Goal: Task Accomplishment & Management: Manage account settings

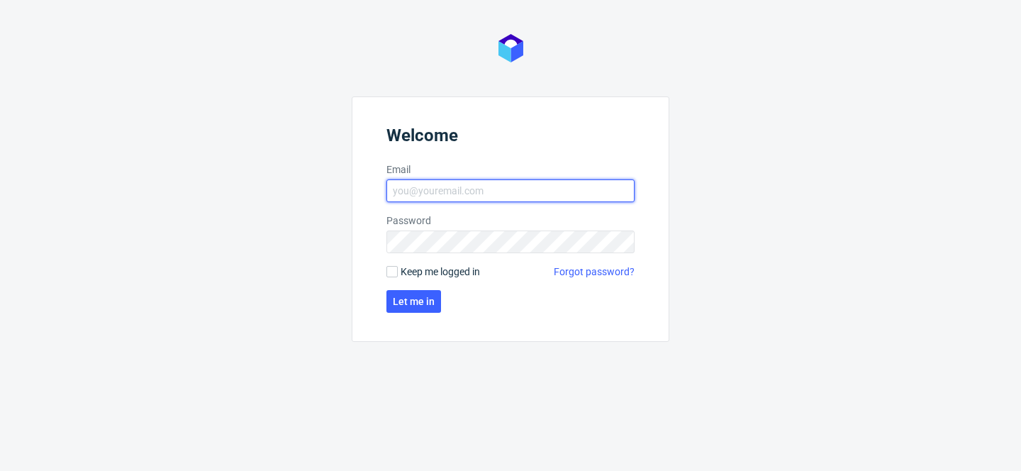
type input "[PERSON_NAME][EMAIL_ADDRESS][PERSON_NAME][DOMAIN_NAME]"
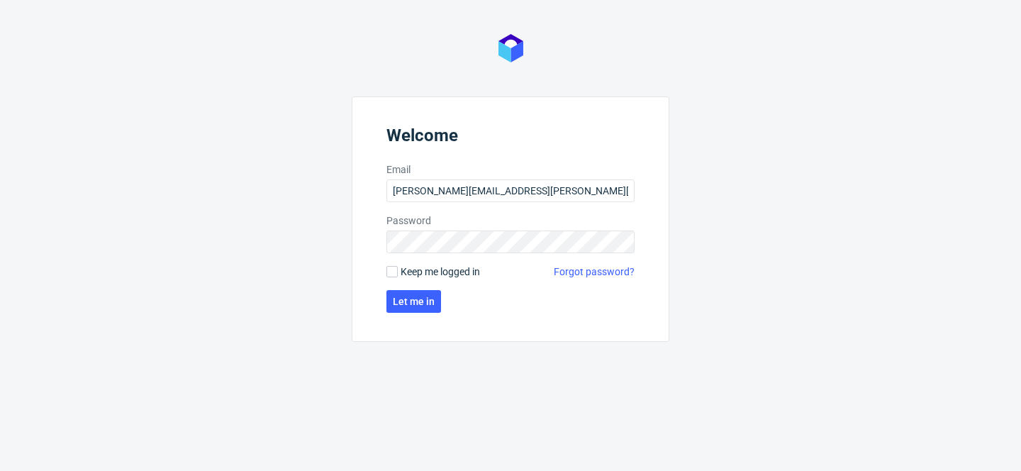
click at [447, 274] on span "Keep me logged in" at bounding box center [440, 272] width 79 height 14
click at [398, 274] on input "Keep me logged in" at bounding box center [392, 271] width 11 height 11
checkbox input "true"
click at [433, 297] on span "Let me in" at bounding box center [414, 301] width 42 height 10
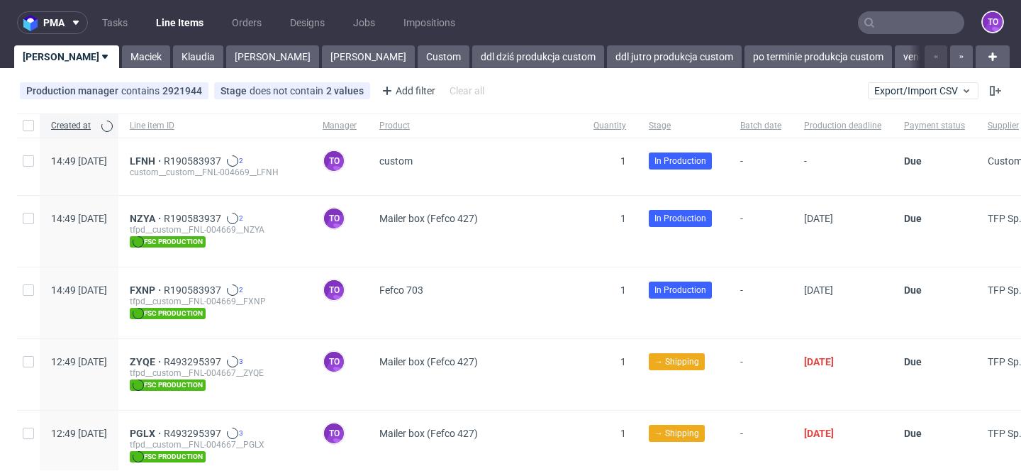
click at [904, 26] on input "text" at bounding box center [911, 22] width 106 height 23
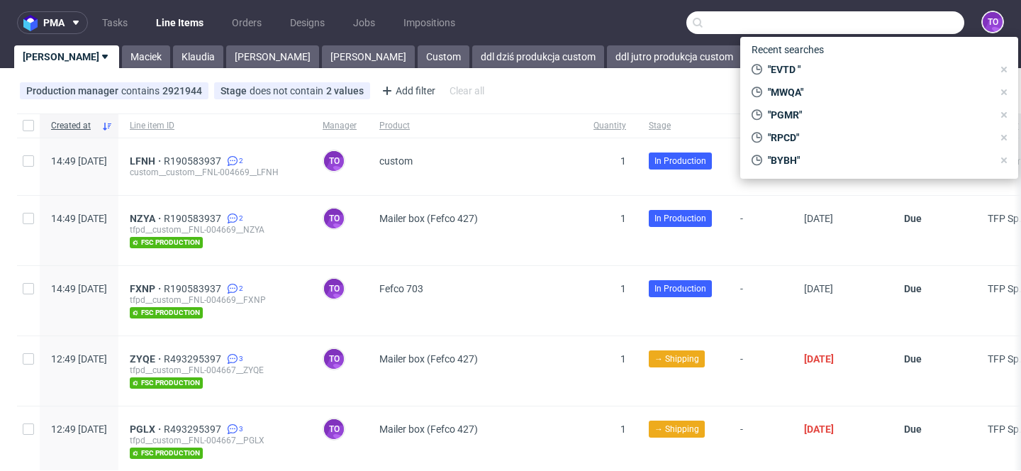
paste input "YBDJ"
type input "YBDJ"
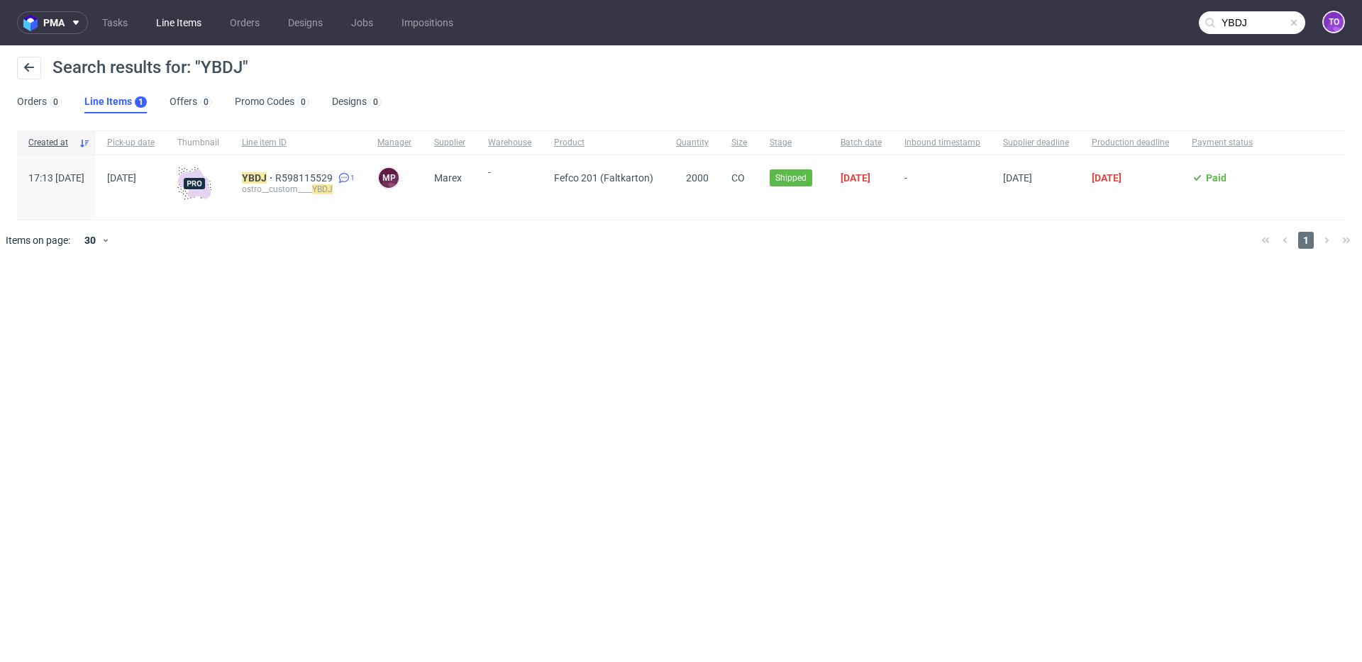
click at [169, 26] on link "Line Items" at bounding box center [179, 22] width 62 height 23
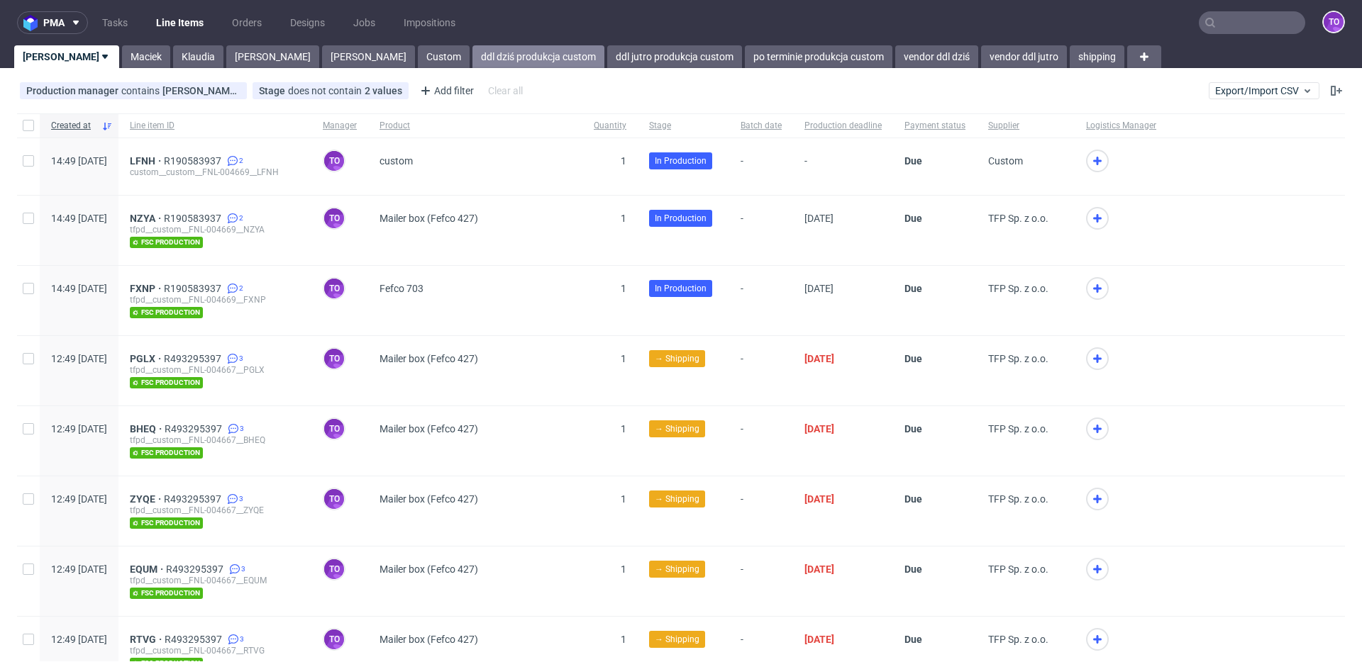
click at [472, 61] on link "ddl dziś produkcja custom" at bounding box center [538, 56] width 132 height 23
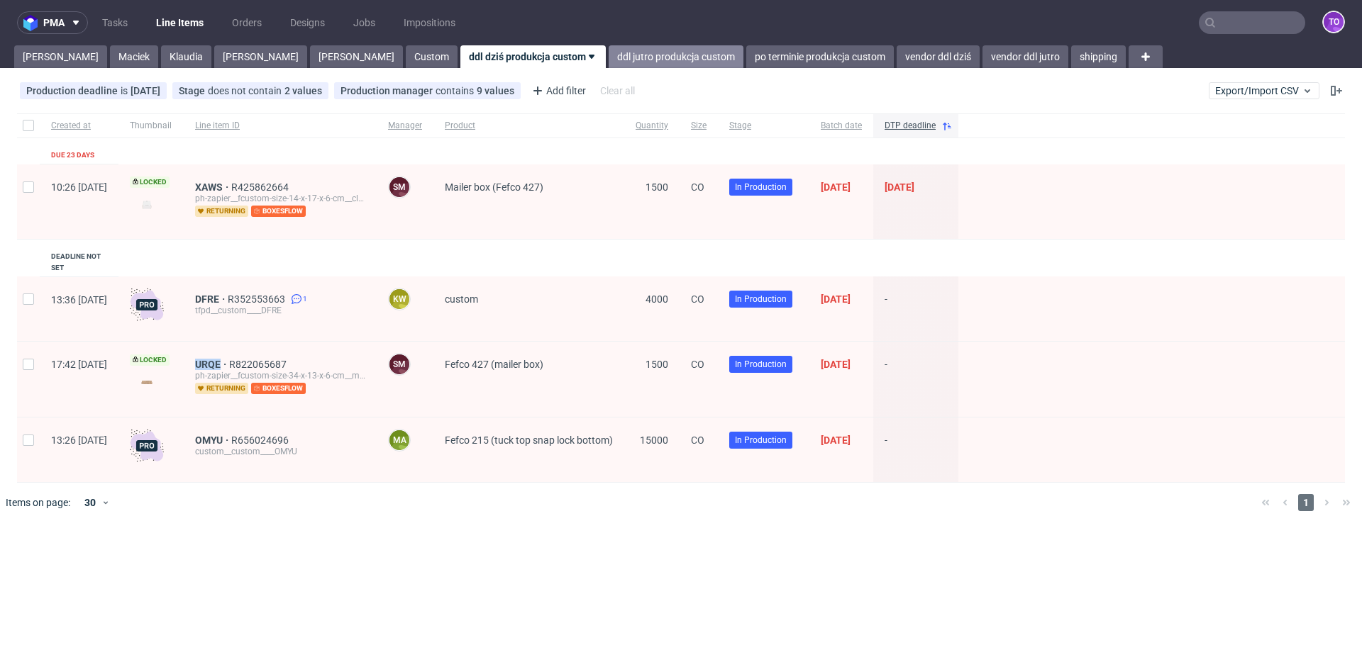
click at [609, 60] on link "ddl jutro produkcja custom" at bounding box center [676, 56] width 135 height 23
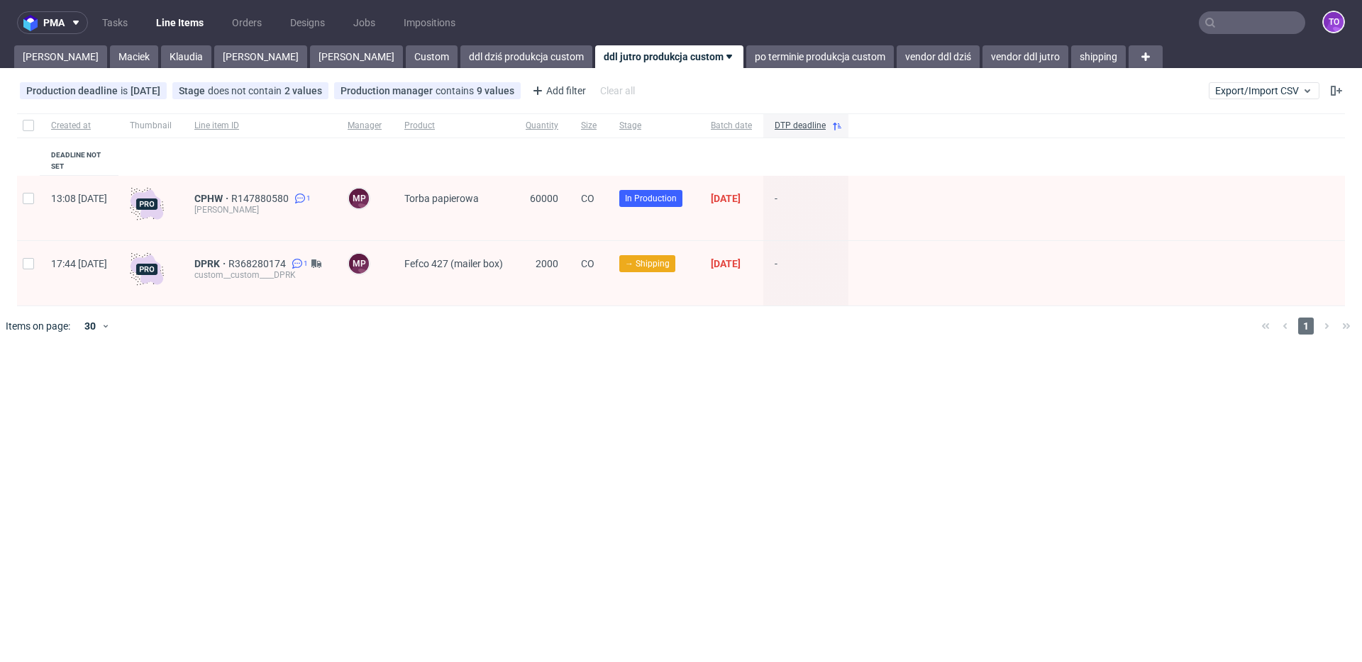
click at [289, 179] on div "CPHW R147880580 1 lester__custom____CPHW" at bounding box center [259, 208] width 153 height 65
click at [292, 193] on span "R147880580" at bounding box center [261, 198] width 60 height 11
click at [746, 55] on link "po terminie produkcja custom" at bounding box center [820, 56] width 148 height 23
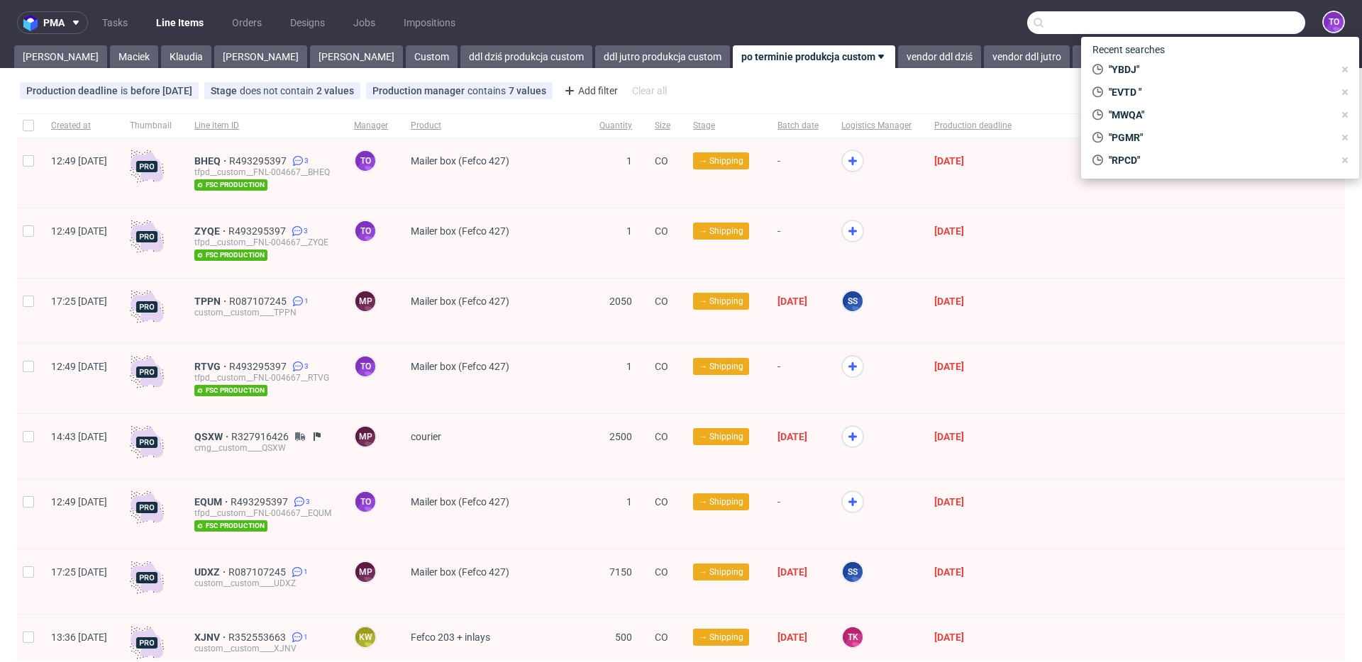
click at [1021, 21] on input "text" at bounding box center [1166, 22] width 278 height 23
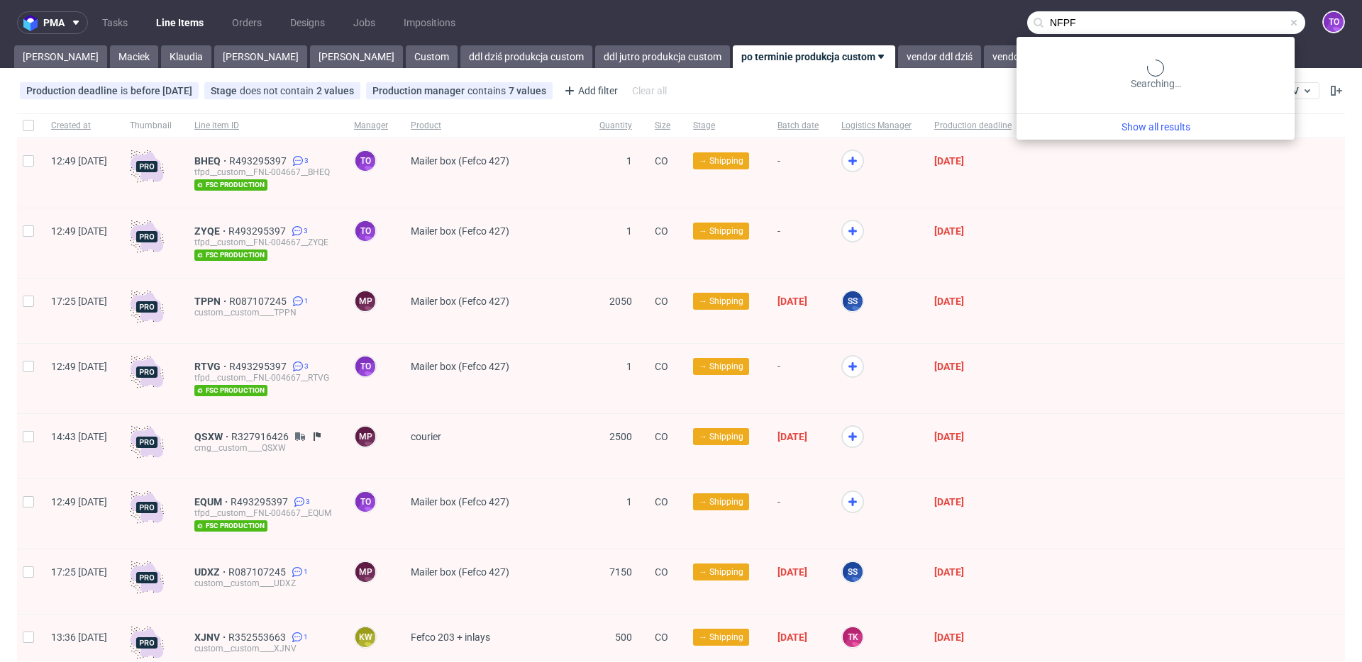
type input "NFPF"
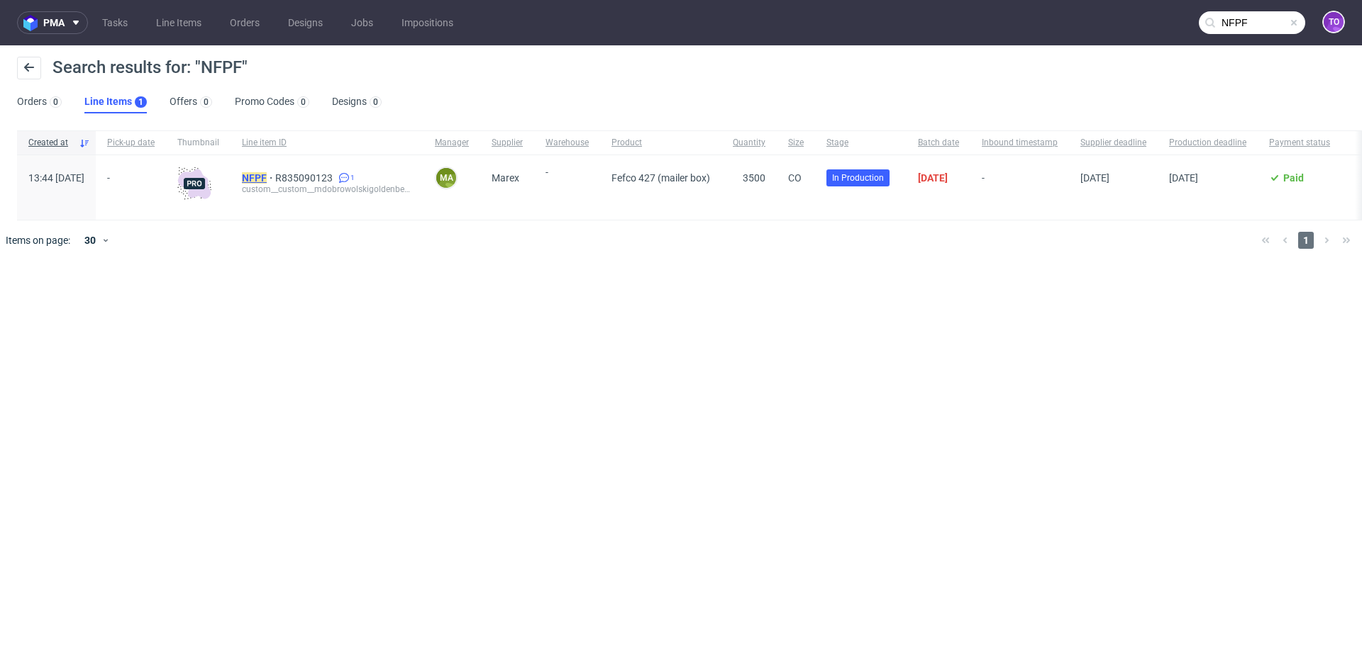
click at [267, 176] on mark "NFPF" at bounding box center [254, 177] width 25 height 11
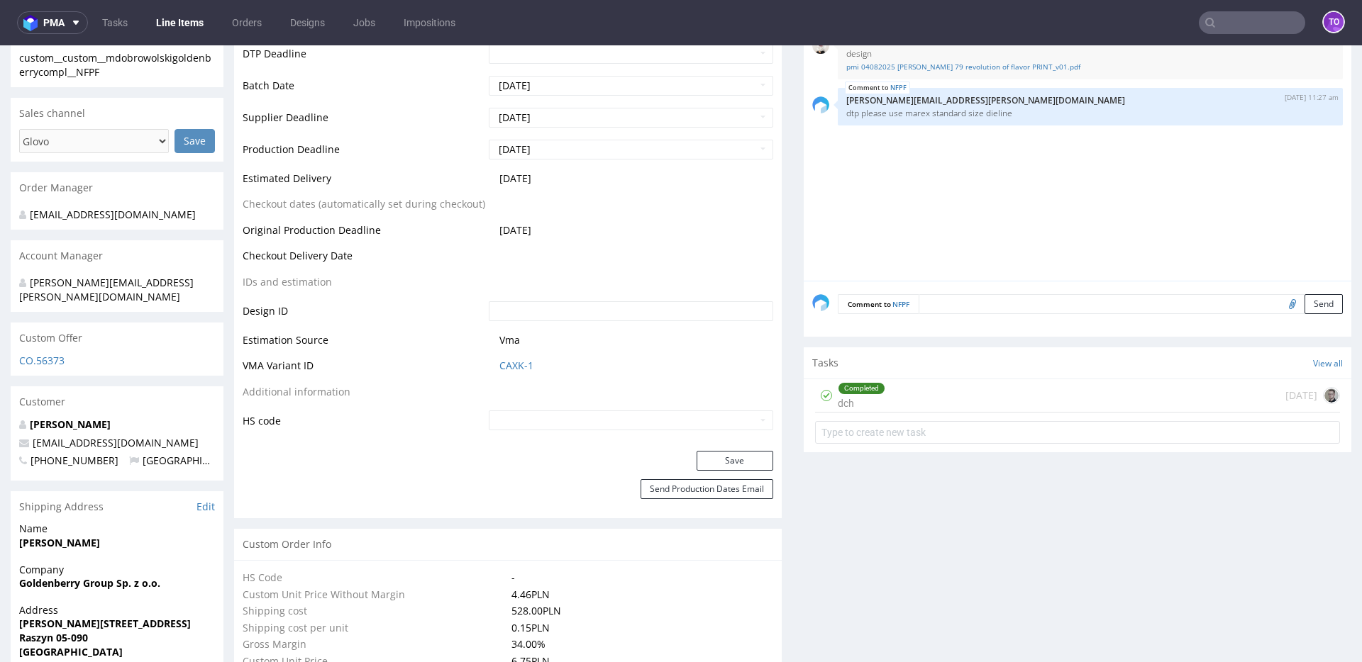
scroll to position [594, 0]
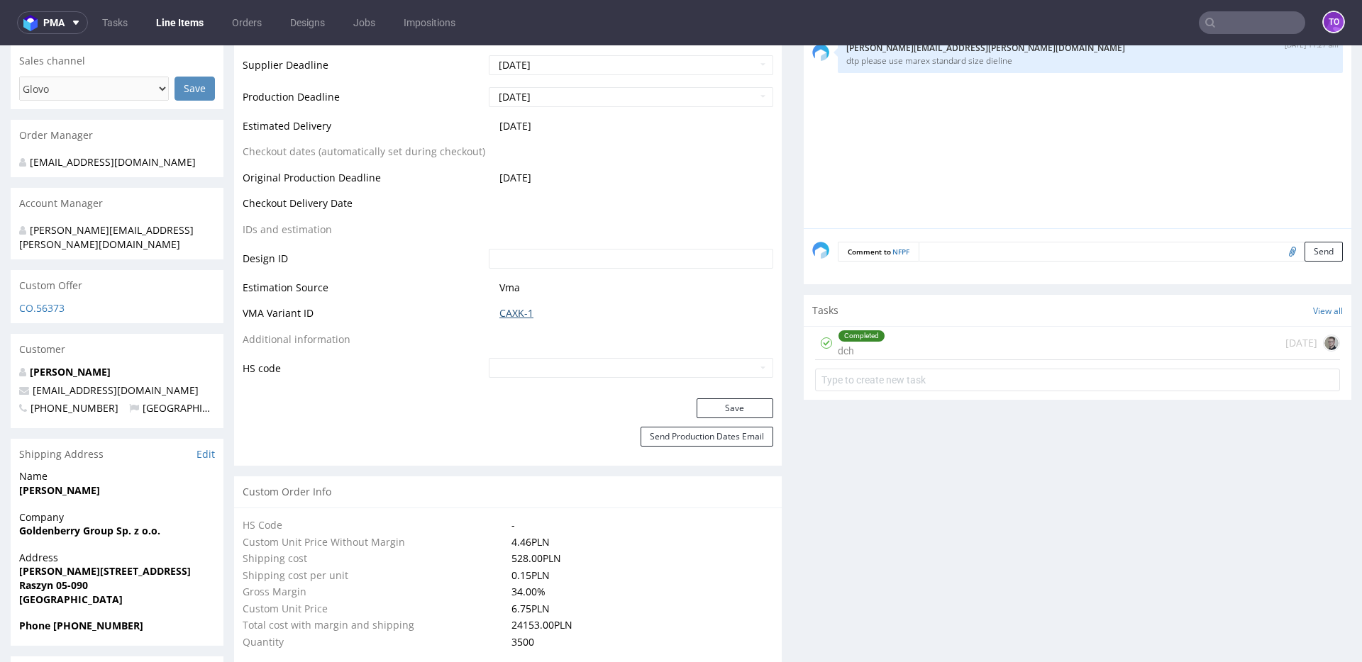
click at [508, 312] on link "CAXK-1" at bounding box center [516, 313] width 34 height 14
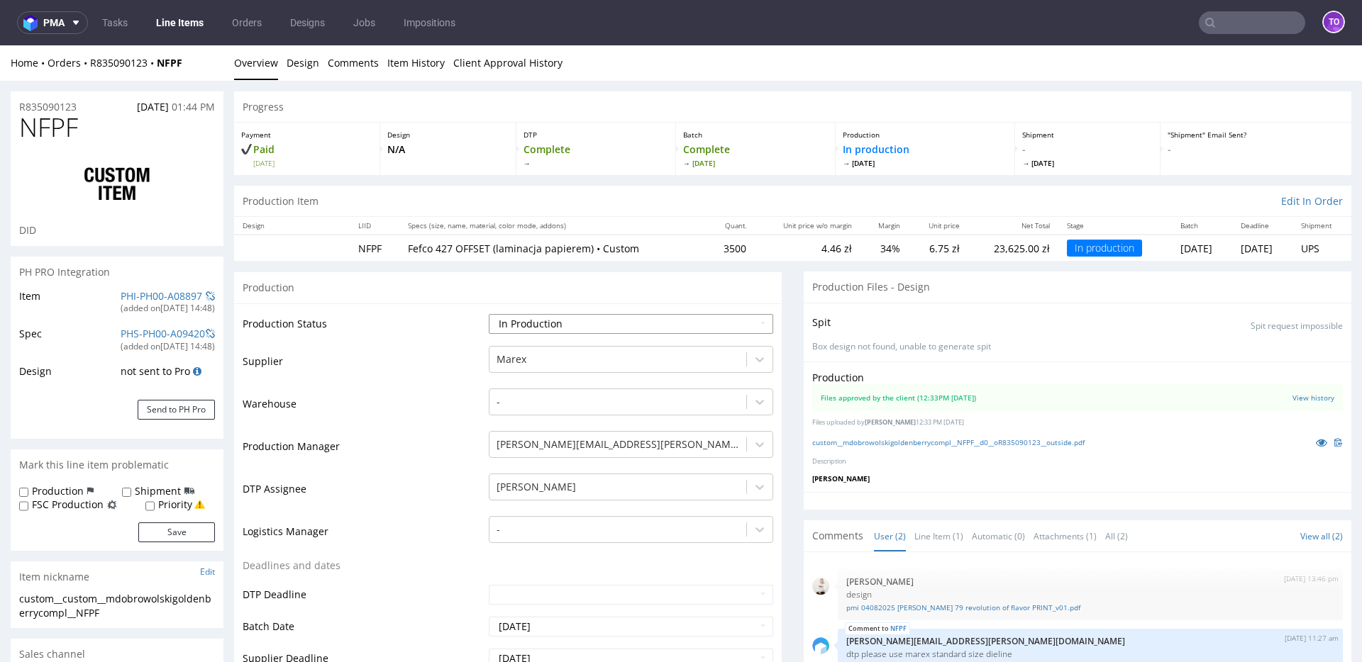
scroll to position [493, 0]
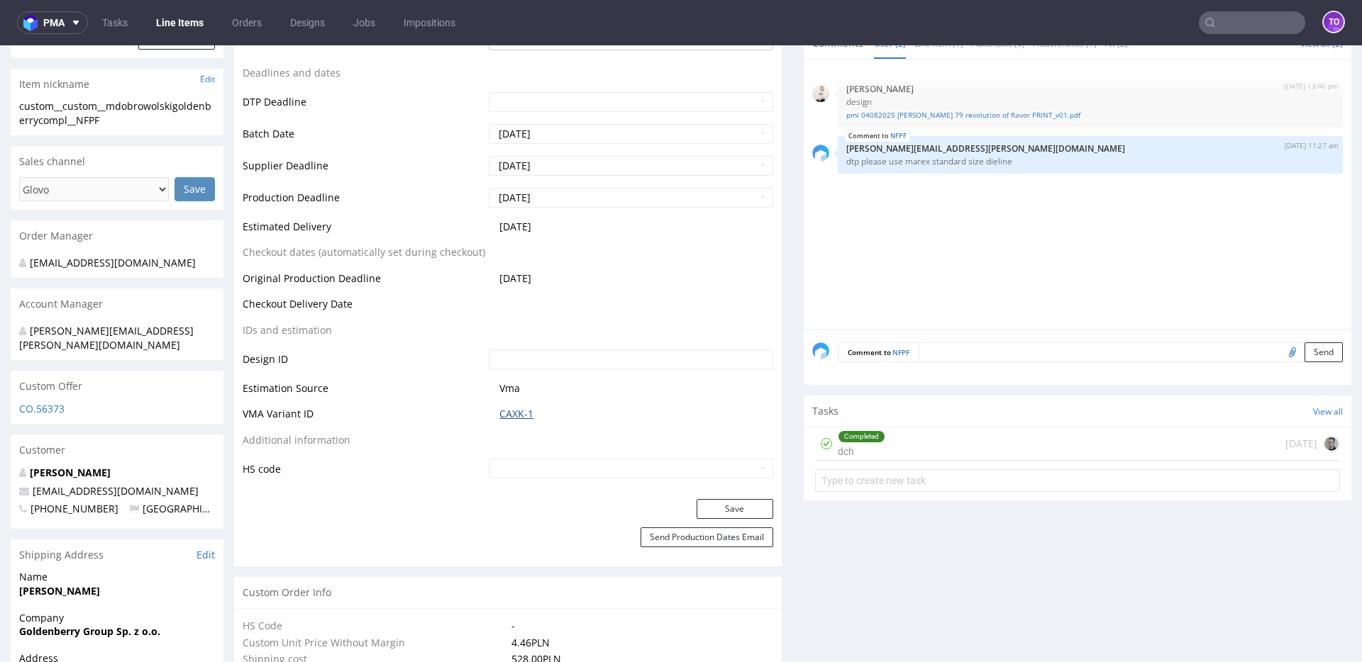
click at [518, 417] on link "CAXK-1" at bounding box center [516, 414] width 34 height 14
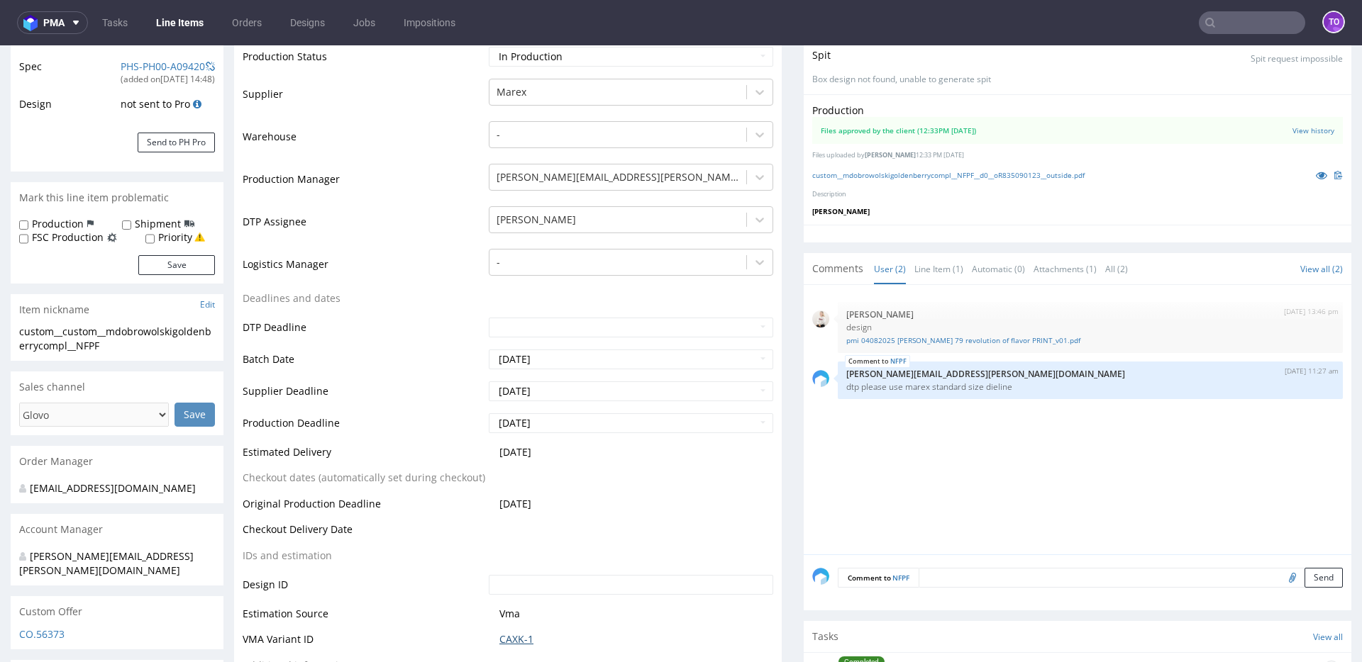
scroll to position [0, 0]
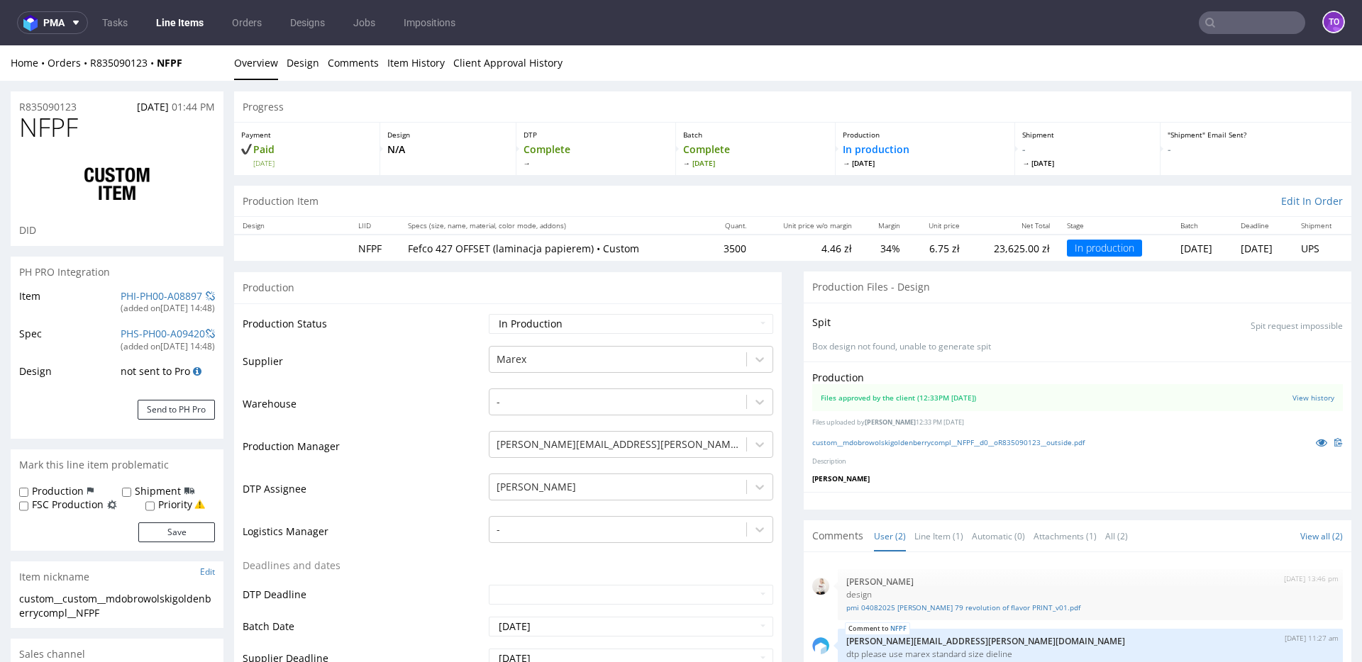
click at [178, 22] on link "Line Items" at bounding box center [180, 22] width 65 height 23
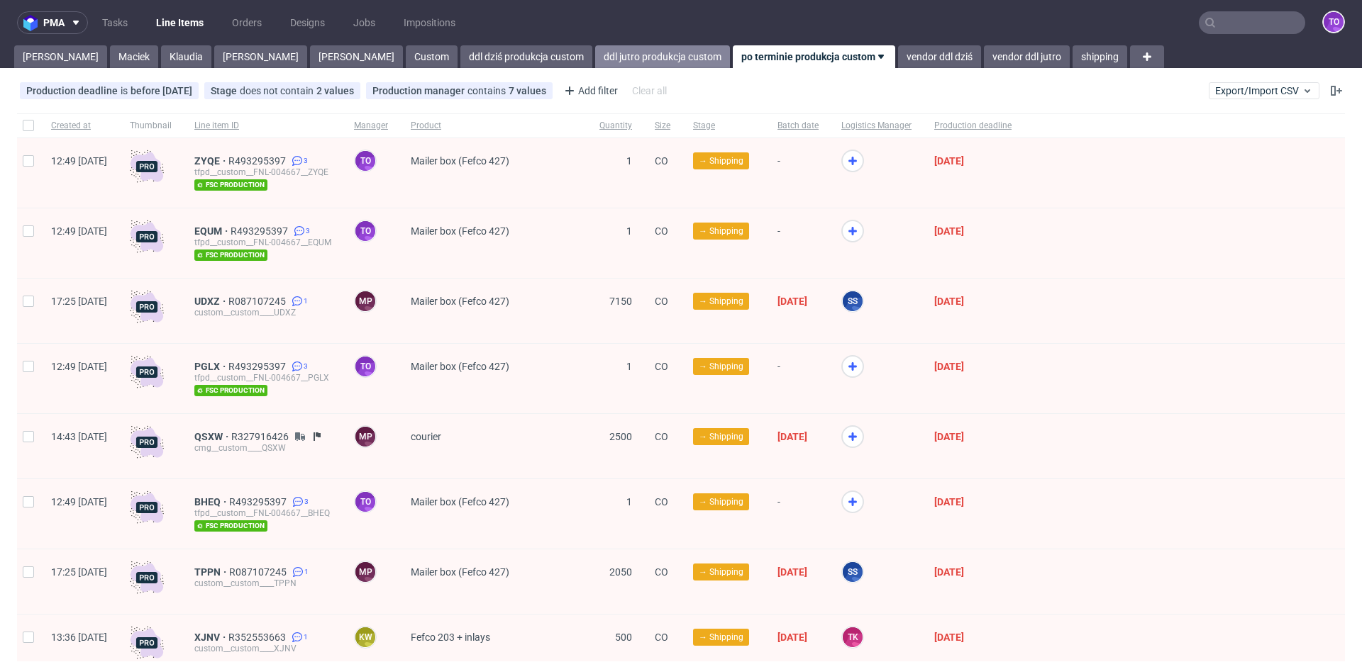
click at [595, 56] on link "ddl jutro produkcja custom" at bounding box center [662, 56] width 135 height 23
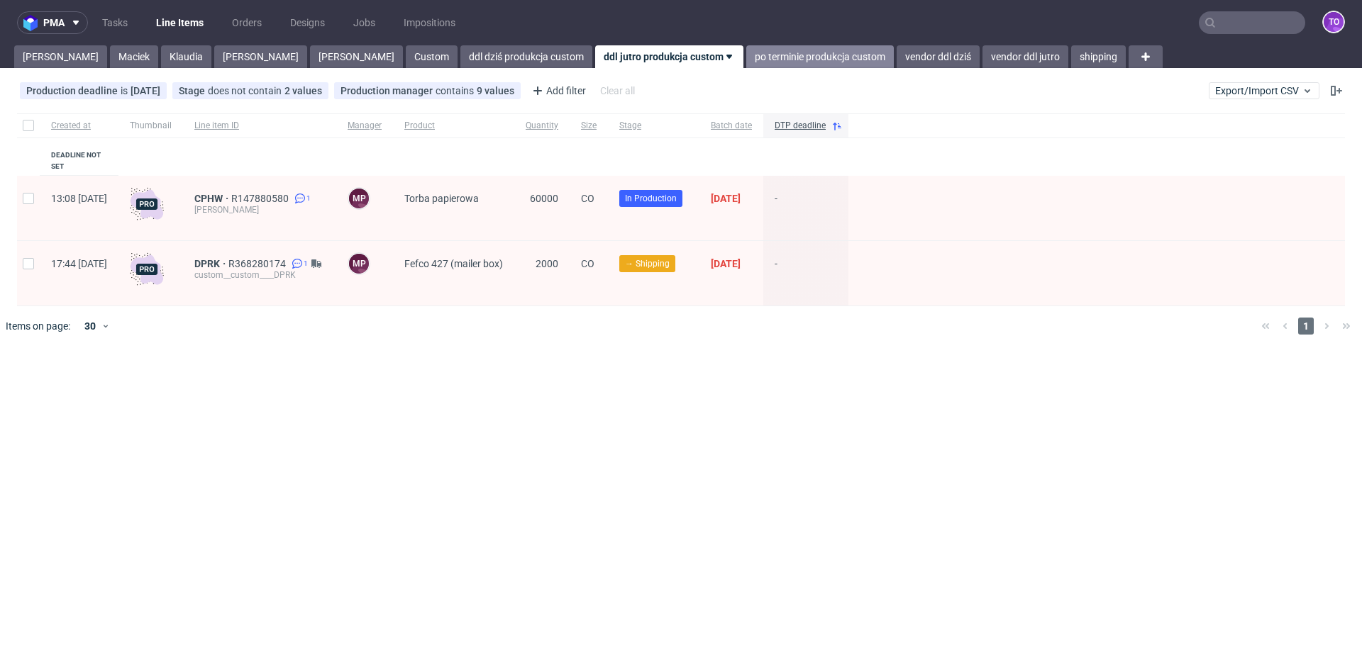
click at [746, 59] on link "po terminie produkcja custom" at bounding box center [820, 56] width 148 height 23
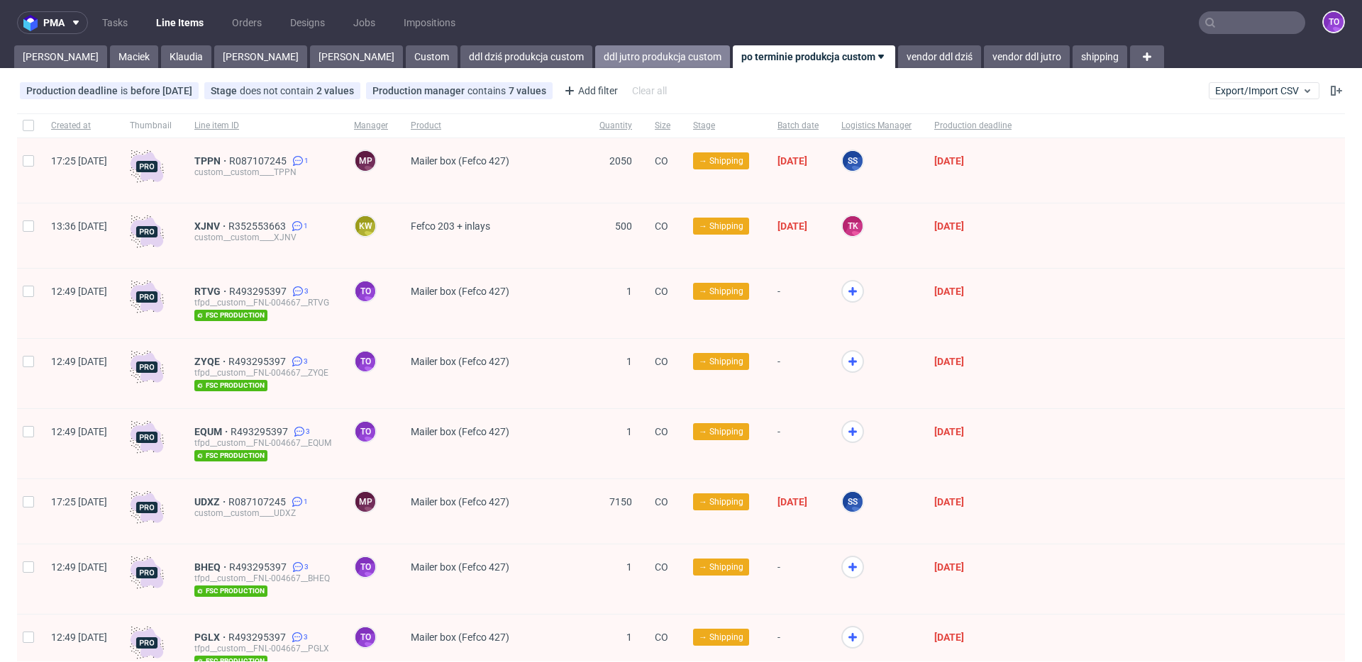
click at [595, 49] on link "ddl jutro produkcja custom" at bounding box center [662, 56] width 135 height 23
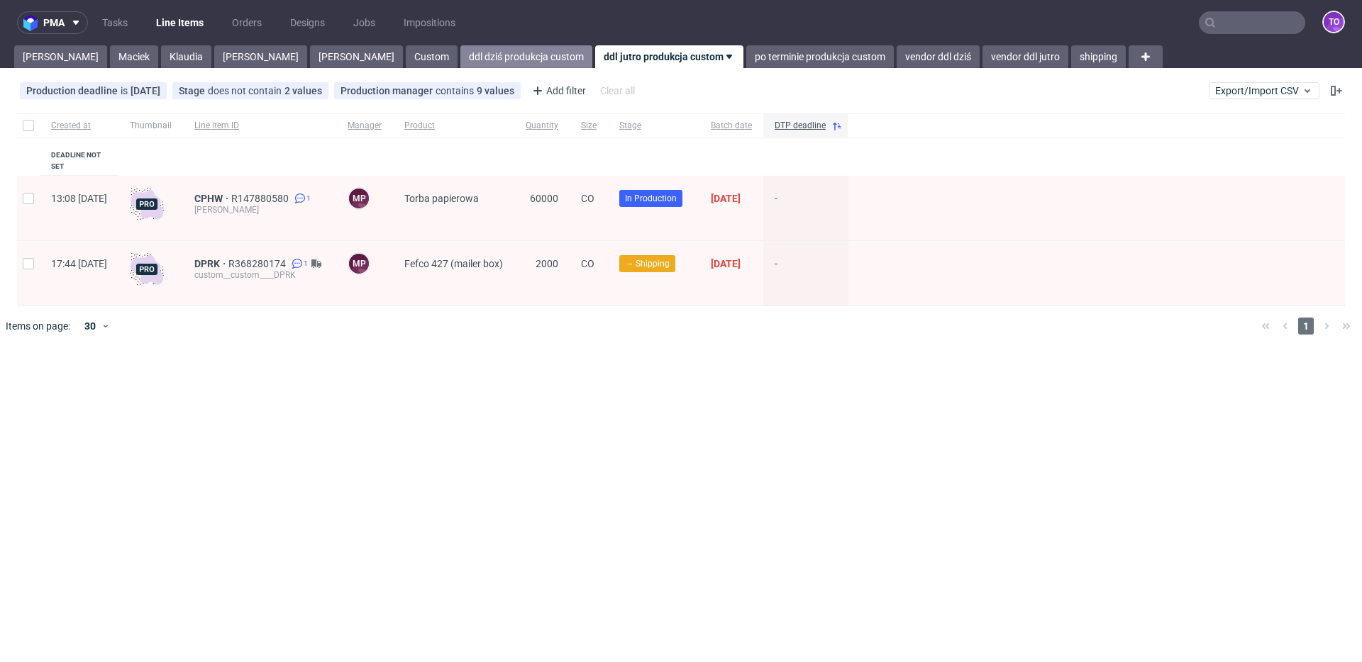
click at [460, 55] on link "ddl dziś produkcja custom" at bounding box center [526, 56] width 132 height 23
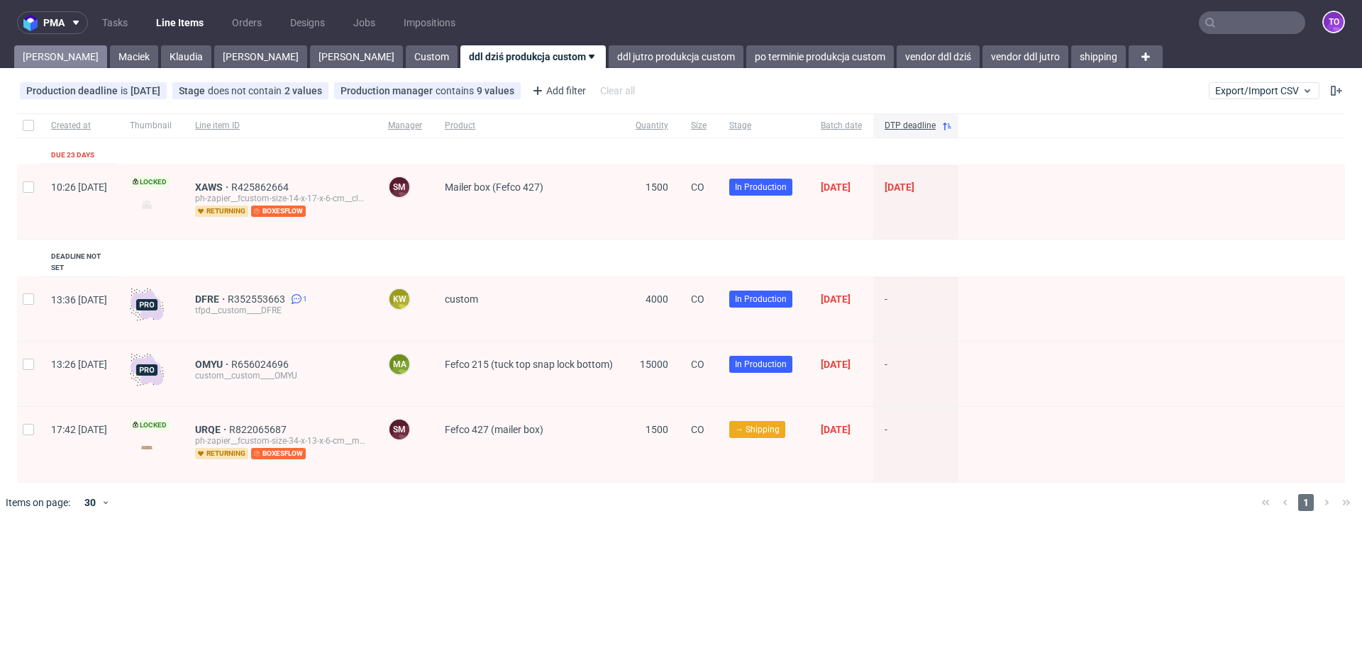
click at [32, 56] on link "Tomasz" at bounding box center [60, 56] width 93 height 23
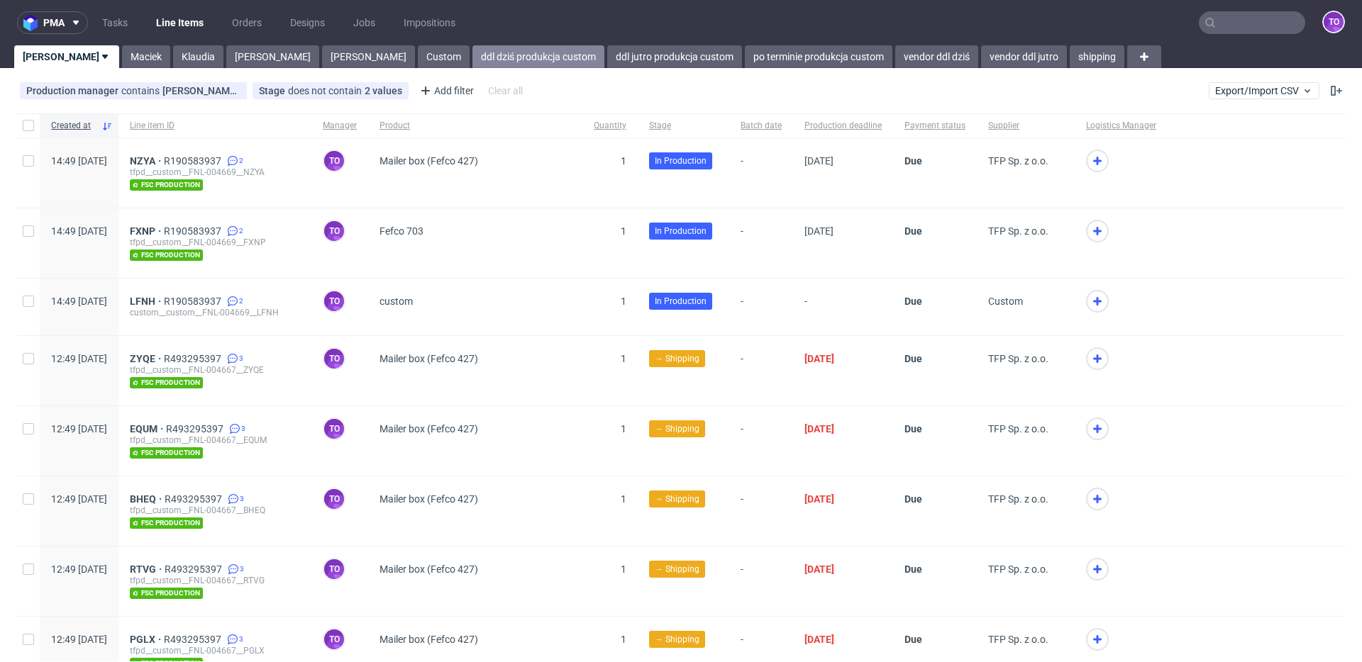
click at [472, 50] on link "ddl dziś produkcja custom" at bounding box center [538, 56] width 132 height 23
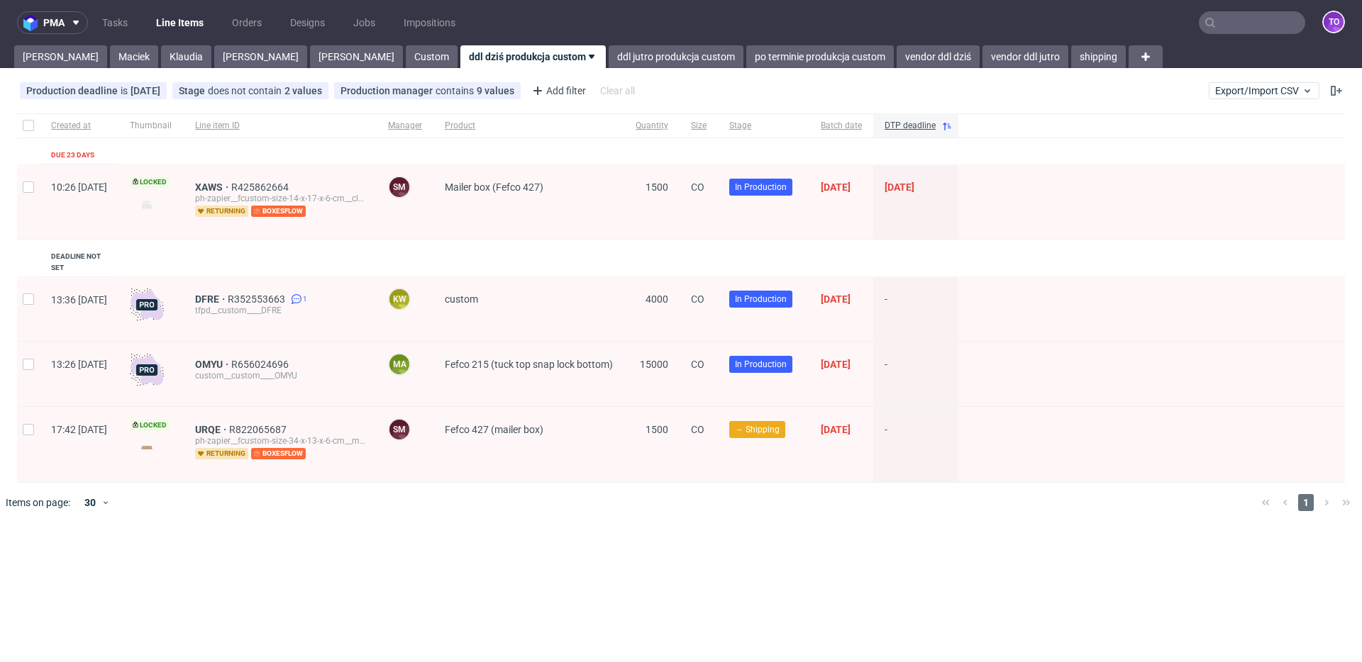
click at [552, 68] on div "pma Tasks Line Items Orders Designs Jobs Impositions to Tomasz Maciek Klaudia M…" at bounding box center [681, 331] width 1362 height 662
click at [609, 60] on link "ddl jutro produkcja custom" at bounding box center [676, 56] width 135 height 23
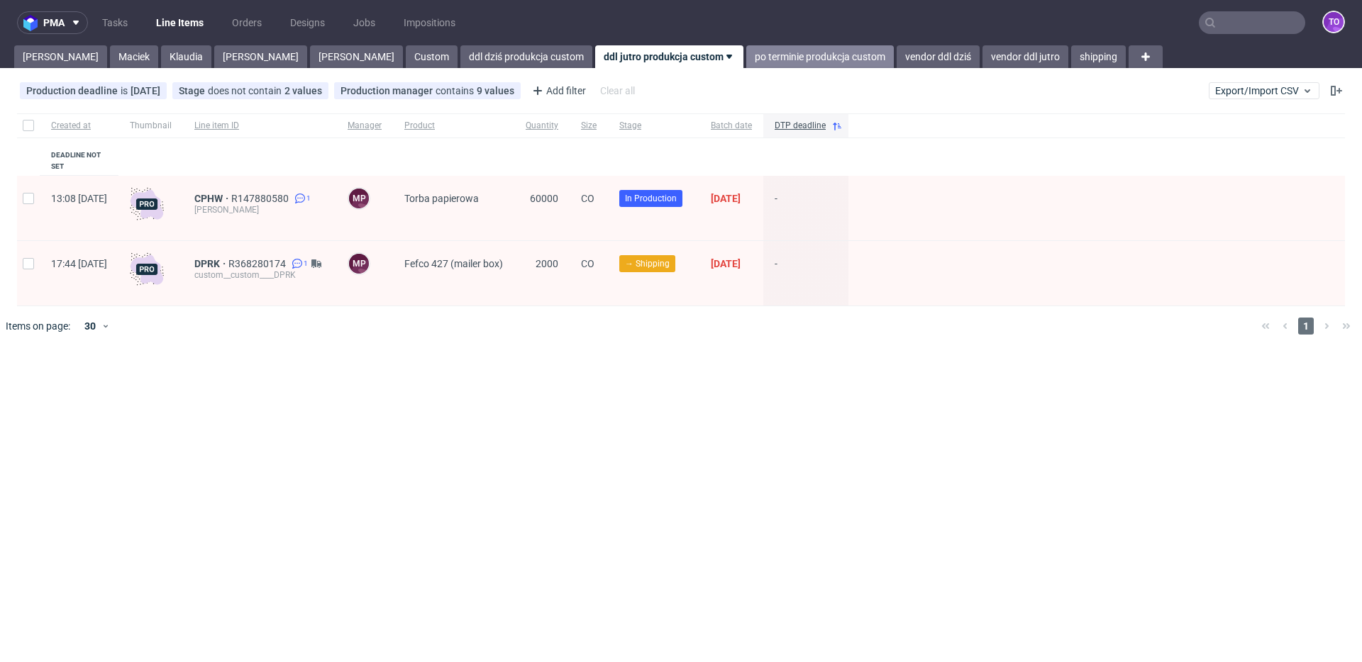
click at [746, 55] on link "po terminie produkcja custom" at bounding box center [820, 56] width 148 height 23
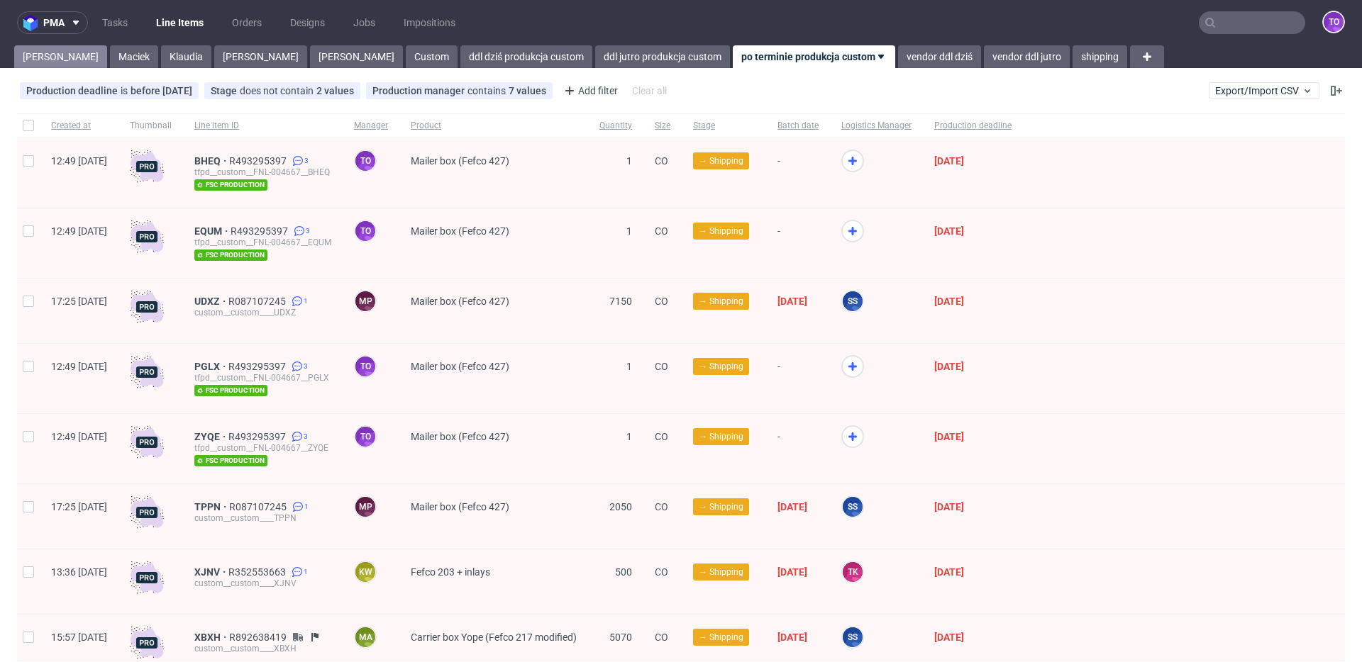
click at [24, 58] on link "Tomasz" at bounding box center [60, 56] width 93 height 23
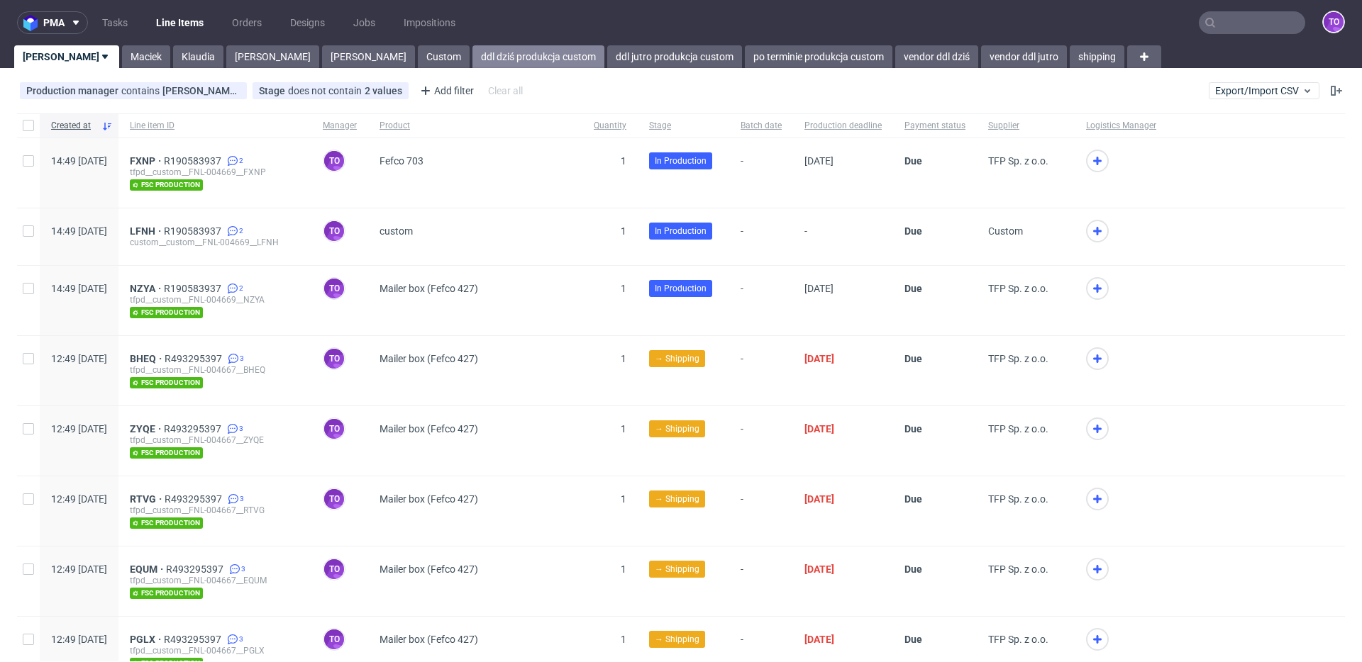
click at [472, 58] on link "ddl dziś produkcja custom" at bounding box center [538, 56] width 132 height 23
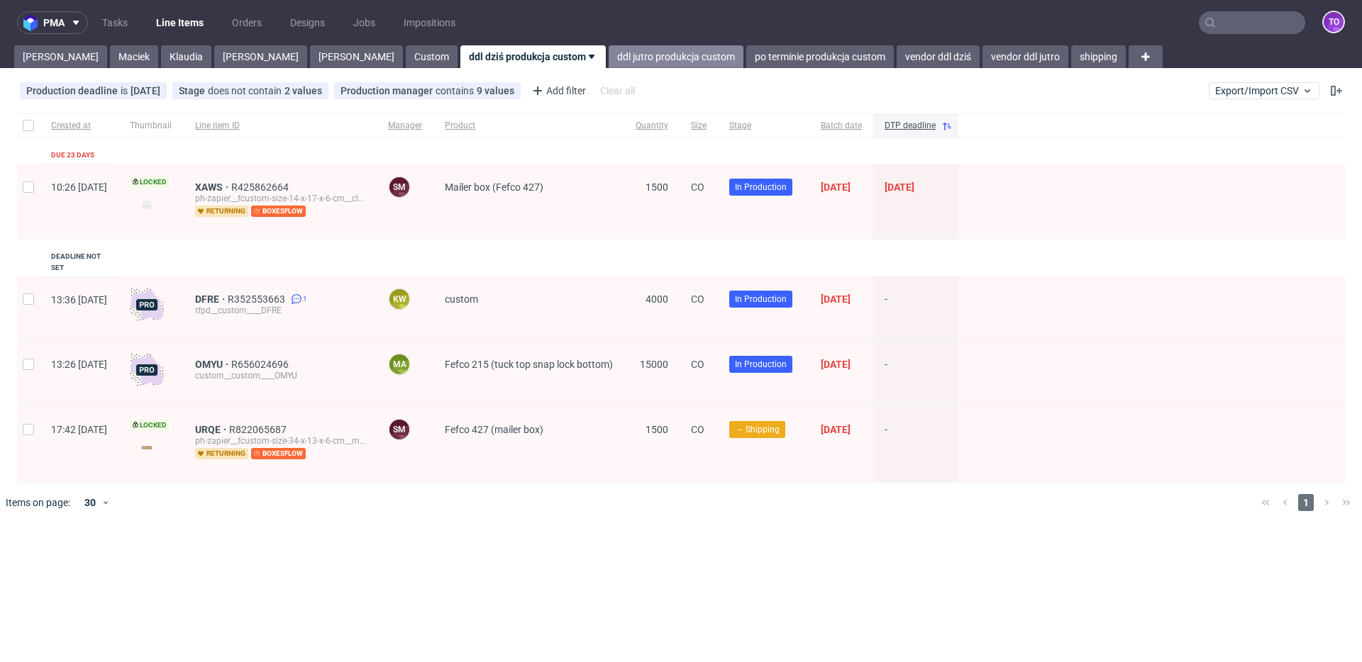
click at [609, 61] on link "ddl jutro produkcja custom" at bounding box center [676, 56] width 135 height 23
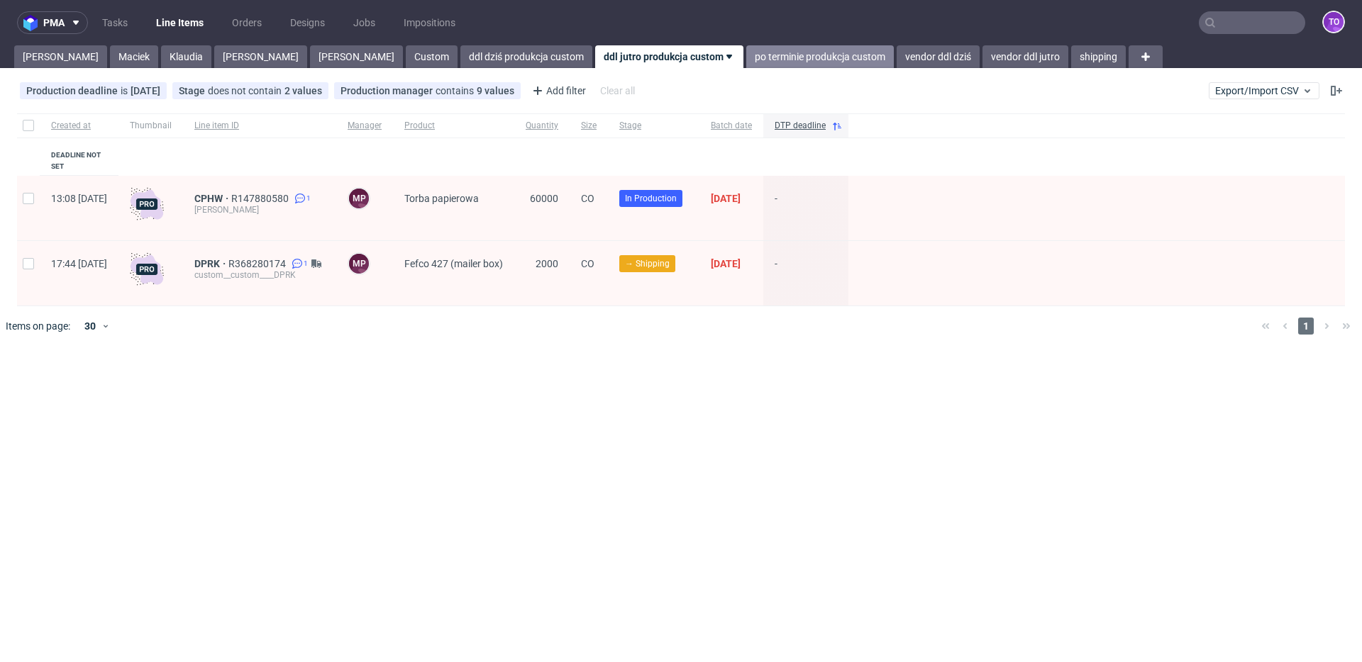
click at [746, 57] on link "po terminie produkcja custom" at bounding box center [820, 56] width 148 height 23
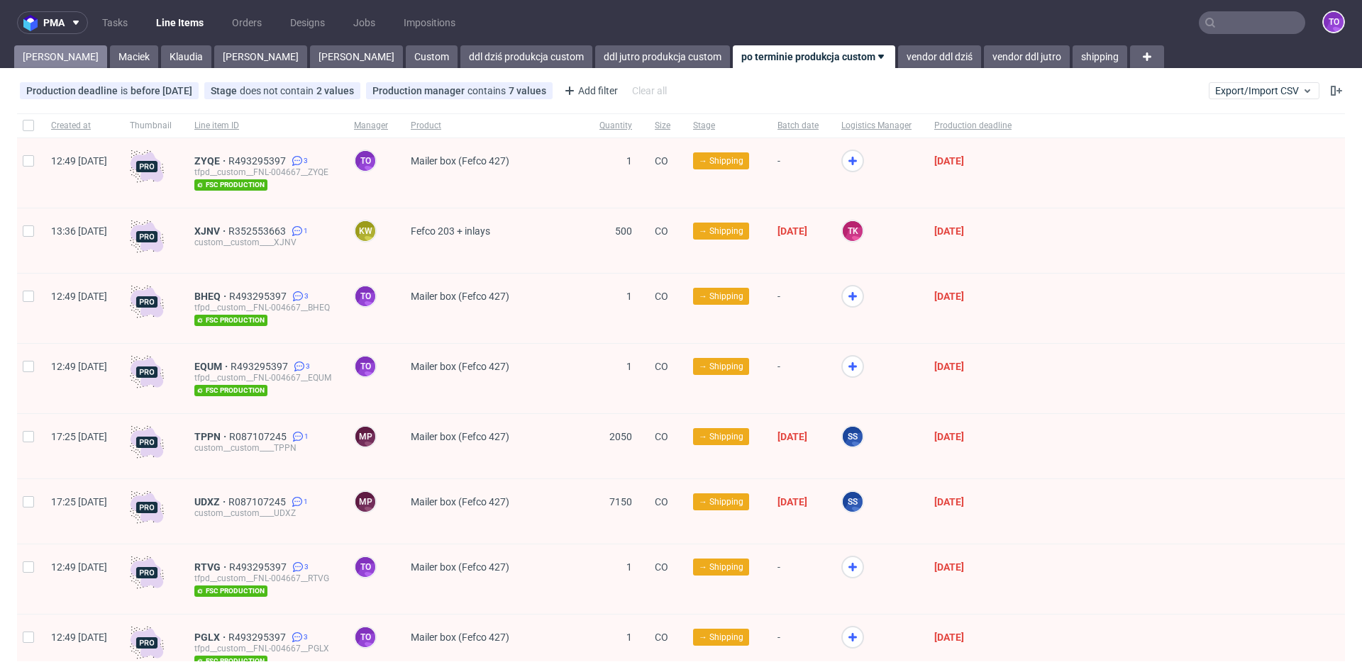
click at [52, 52] on link "Tomasz" at bounding box center [60, 56] width 93 height 23
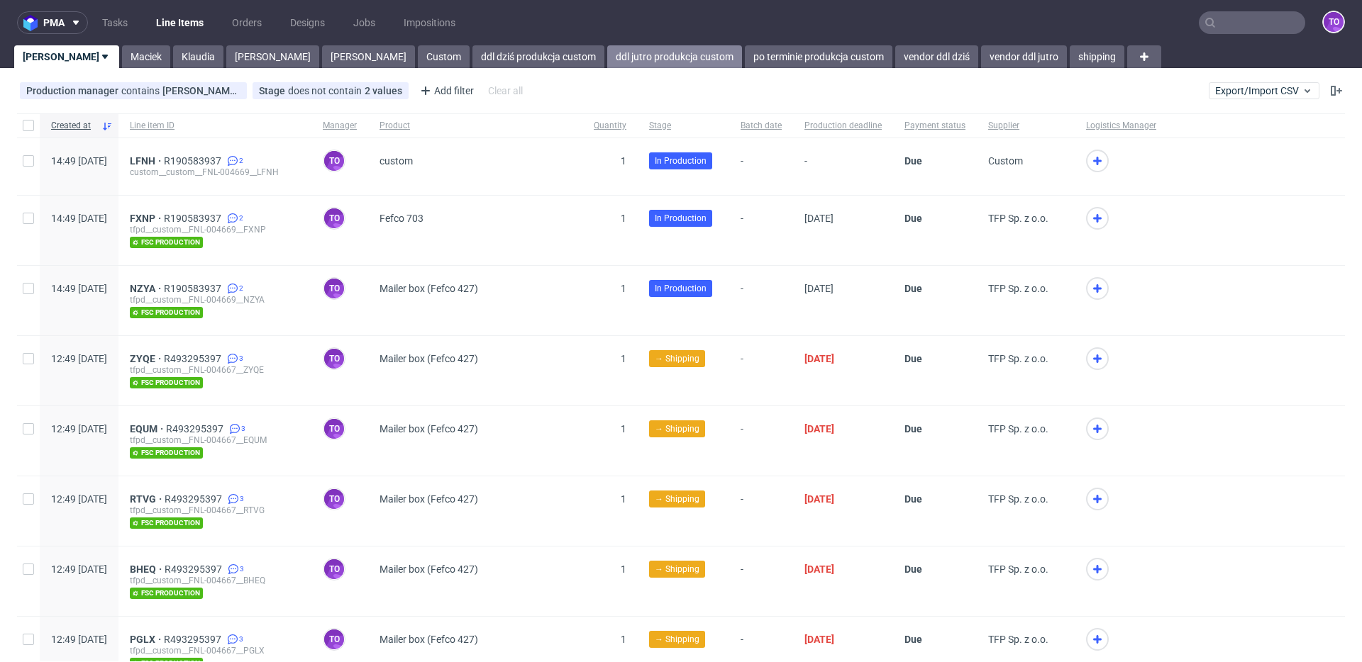
click at [607, 56] on link "ddl jutro produkcja custom" at bounding box center [674, 56] width 135 height 23
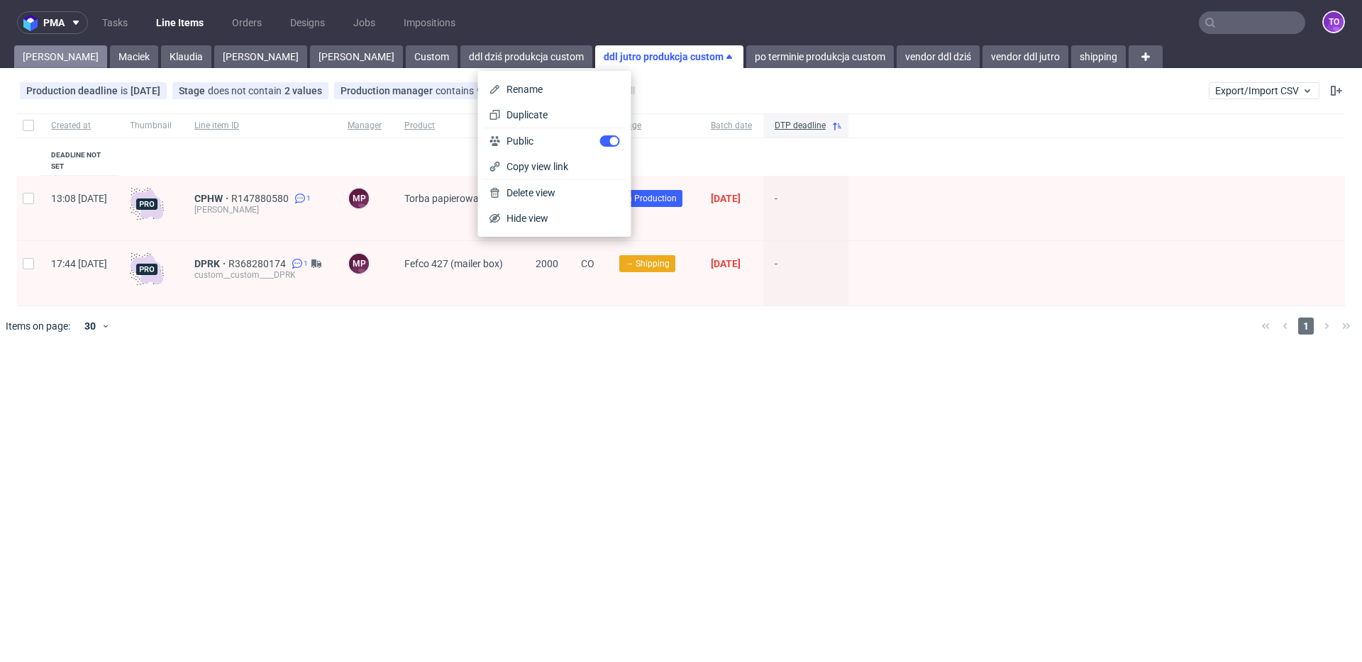
click at [46, 60] on link "Tomasz" at bounding box center [60, 56] width 93 height 23
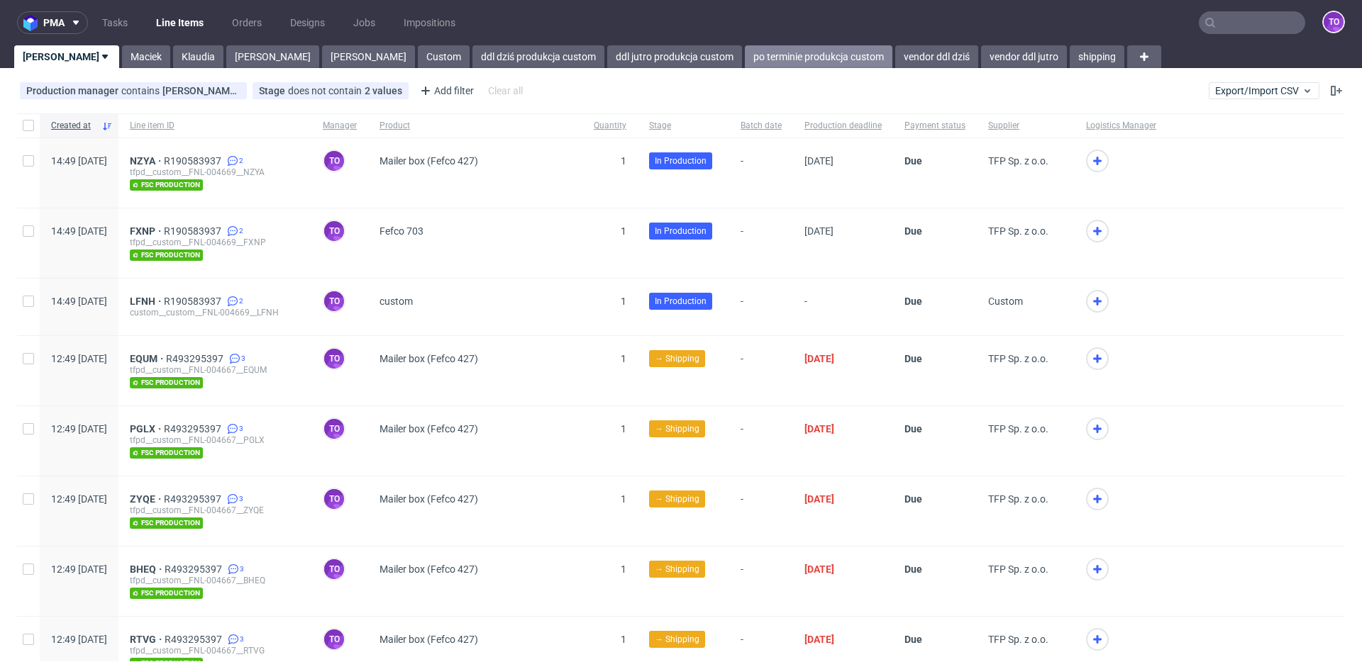
click at [745, 60] on link "po terminie produkcja custom" at bounding box center [819, 56] width 148 height 23
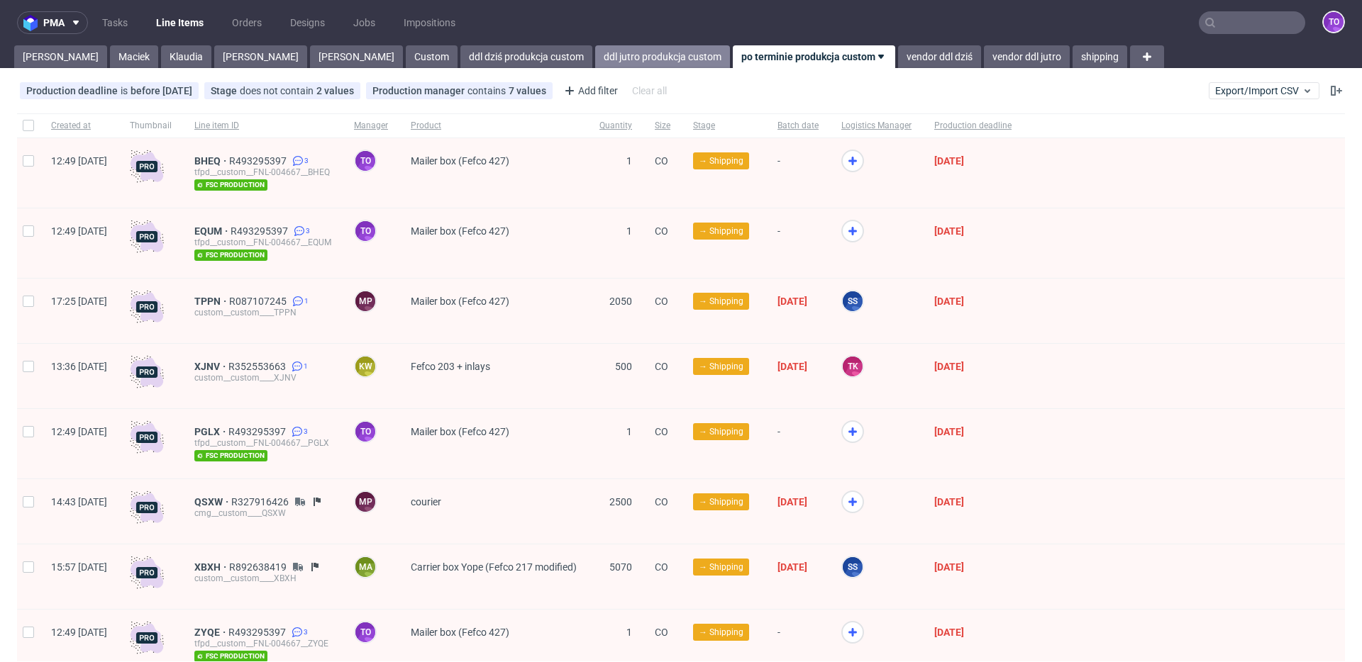
click at [595, 53] on link "ddl jutro produkcja custom" at bounding box center [662, 56] width 135 height 23
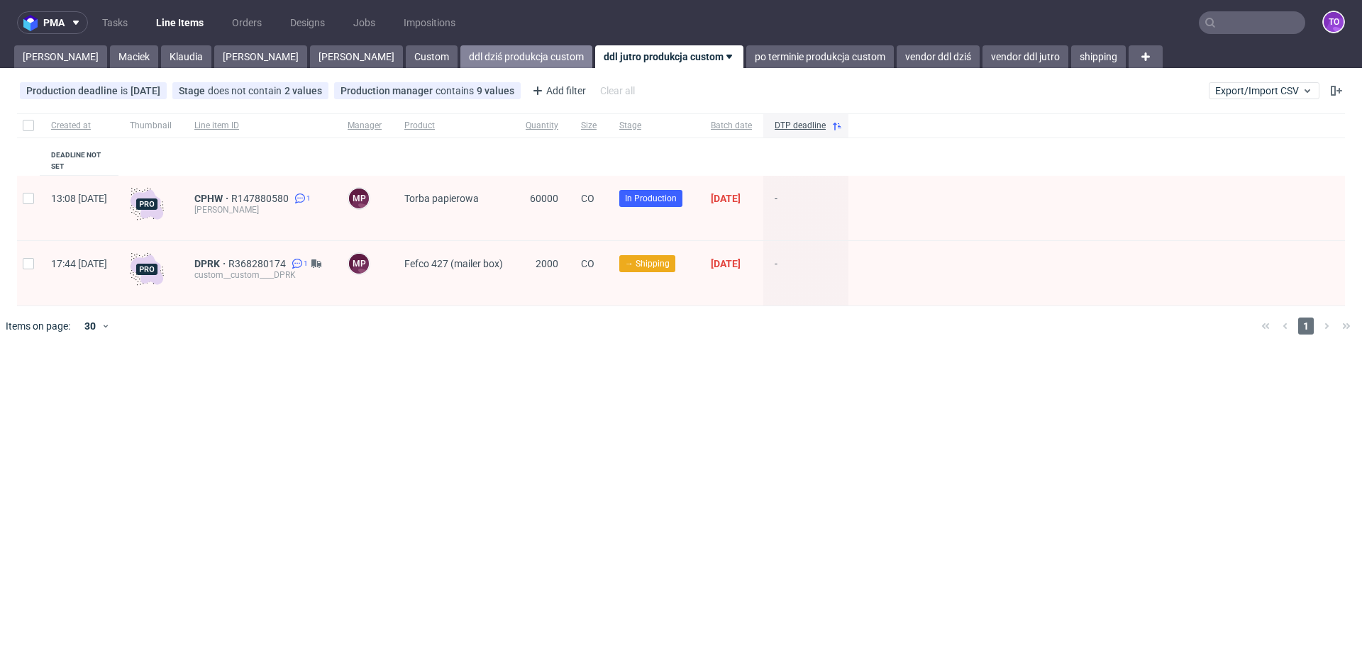
drag, startPoint x: 409, startPoint y: 54, endPoint x: 373, endPoint y: 56, distance: 36.2
click at [460, 54] on link "ddl dziś produkcja custom" at bounding box center [526, 56] width 132 height 23
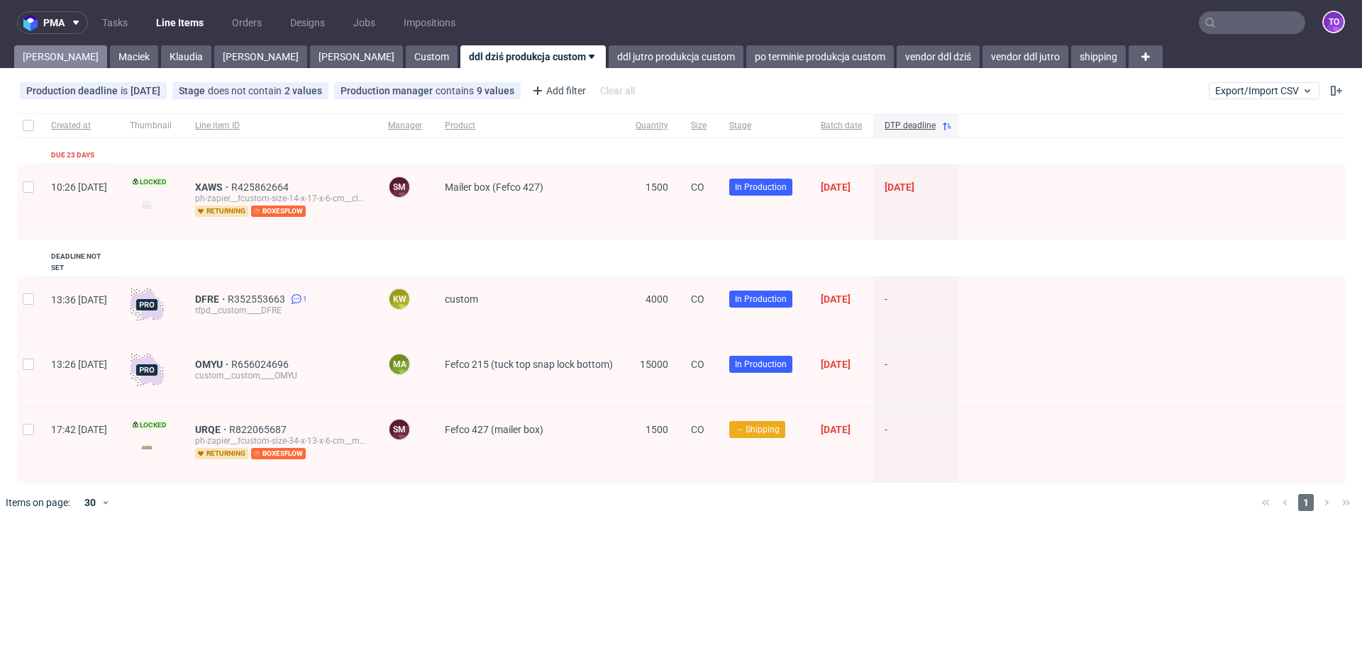
click at [21, 51] on link "Tomasz" at bounding box center [60, 56] width 93 height 23
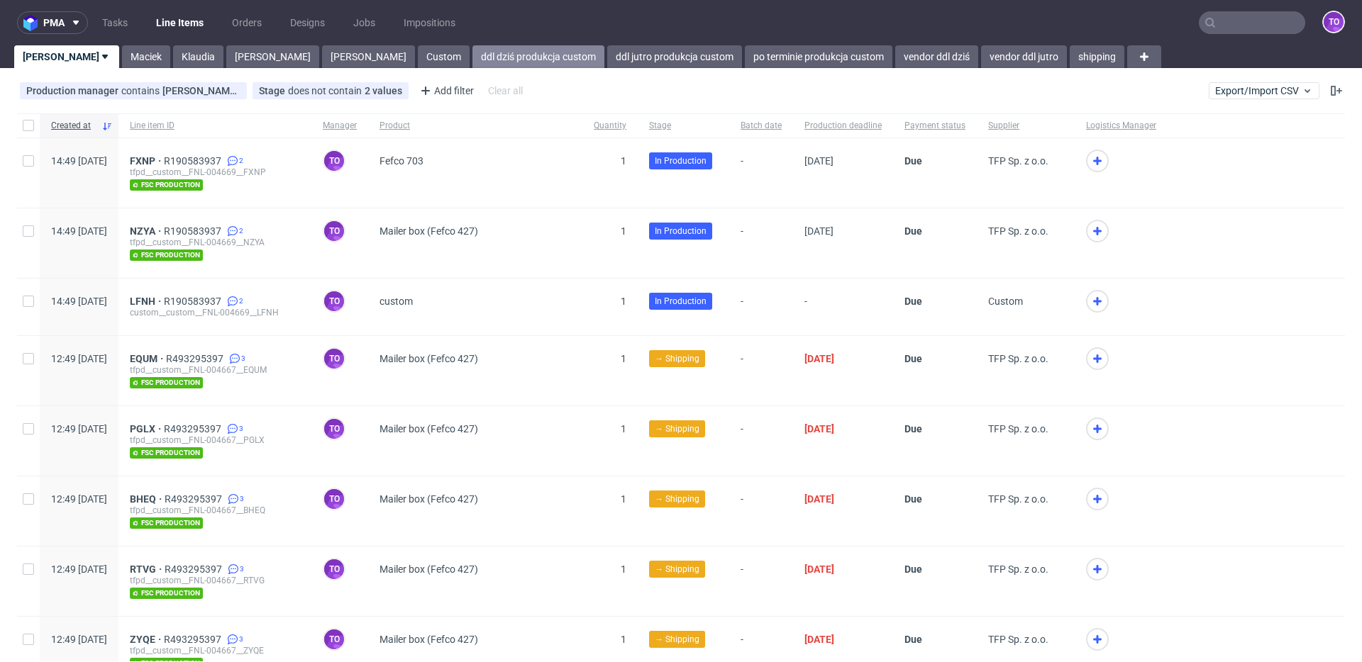
click at [472, 67] on link "ddl dziś produkcja custom" at bounding box center [538, 56] width 132 height 23
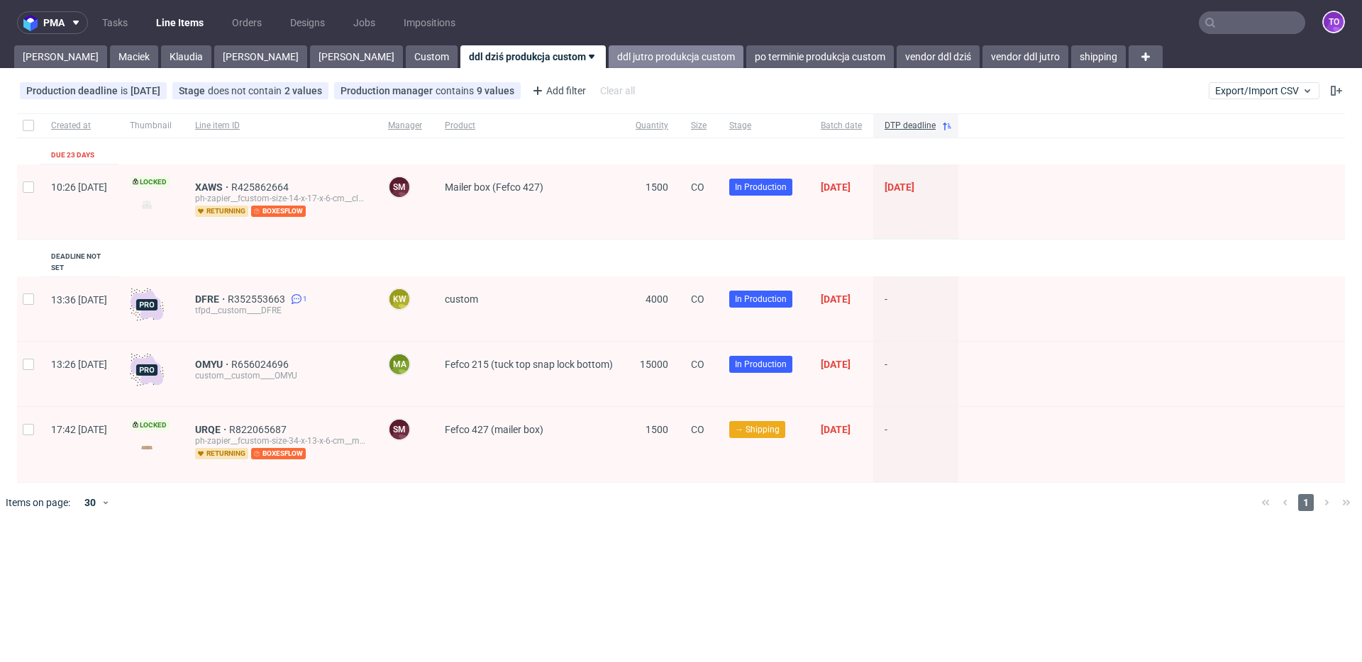
click at [609, 57] on link "ddl jutro produkcja custom" at bounding box center [676, 56] width 135 height 23
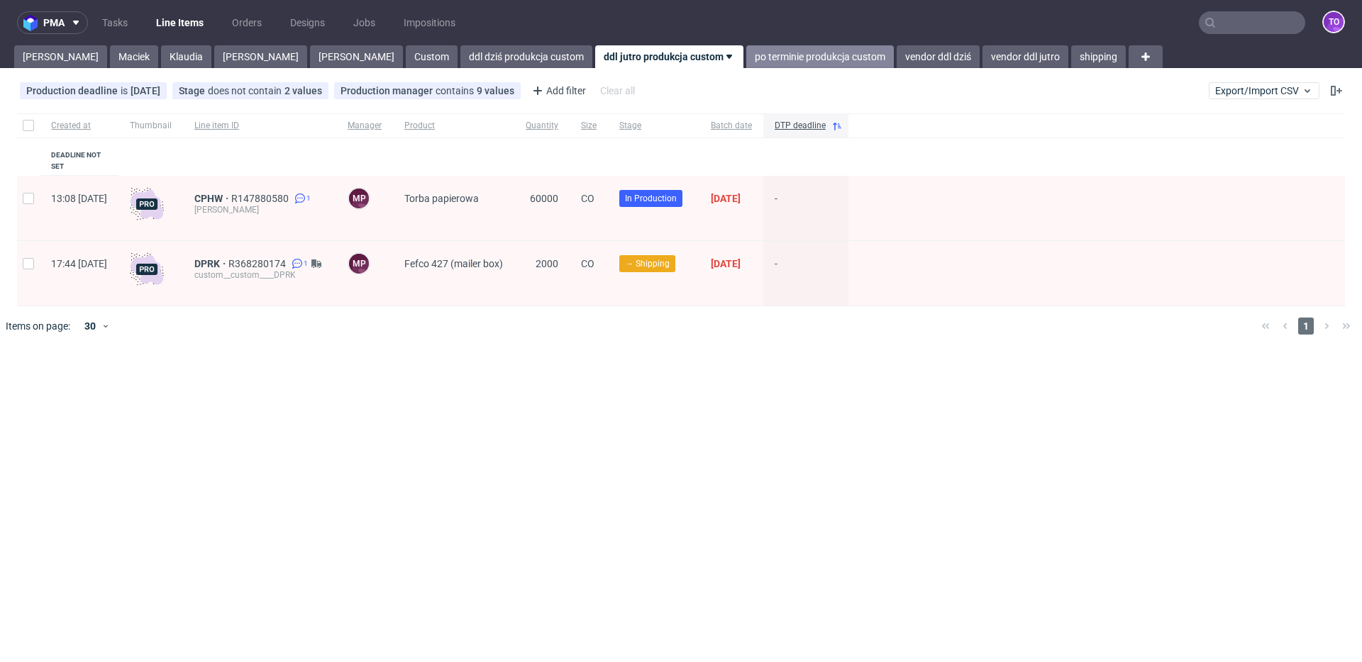
click at [746, 57] on link "po terminie produkcja custom" at bounding box center [820, 56] width 148 height 23
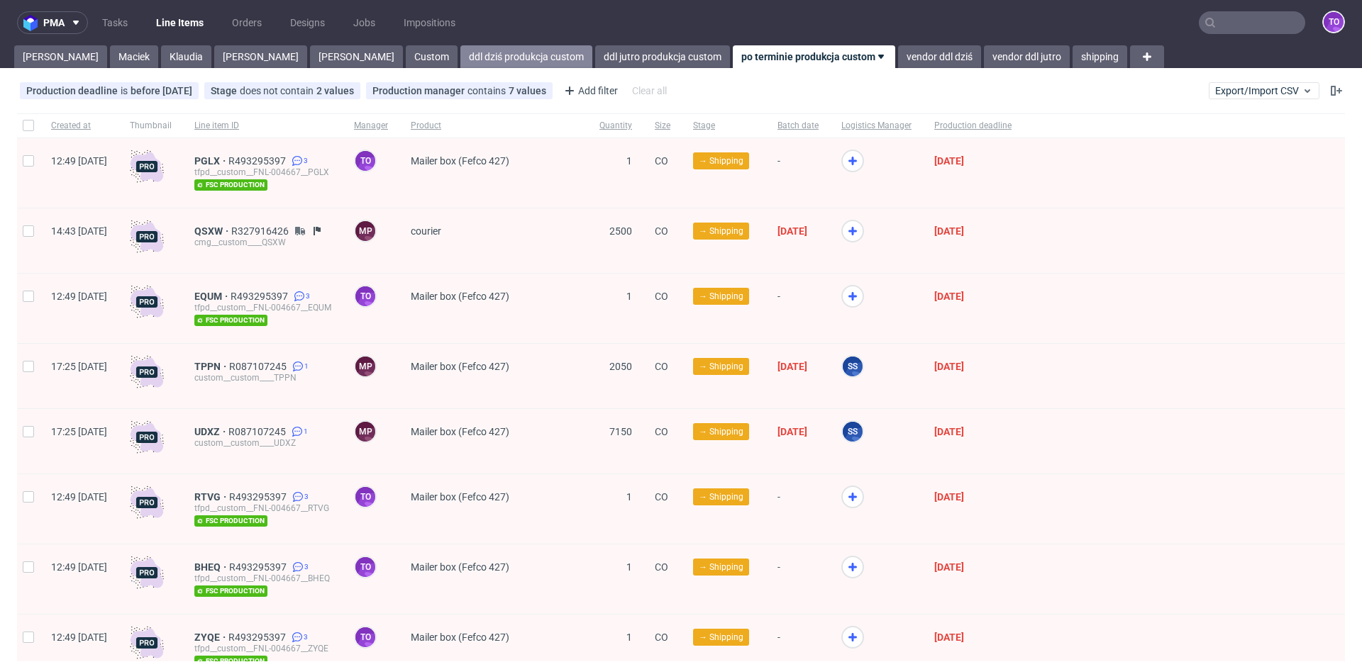
click at [460, 55] on link "ddl dziś produkcja custom" at bounding box center [526, 56] width 132 height 23
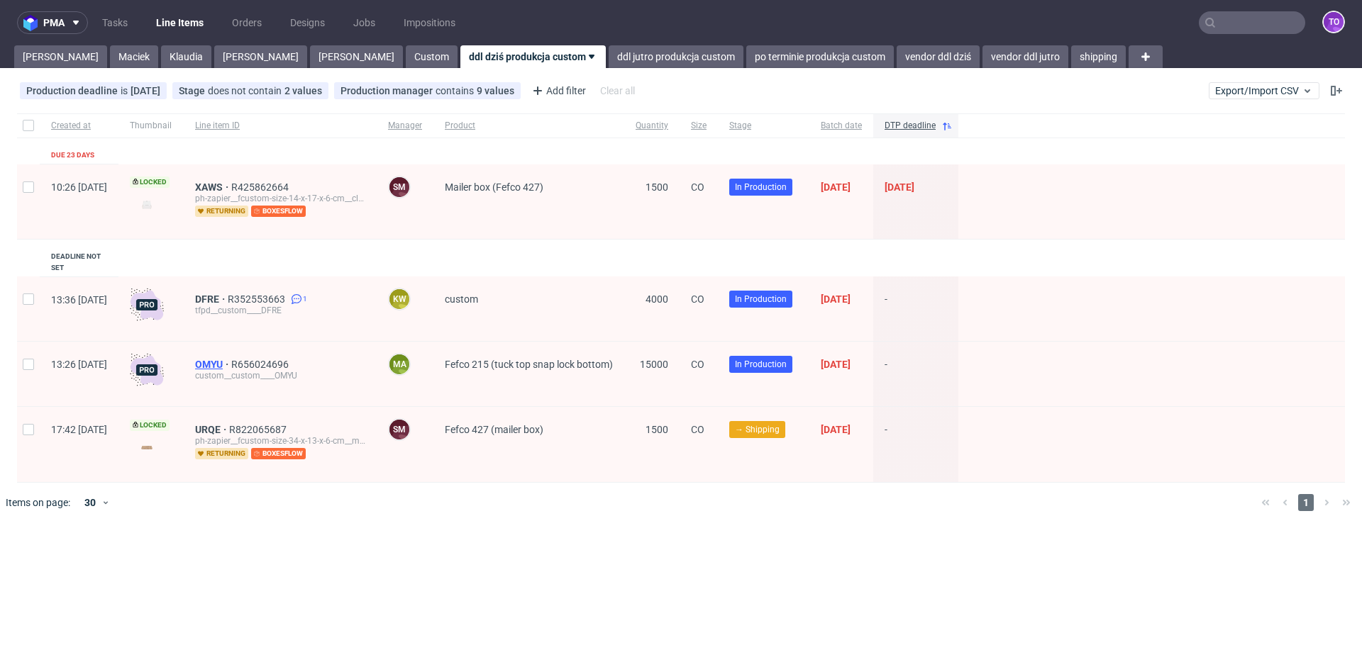
click at [231, 359] on span "OMYU" at bounding box center [213, 364] width 36 height 11
click at [609, 58] on link "ddl jutro produkcja custom" at bounding box center [676, 56] width 135 height 23
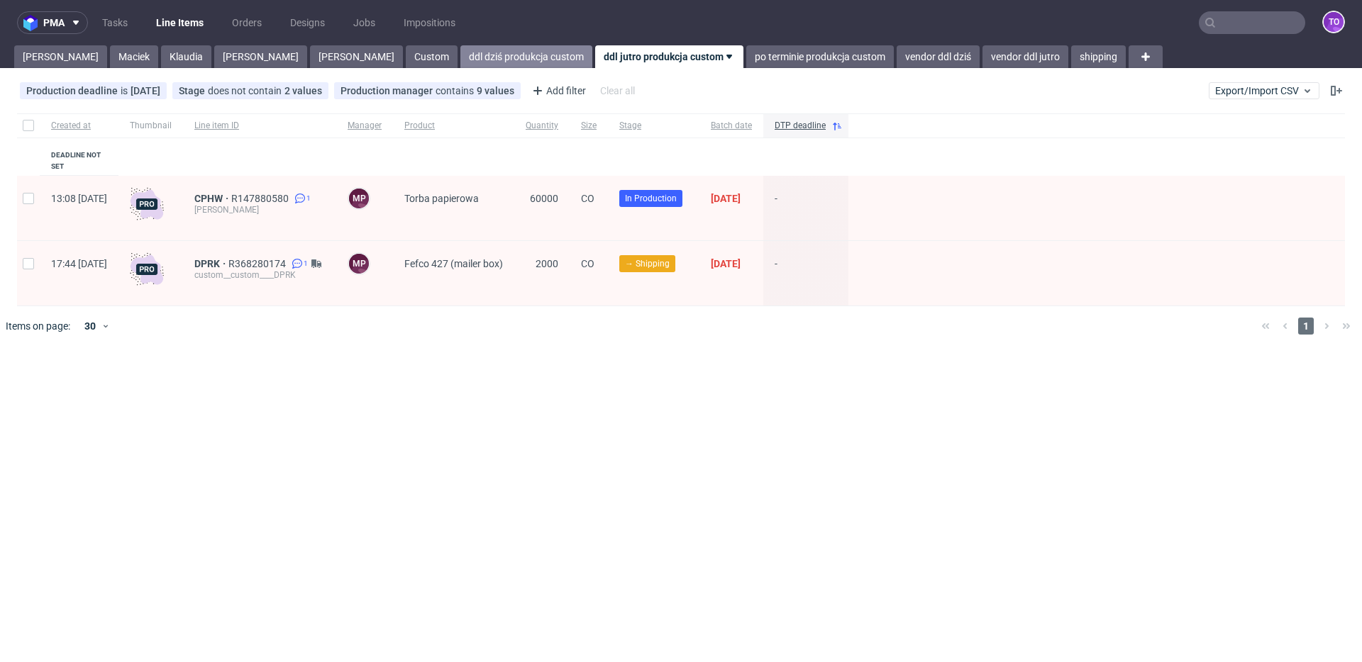
click at [460, 62] on link "ddl dziś produkcja custom" at bounding box center [526, 56] width 132 height 23
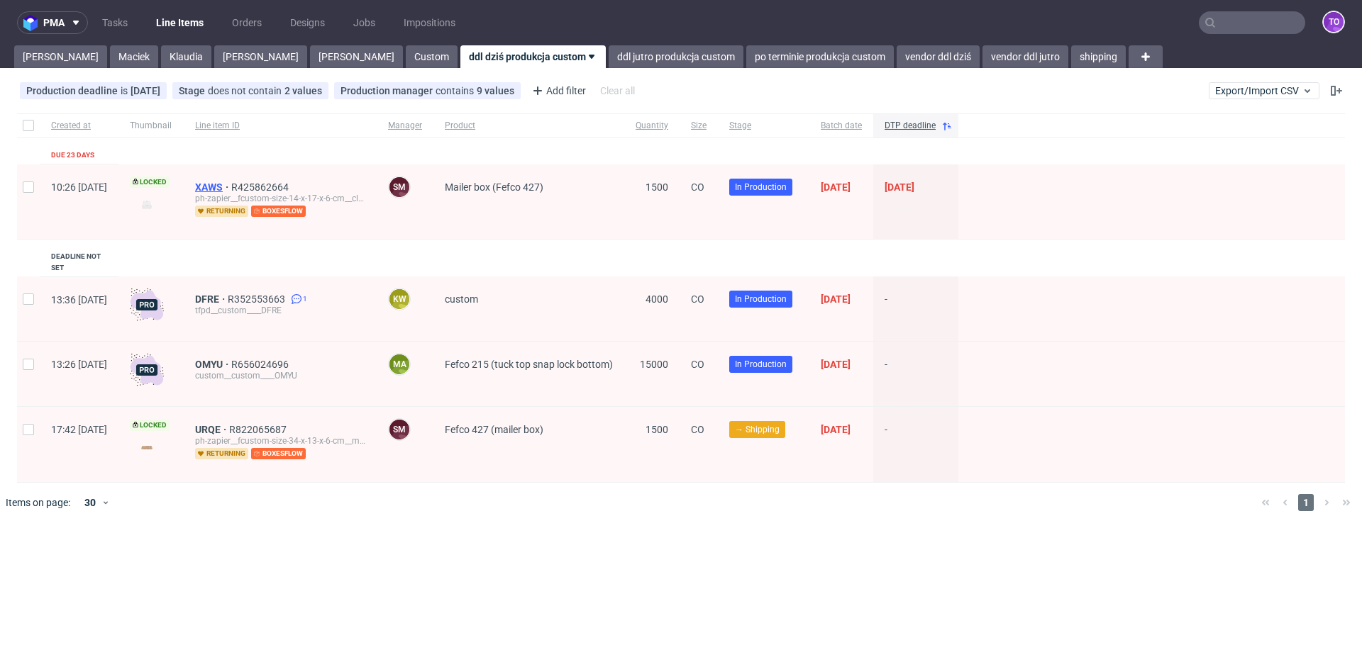
click at [231, 187] on span "XAWS" at bounding box center [213, 187] width 36 height 11
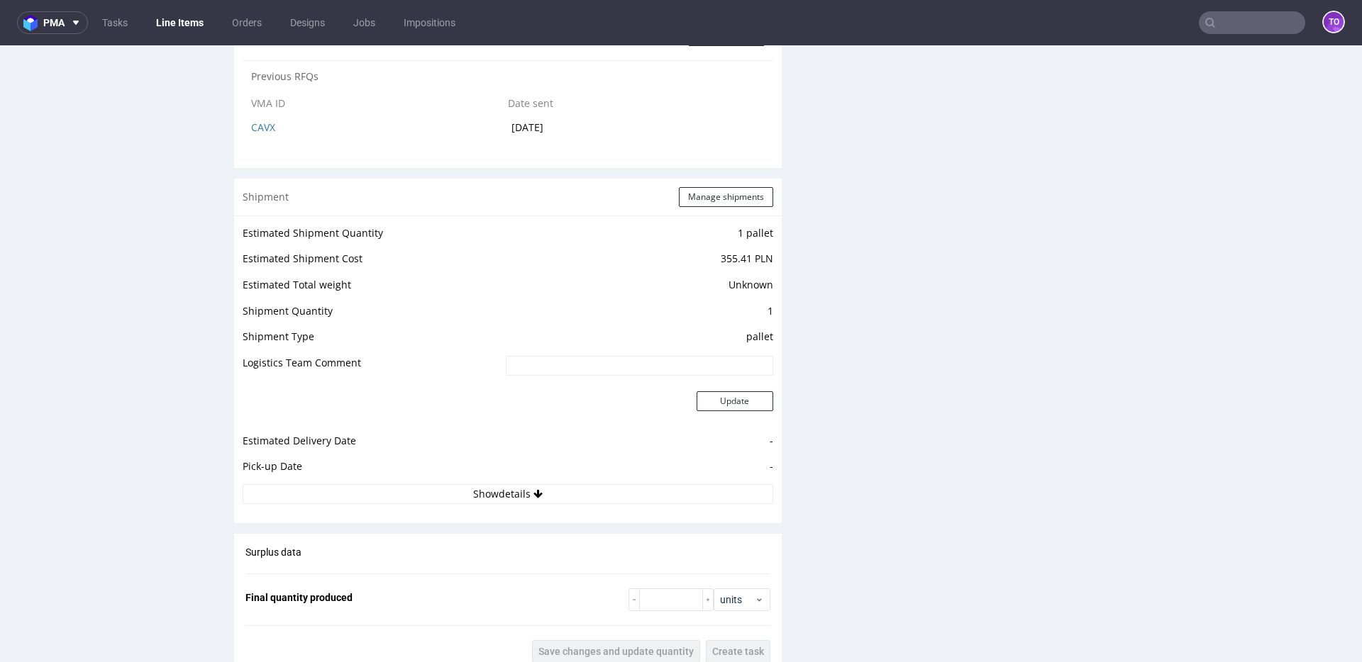
scroll to position [1355, 0]
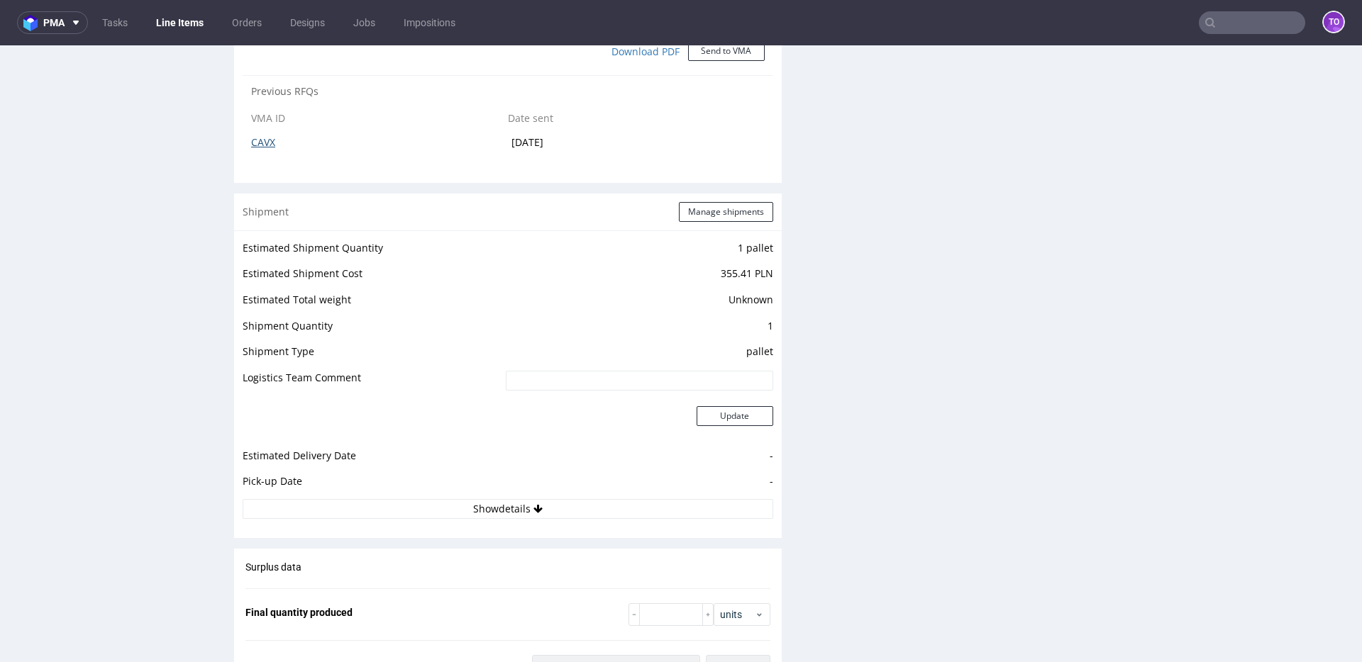
click at [259, 143] on link "CAVX" at bounding box center [263, 141] width 24 height 13
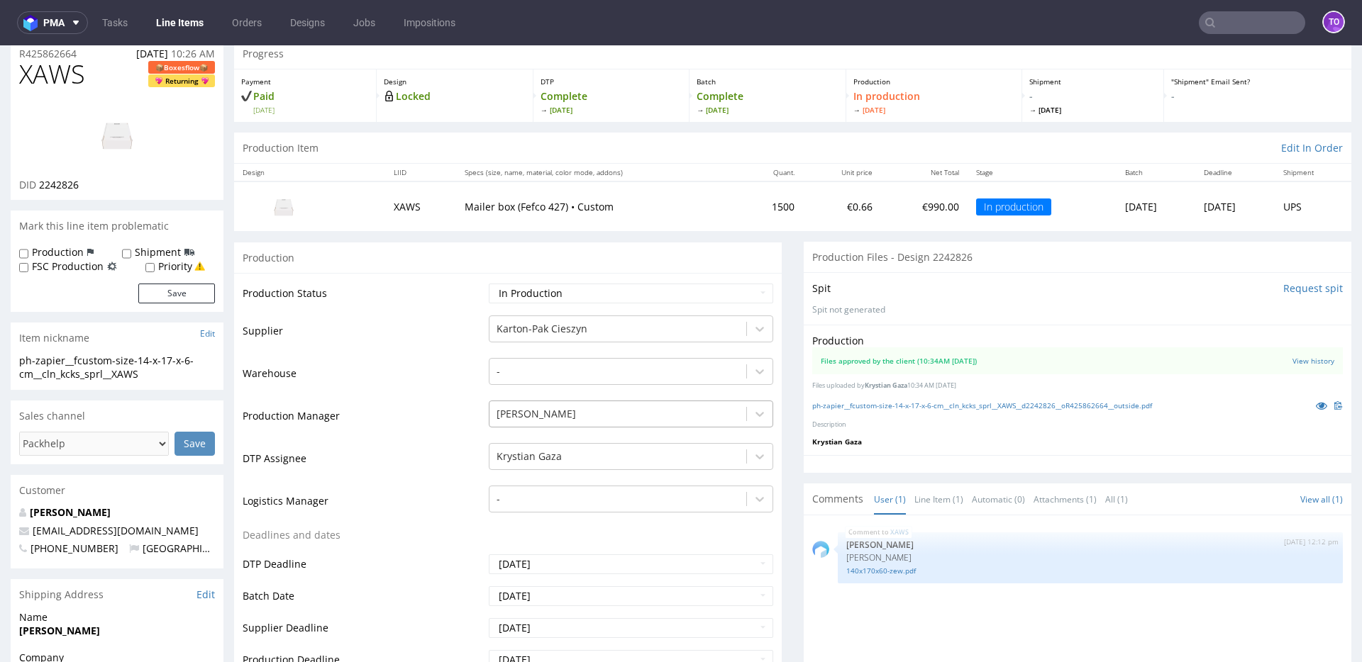
scroll to position [0, 0]
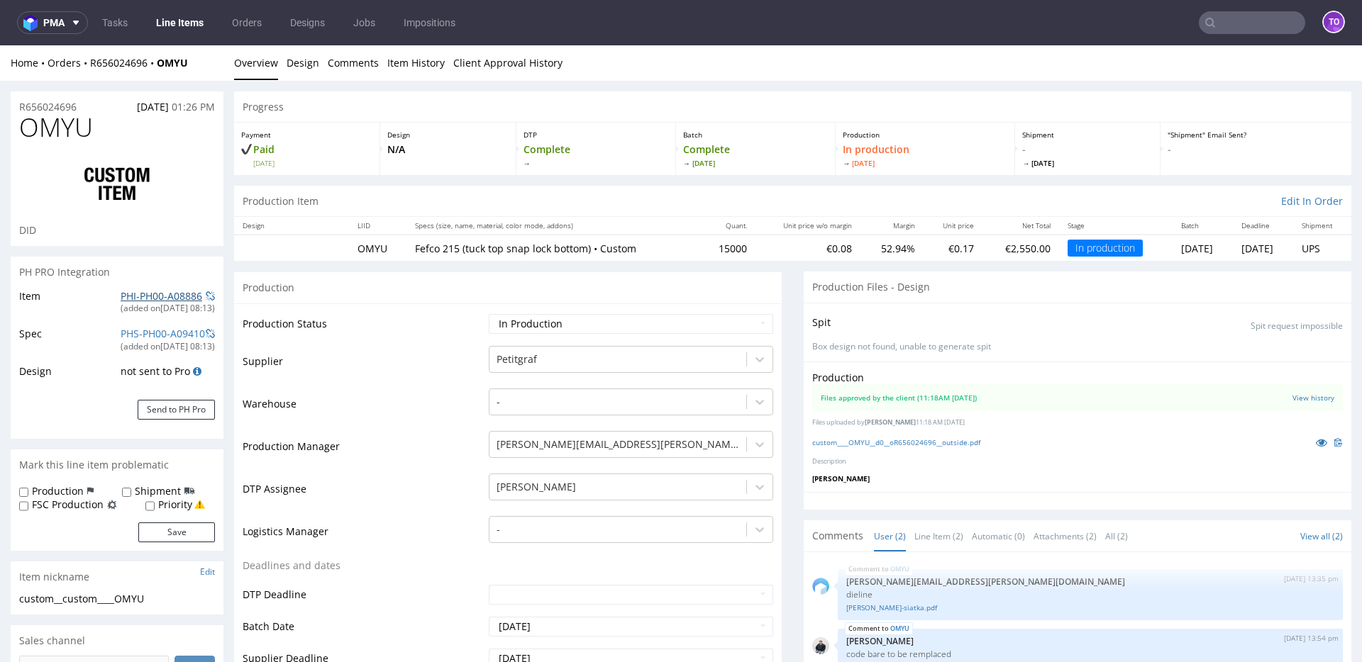
click at [168, 298] on link "PHI-PH00-A08886" at bounding box center [162, 295] width 82 height 13
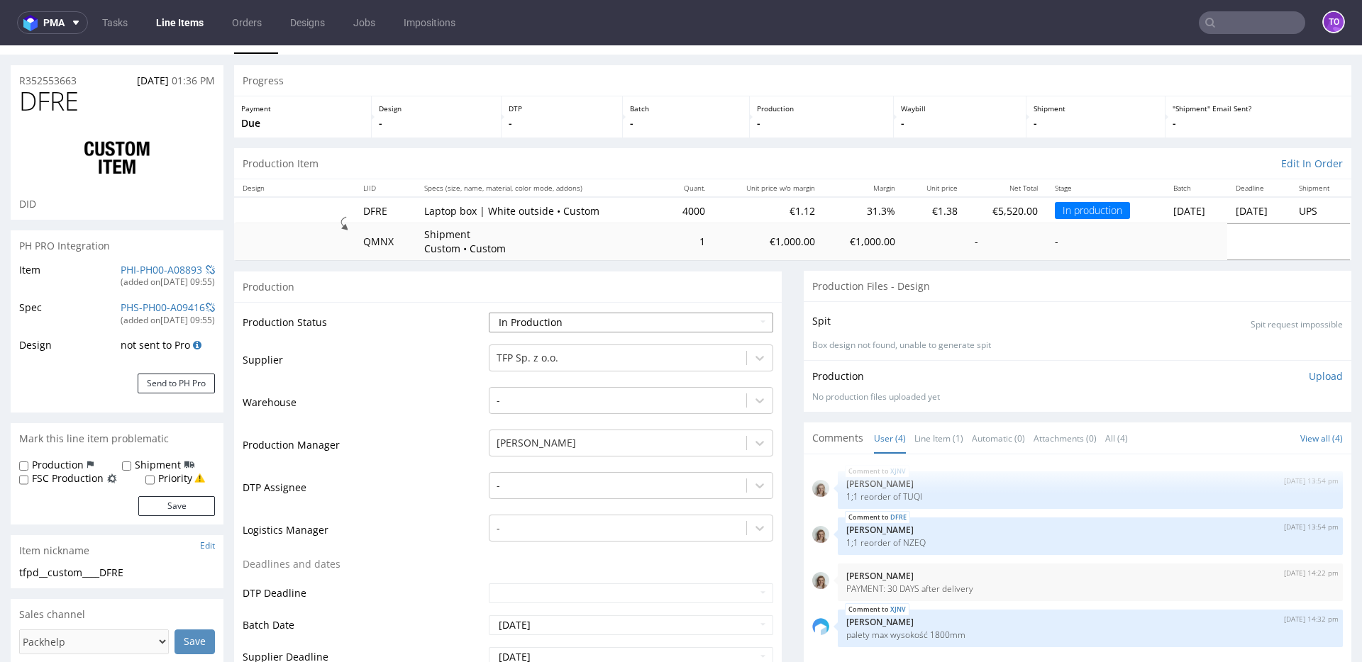
scroll to position [46, 0]
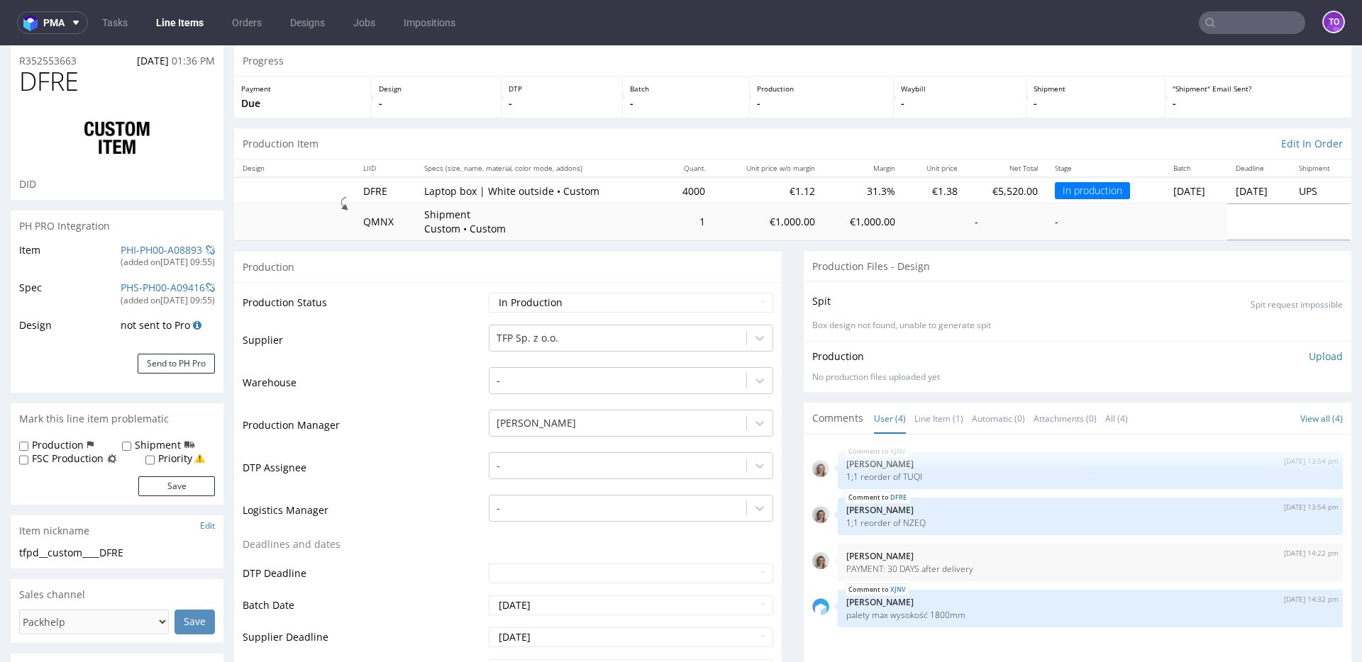
click at [137, 257] on div "(added on 06.08.2025, 09:55 )" at bounding box center [168, 263] width 94 height 12
click at [137, 252] on link "PHI-PH00-A08893" at bounding box center [162, 249] width 82 height 13
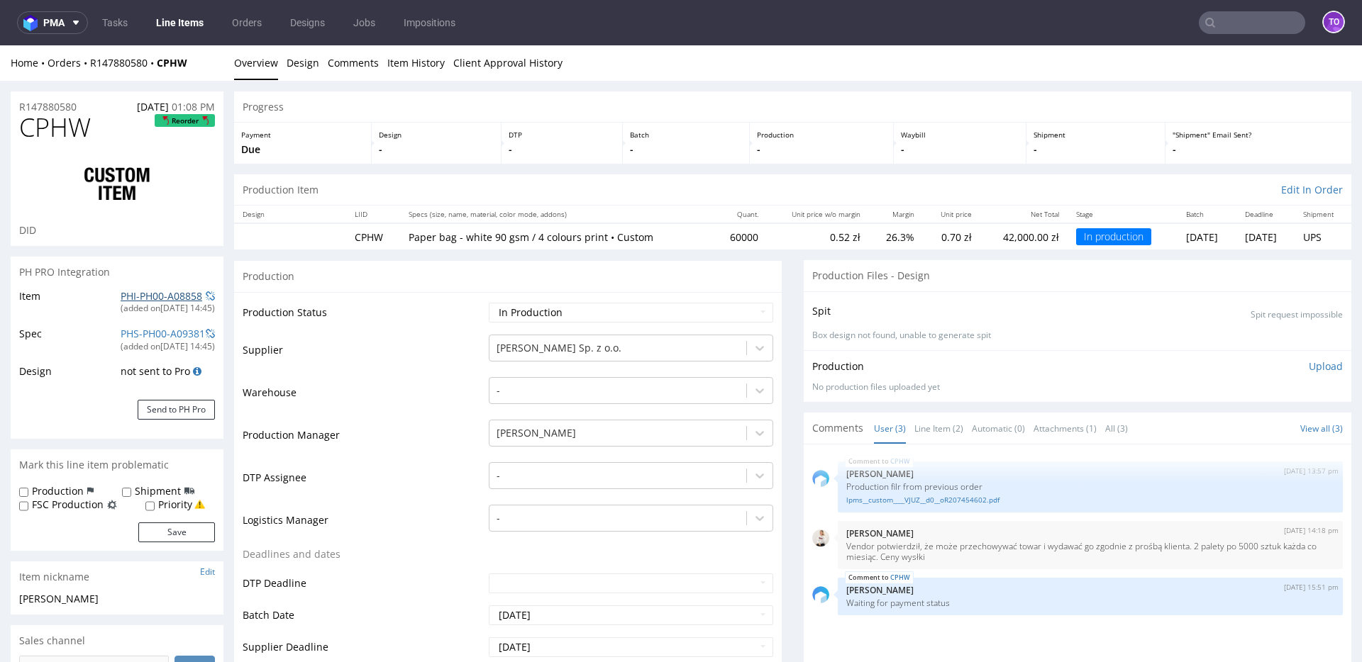
click at [162, 296] on link "PHI-PH00-A08858" at bounding box center [162, 295] width 82 height 13
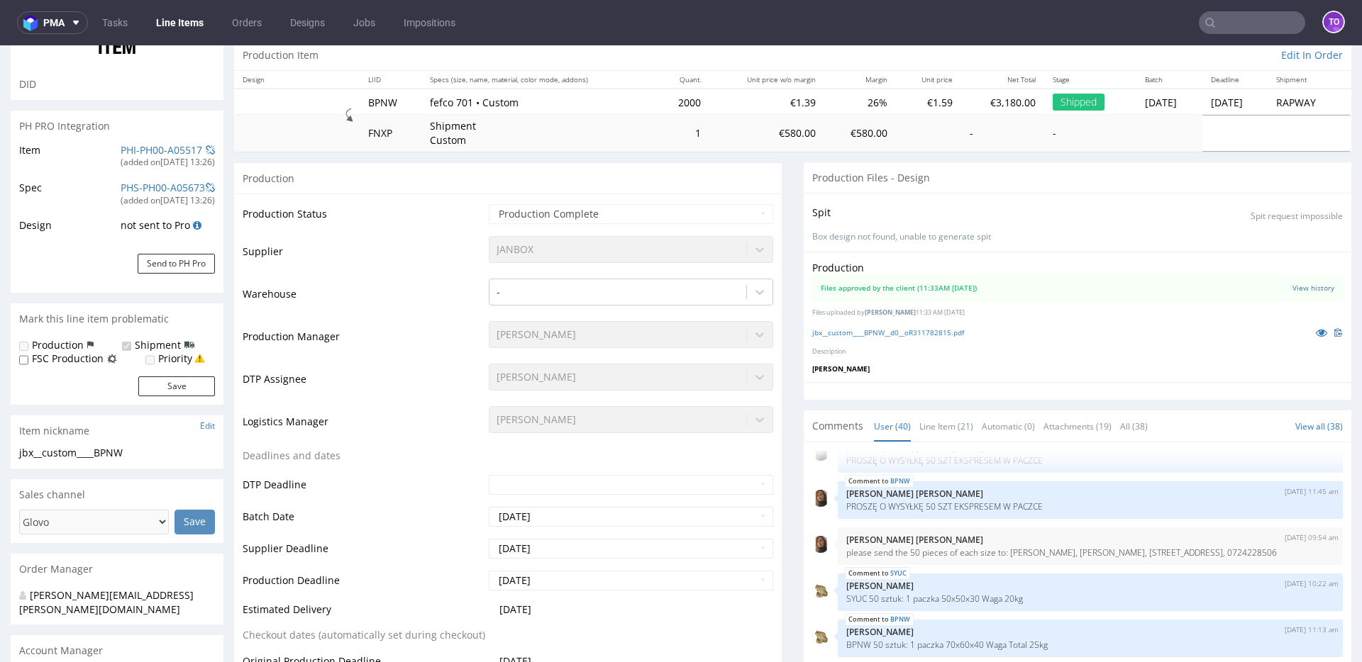
scroll to position [158, 0]
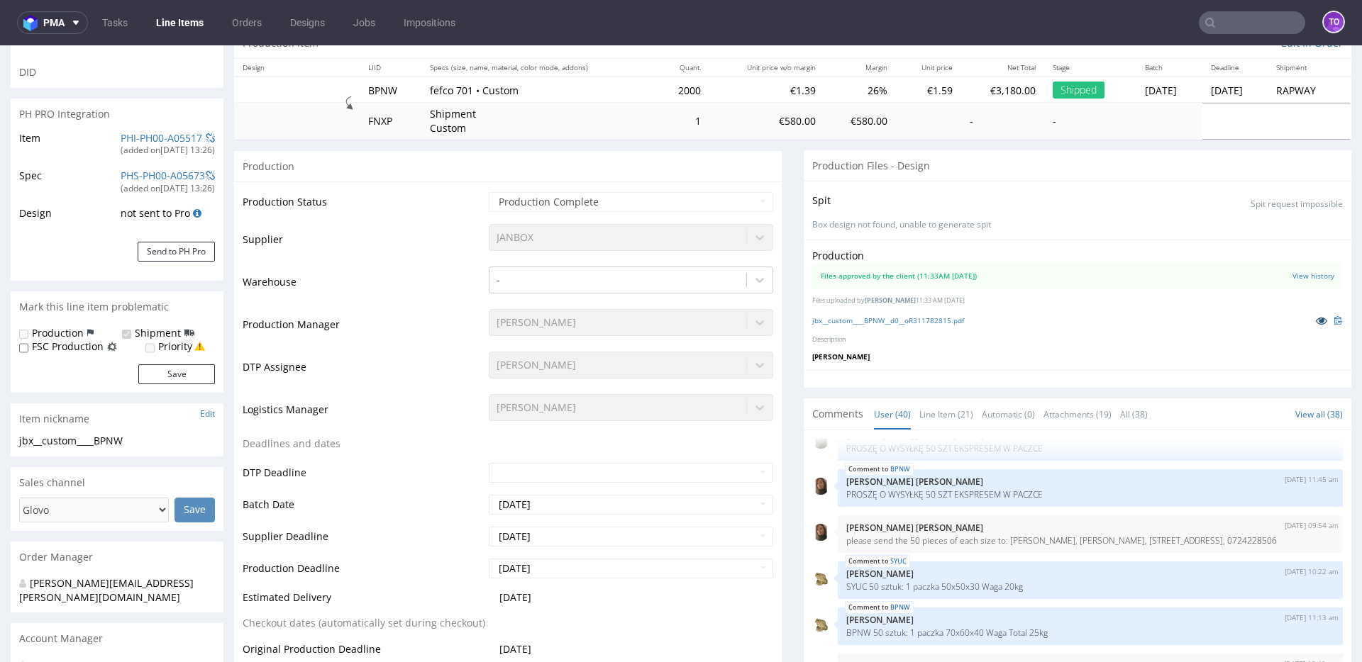
click at [1316, 318] on icon at bounding box center [1321, 321] width 11 height 10
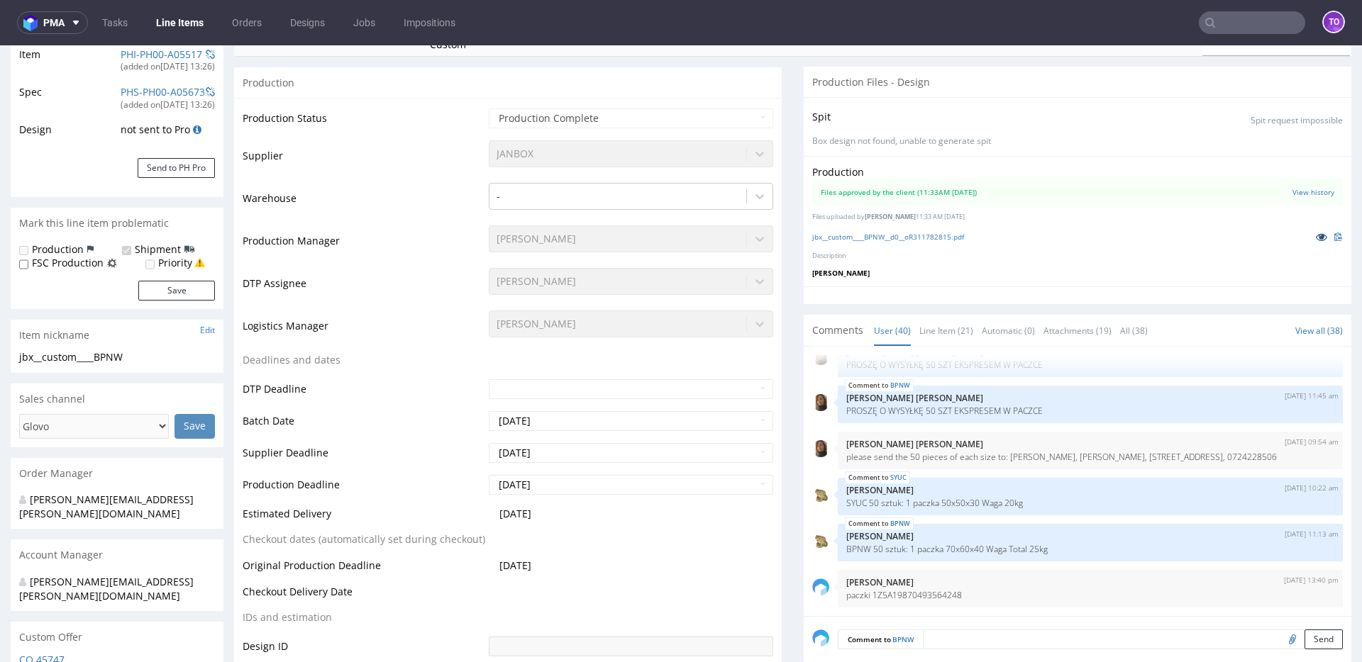
scroll to position [279, 0]
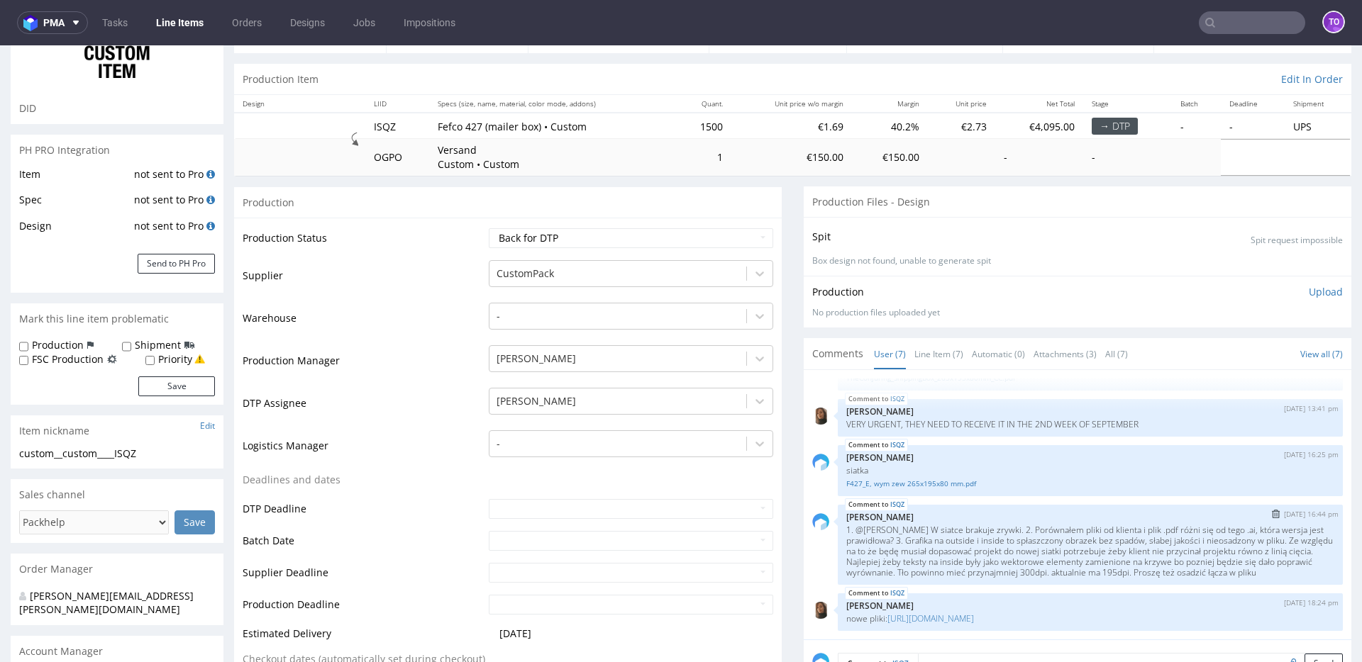
scroll to position [231, 0]
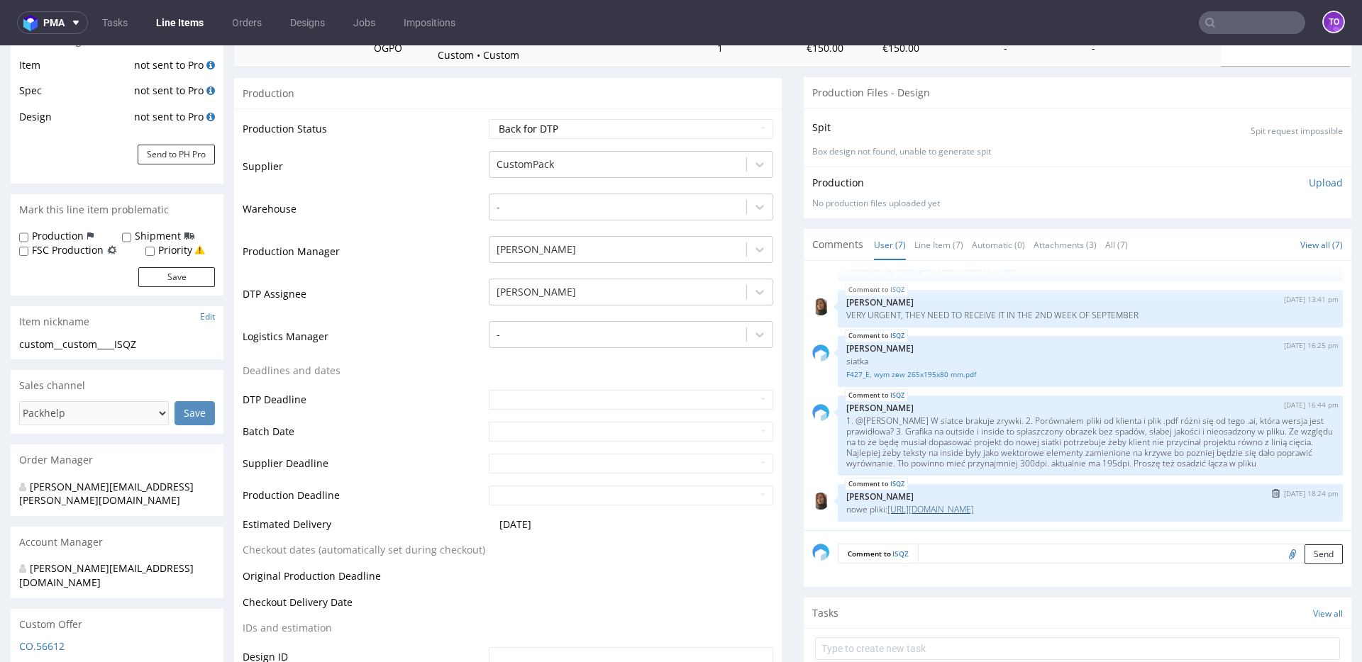
click at [974, 511] on link "https://www.dropbox.com/scl/fi/88452vpyywwnr1ov9dnwi/Shipping-box.zip?rlkey=bjs…" at bounding box center [930, 510] width 87 height 12
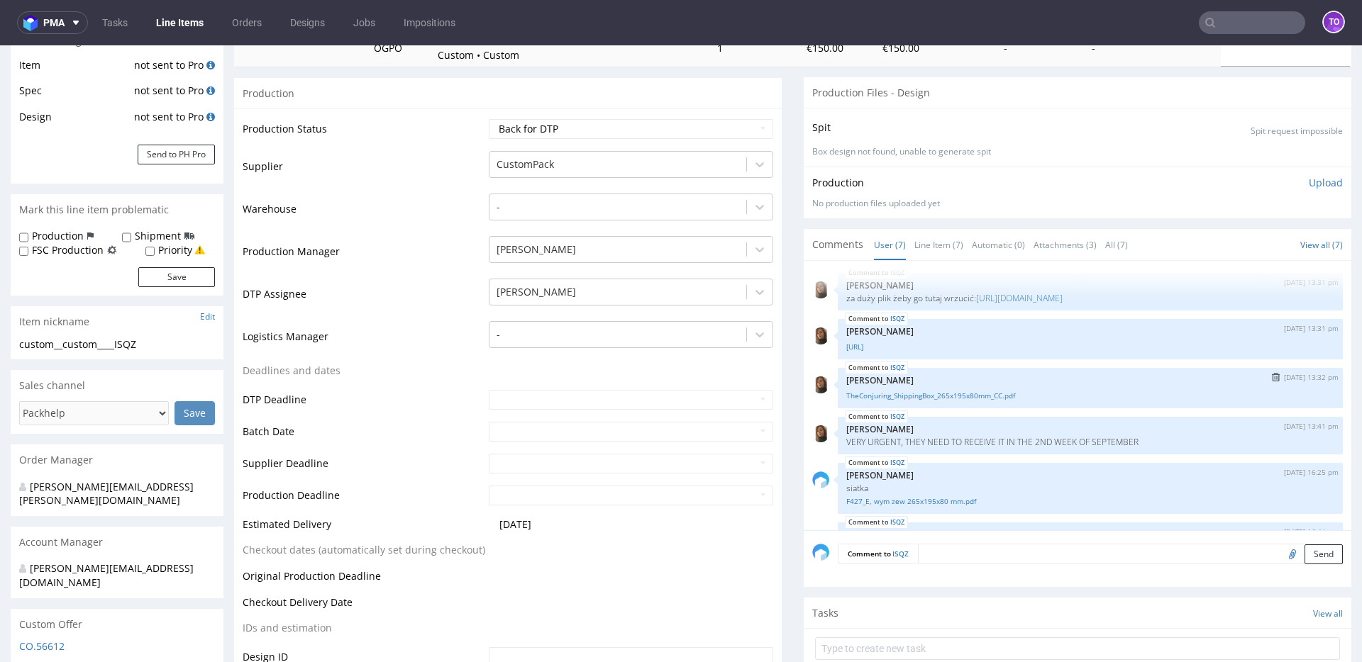
scroll to position [4, 0]
click at [913, 353] on link "TheConjuring_ShippingBox_265x195x80mm_CC.ai" at bounding box center [1090, 348] width 488 height 11
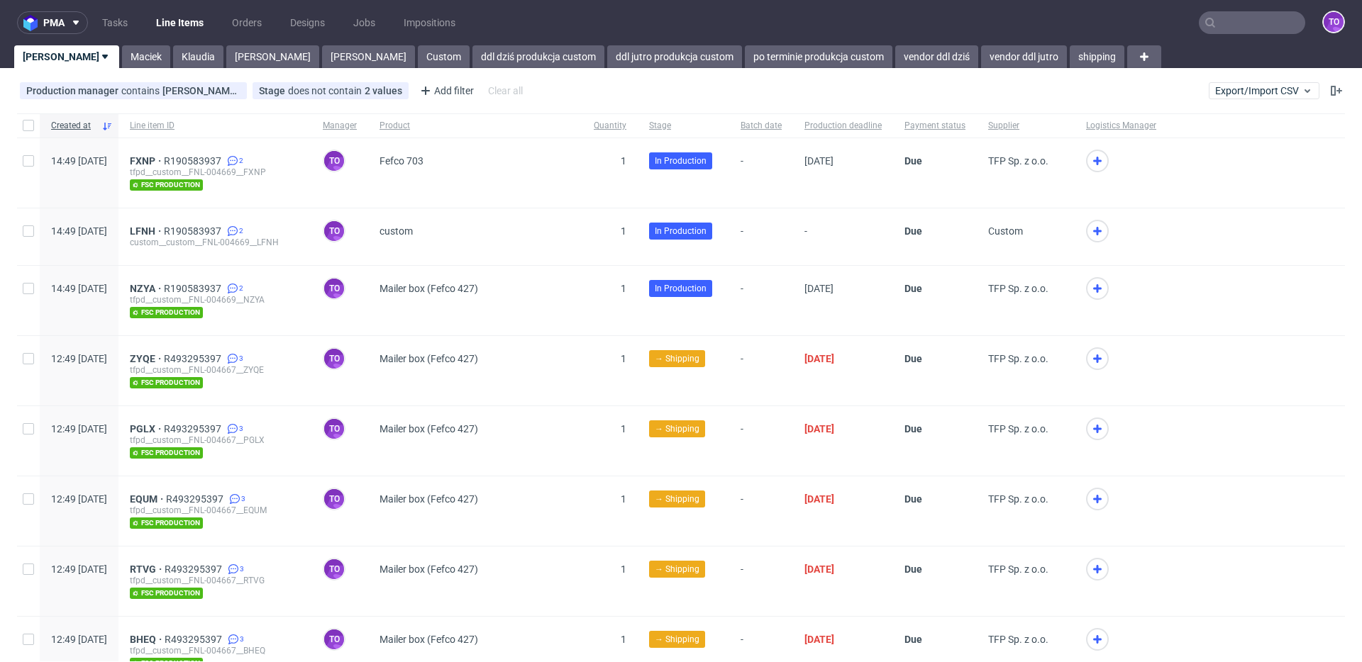
click at [613, 55] on link "ddl jutro produkcja custom" at bounding box center [674, 56] width 135 height 23
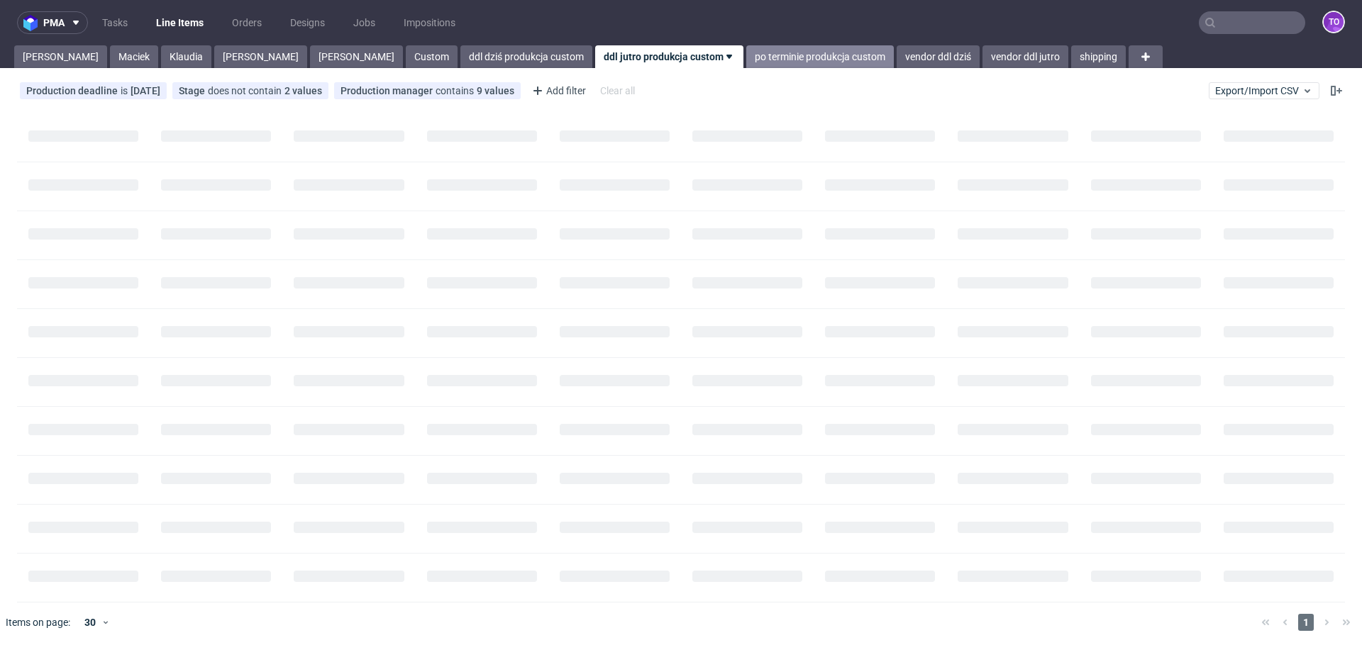
click at [746, 57] on link "po terminie produkcja custom" at bounding box center [820, 56] width 148 height 23
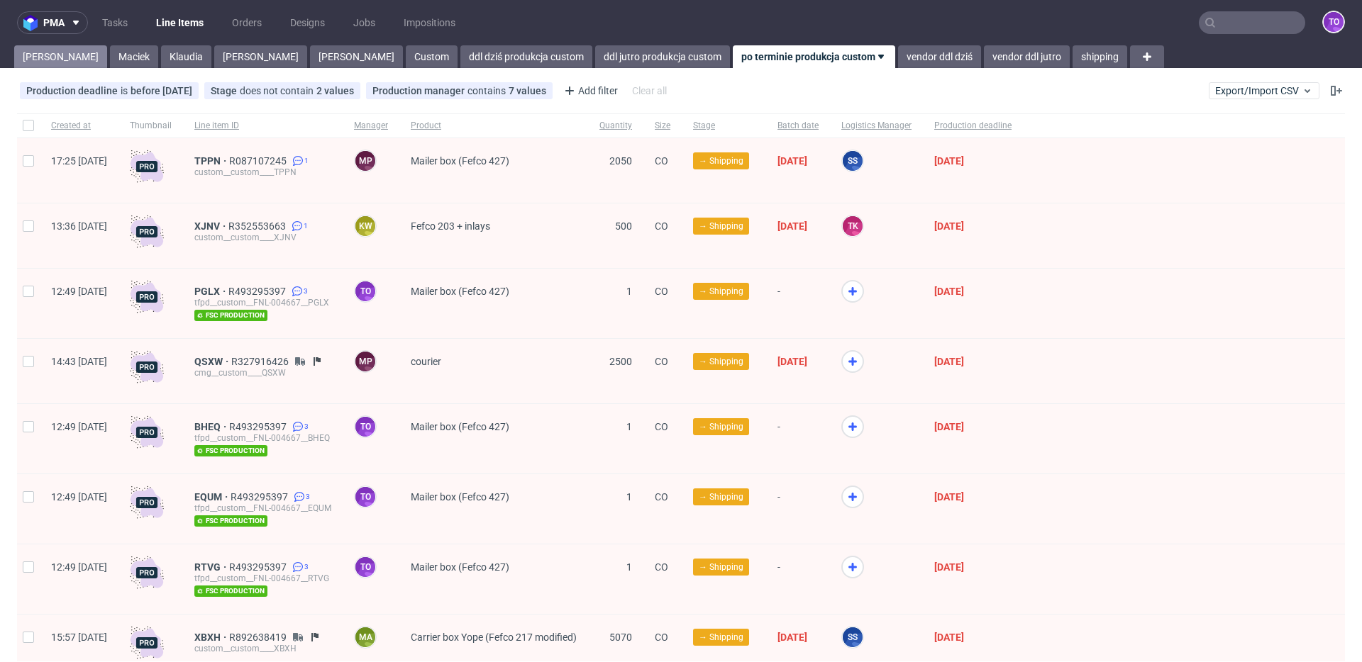
click at [50, 58] on link "Tomasz" at bounding box center [60, 56] width 93 height 23
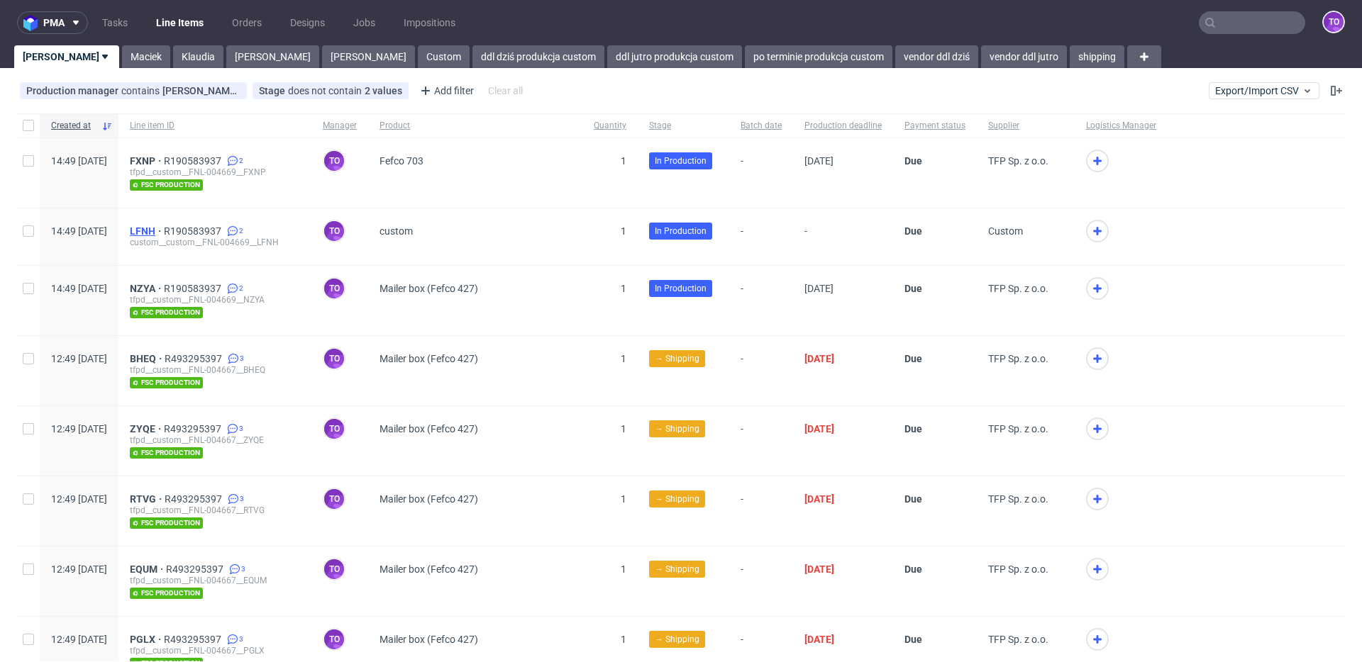
click at [164, 226] on span "LFNH" at bounding box center [147, 231] width 34 height 11
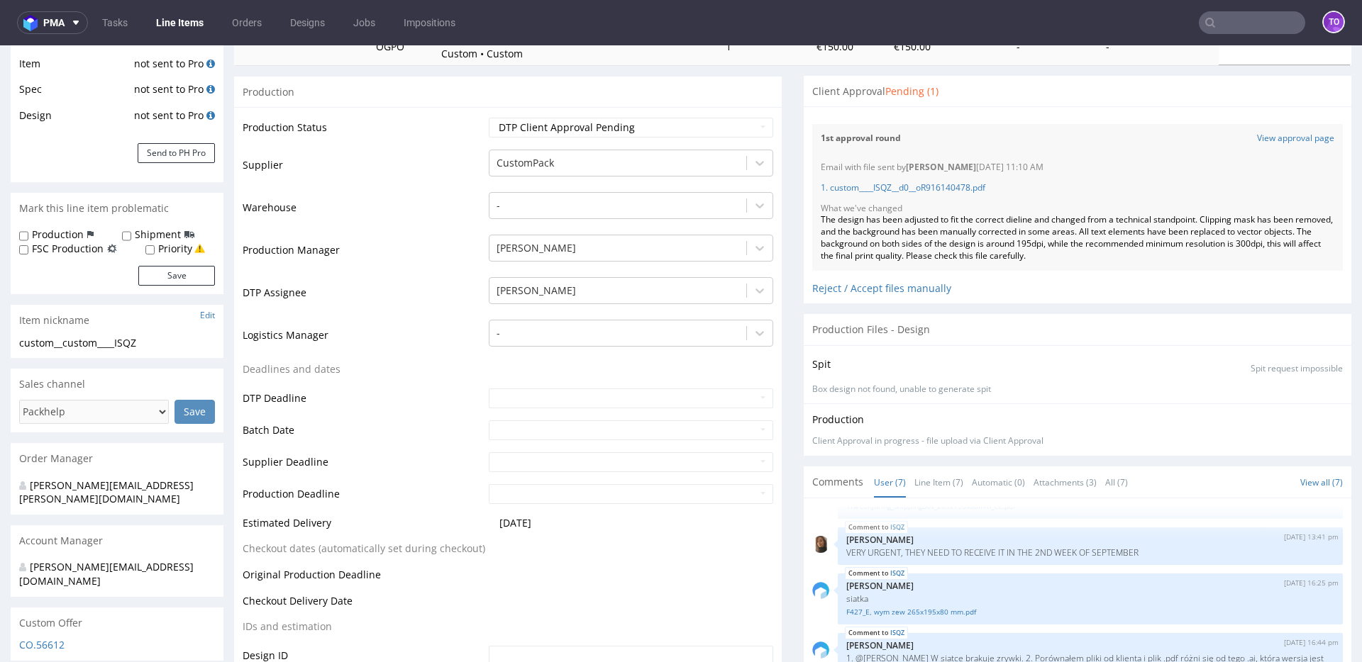
scroll to position [123, 0]
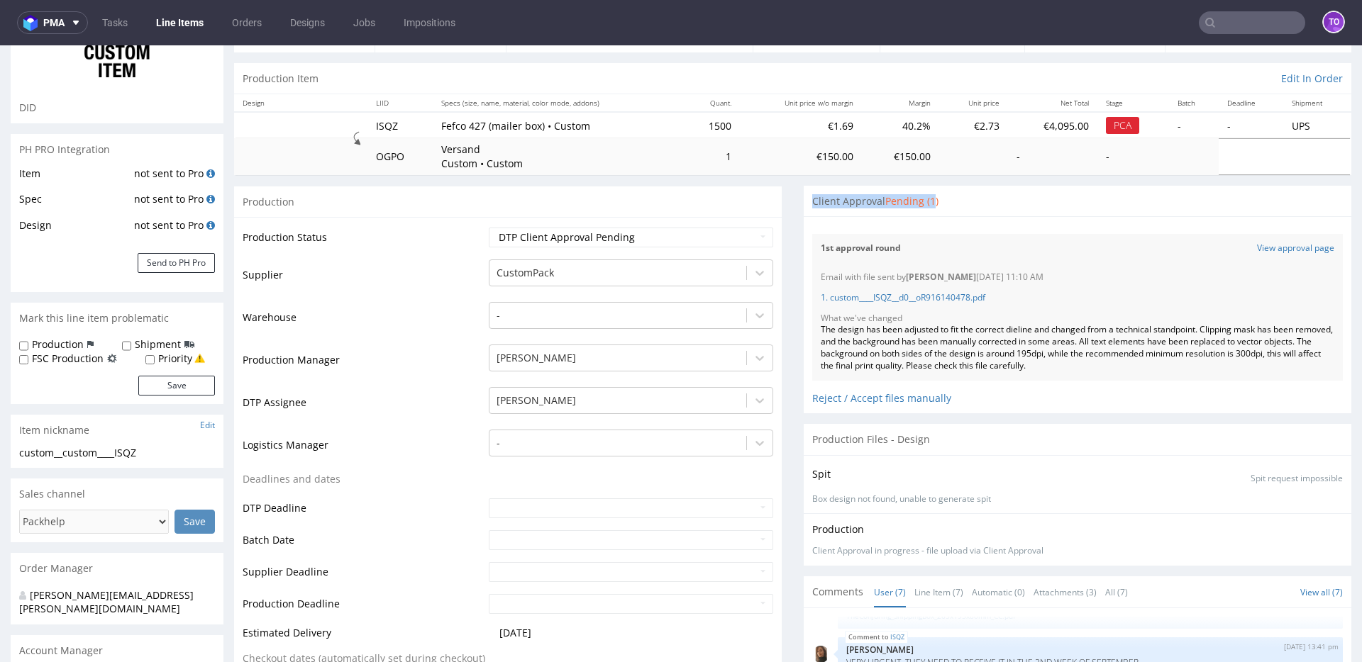
drag, startPoint x: 916, startPoint y: 200, endPoint x: 804, endPoint y: 204, distance: 112.1
click at [812, 204] on div "Client Approval Pending (1)" at bounding box center [875, 201] width 126 height 14
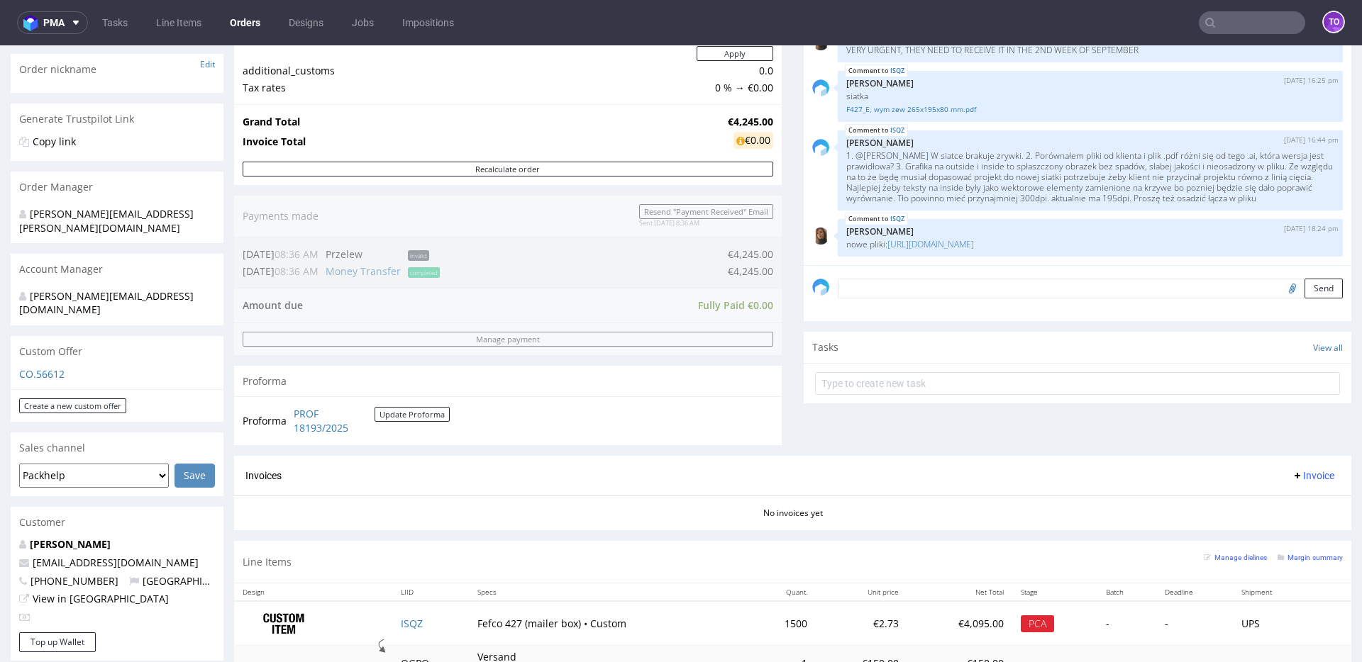
scroll to position [446, 0]
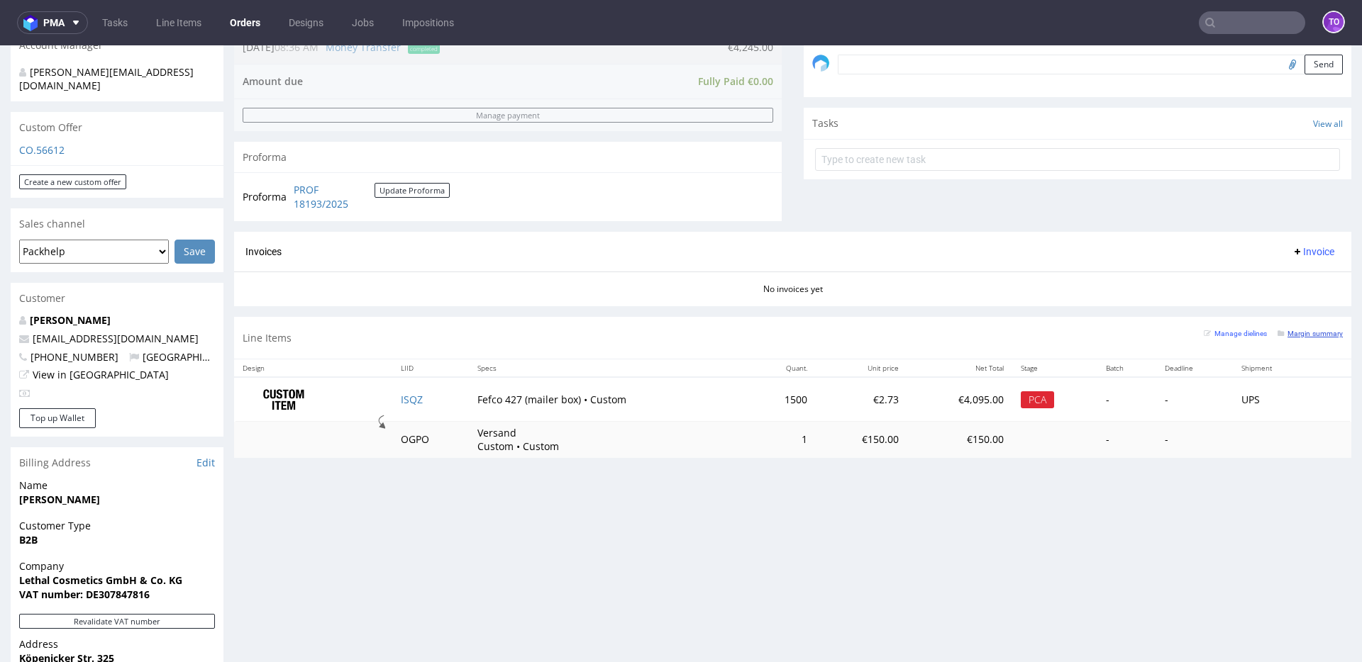
click at [1283, 330] on small "Margin summary" at bounding box center [1309, 334] width 65 height 8
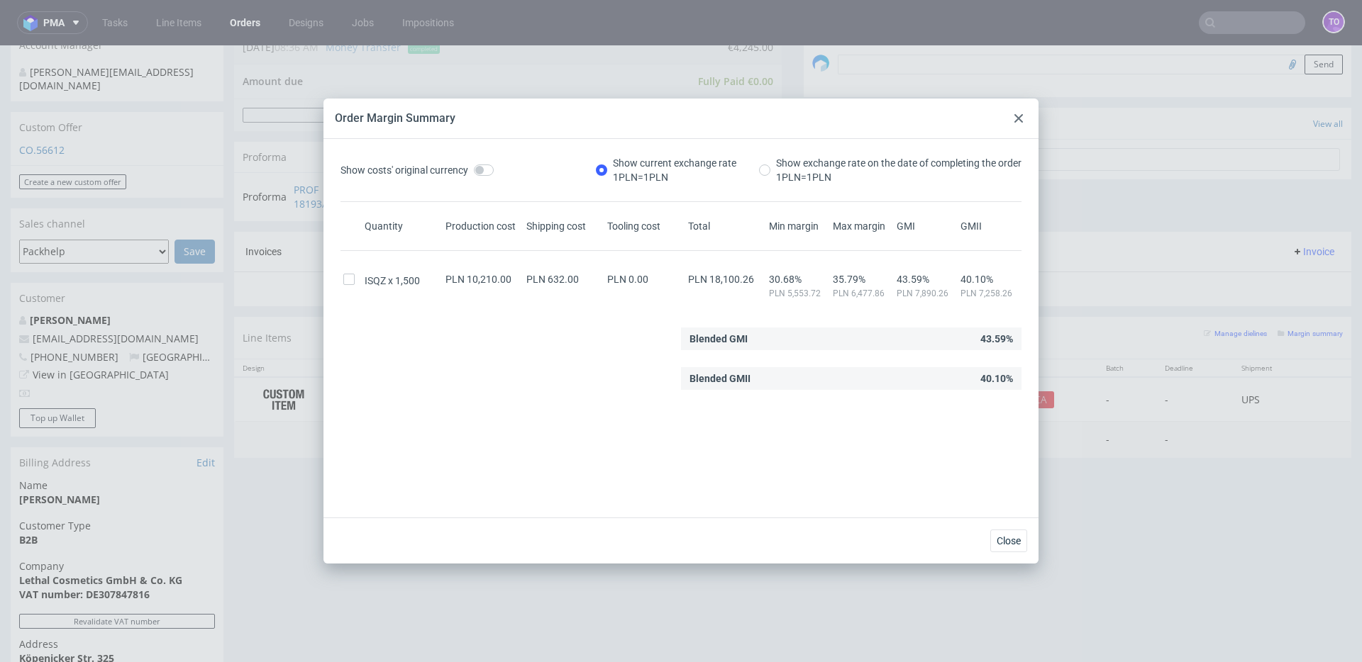
click at [1018, 123] on div at bounding box center [1018, 118] width 17 height 17
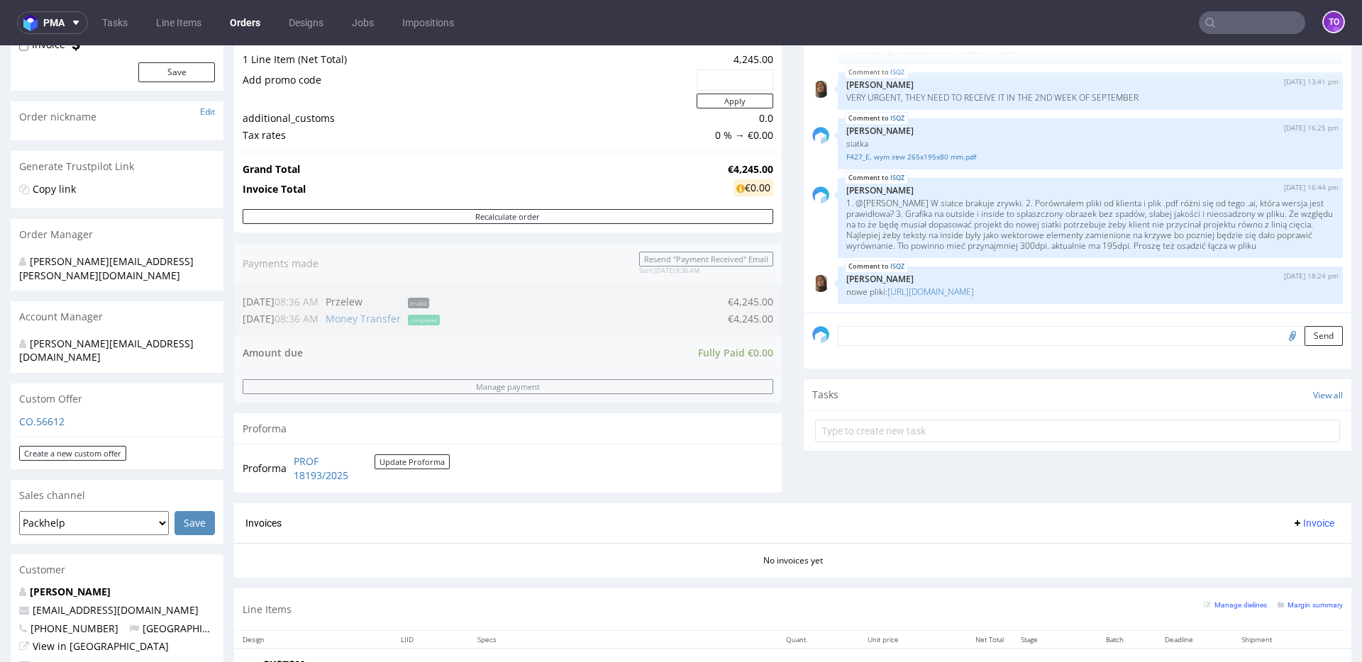
scroll to position [716, 0]
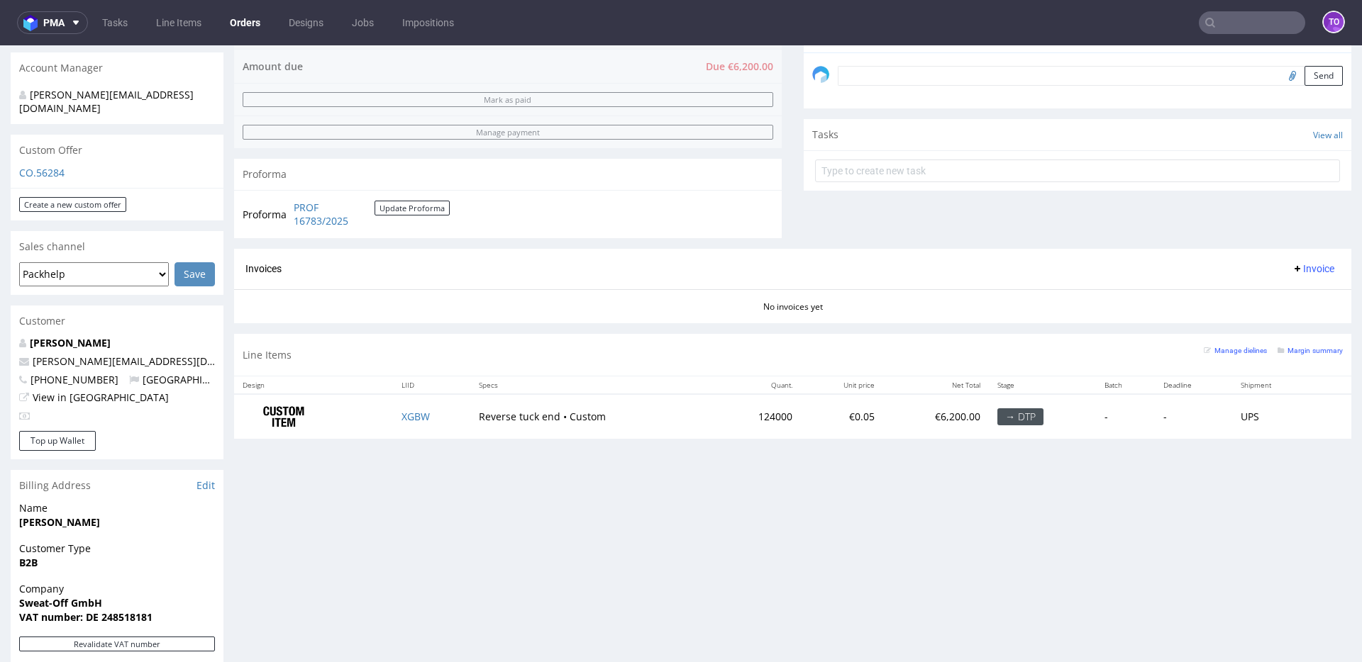
scroll to position [683, 0]
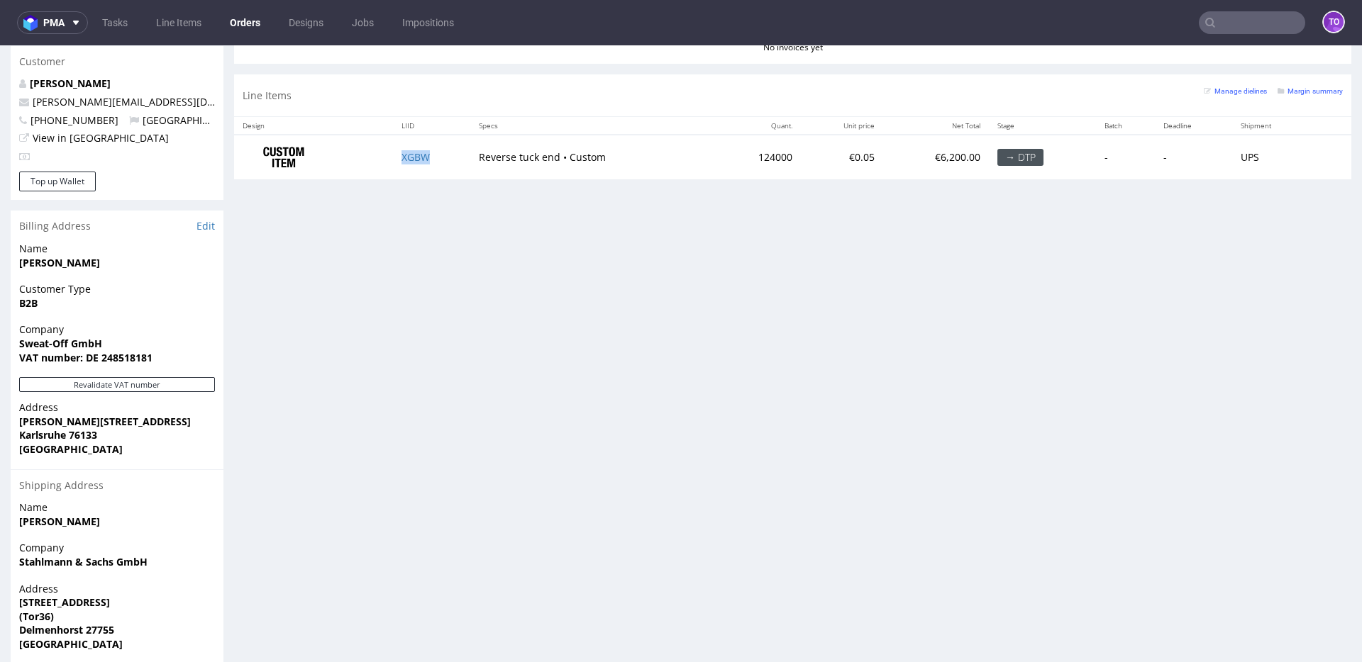
click at [416, 150] on td "XGBW" at bounding box center [431, 157] width 77 height 45
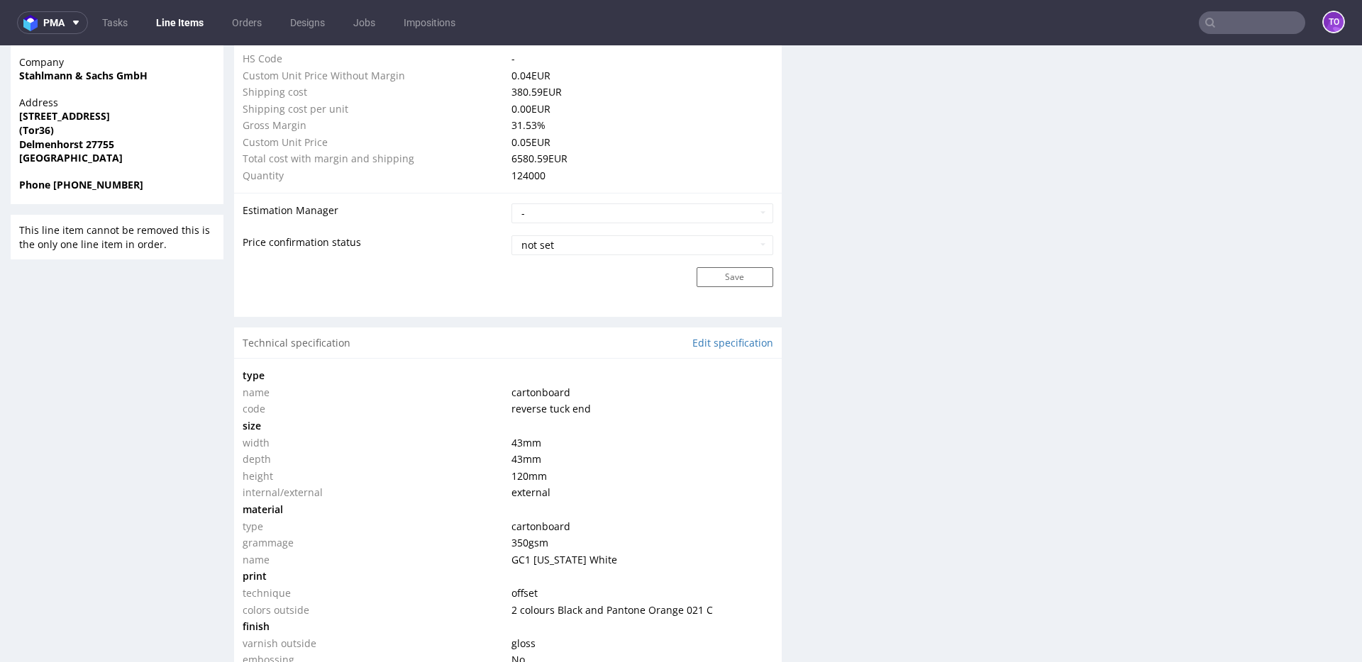
scroll to position [1159, 0]
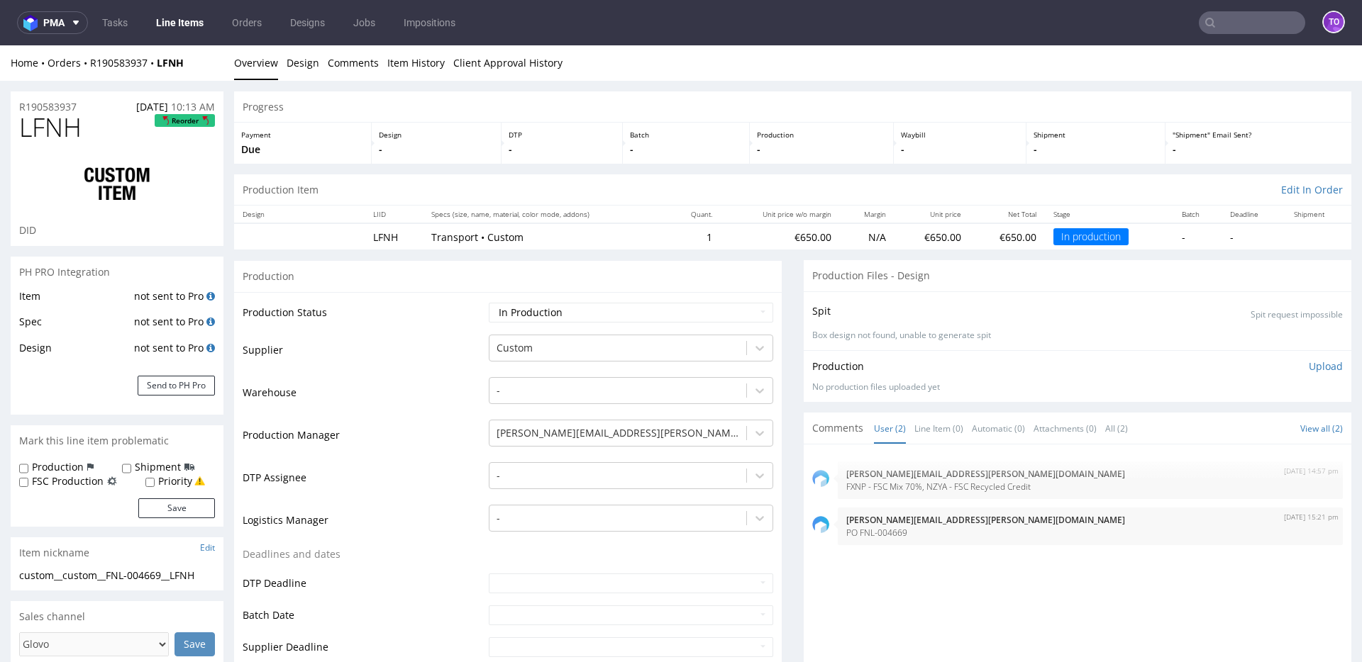
click at [182, 23] on link "Line Items" at bounding box center [180, 22] width 65 height 23
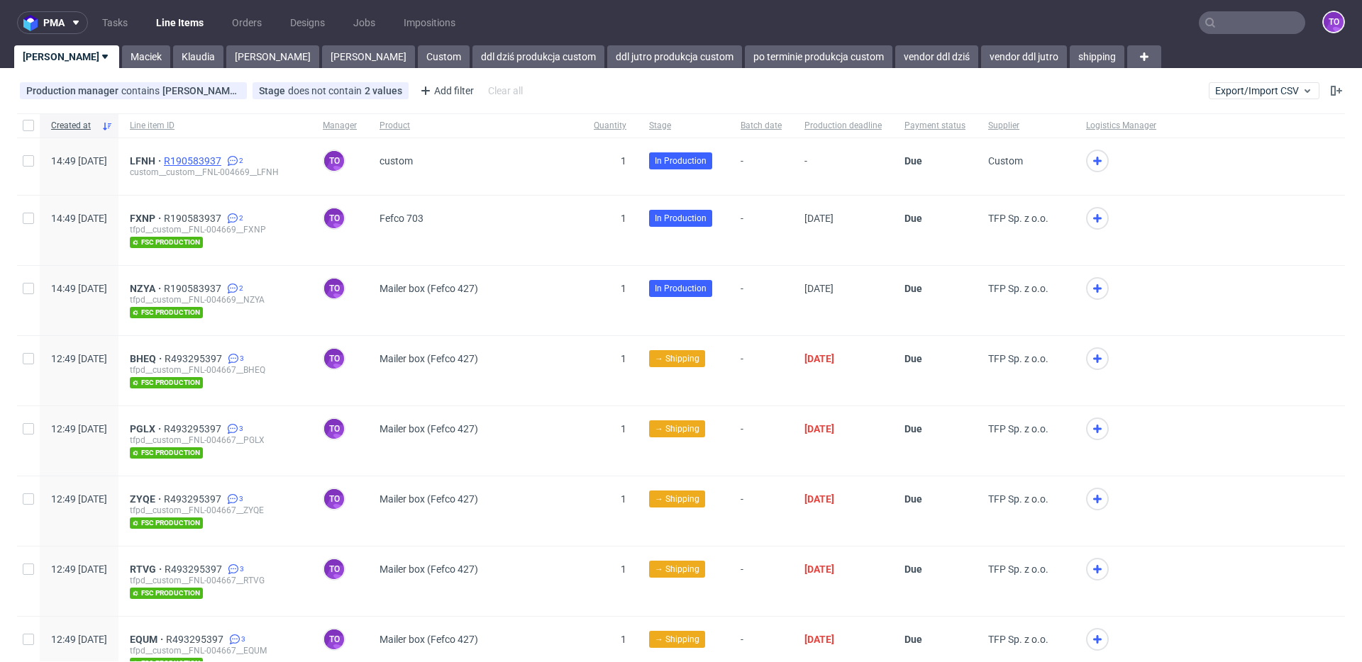
click at [224, 160] on span "R190583937" at bounding box center [194, 160] width 60 height 11
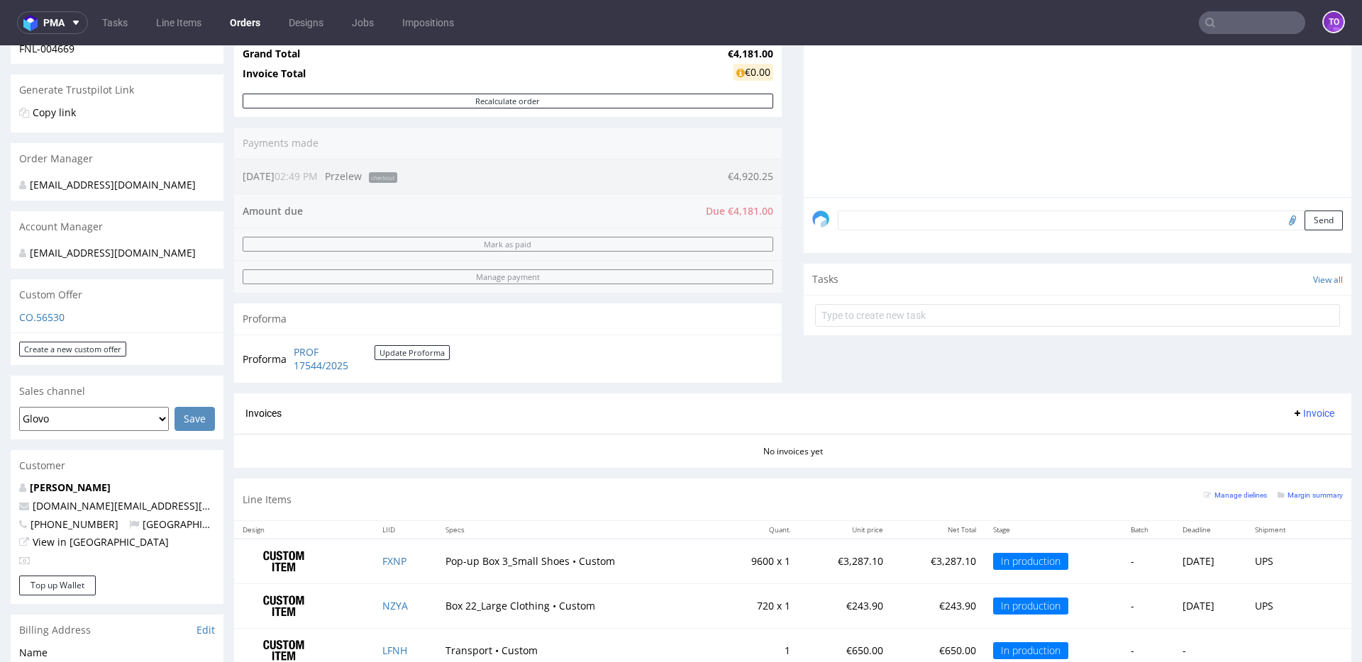
scroll to position [62, 0]
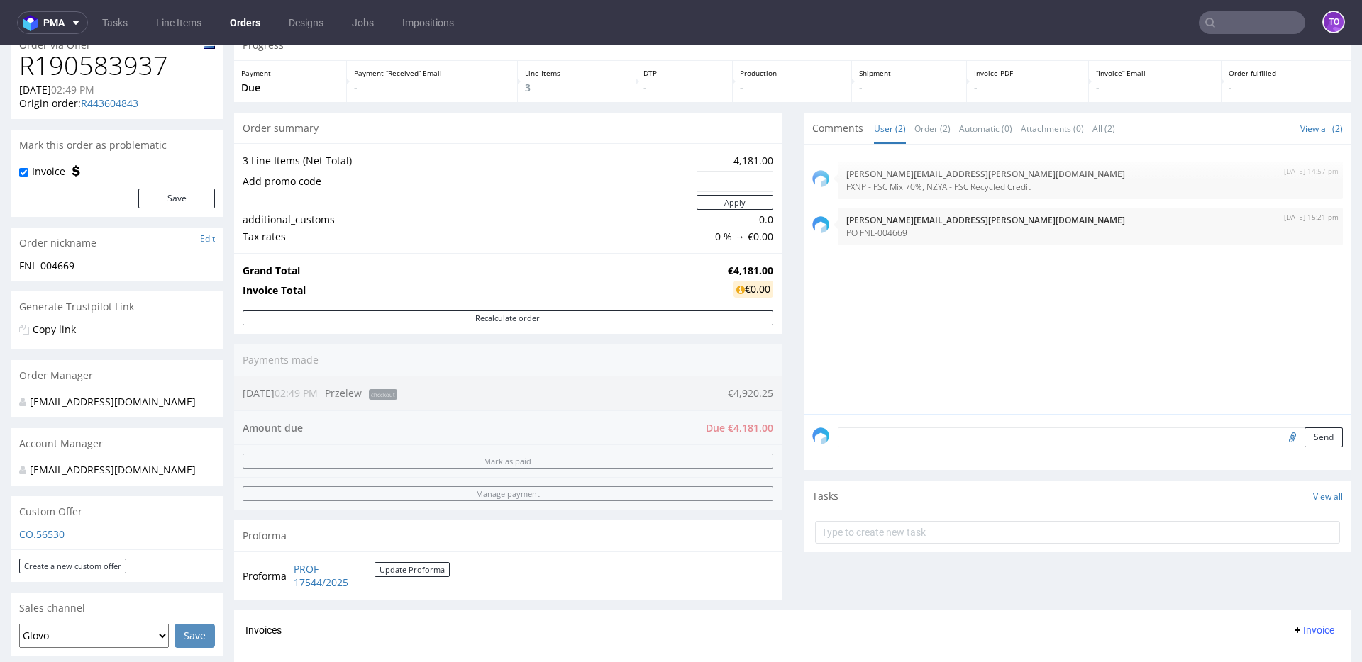
click at [910, 438] on textarea at bounding box center [1090, 438] width 505 height 20
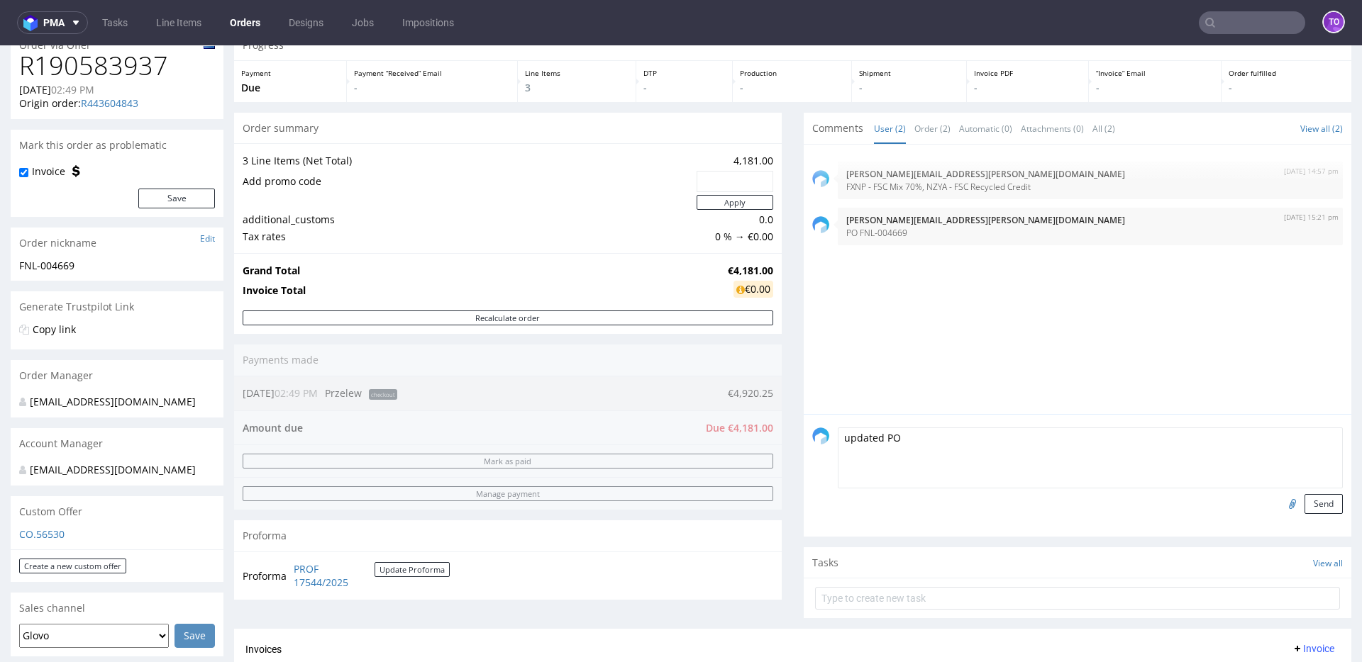
type textarea "updated PO"
click at [1280, 501] on input "file" at bounding box center [1290, 503] width 20 height 18
type input "C:\fakepath\PO NL Packhelp _FNL-004669(2).pdf"
click at [1304, 499] on button "Send" at bounding box center [1323, 504] width 38 height 20
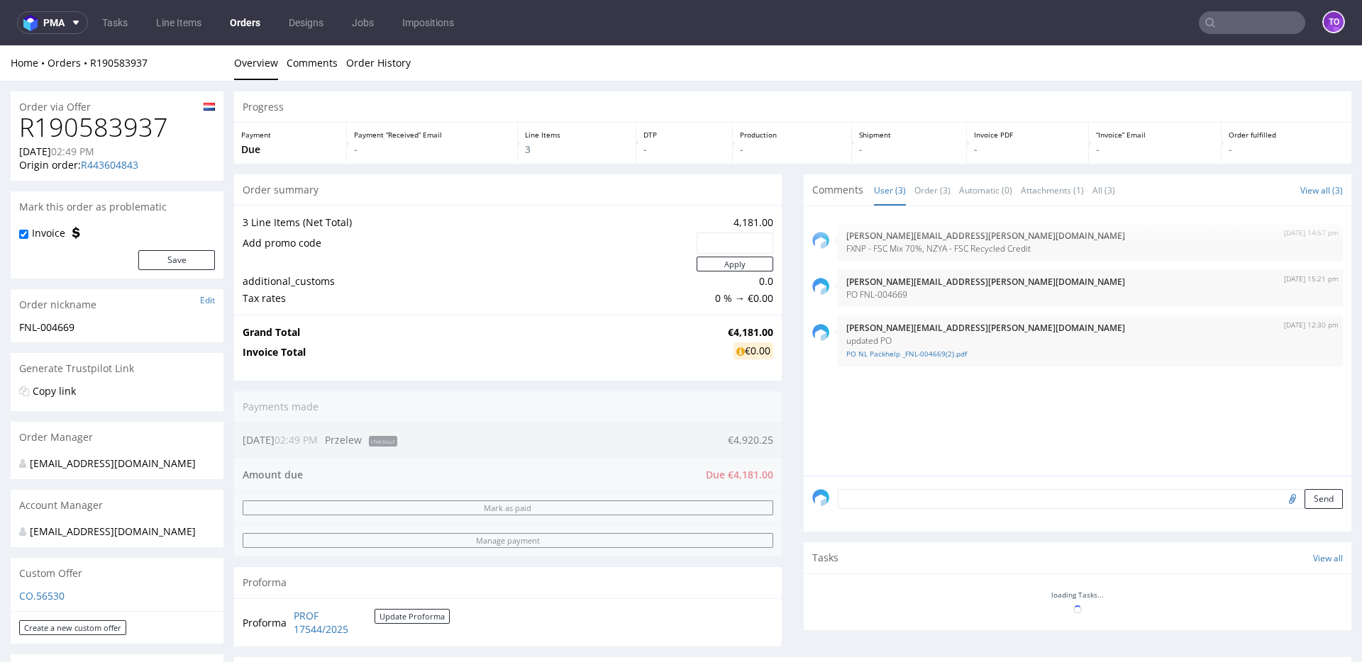
scroll to position [0, 0]
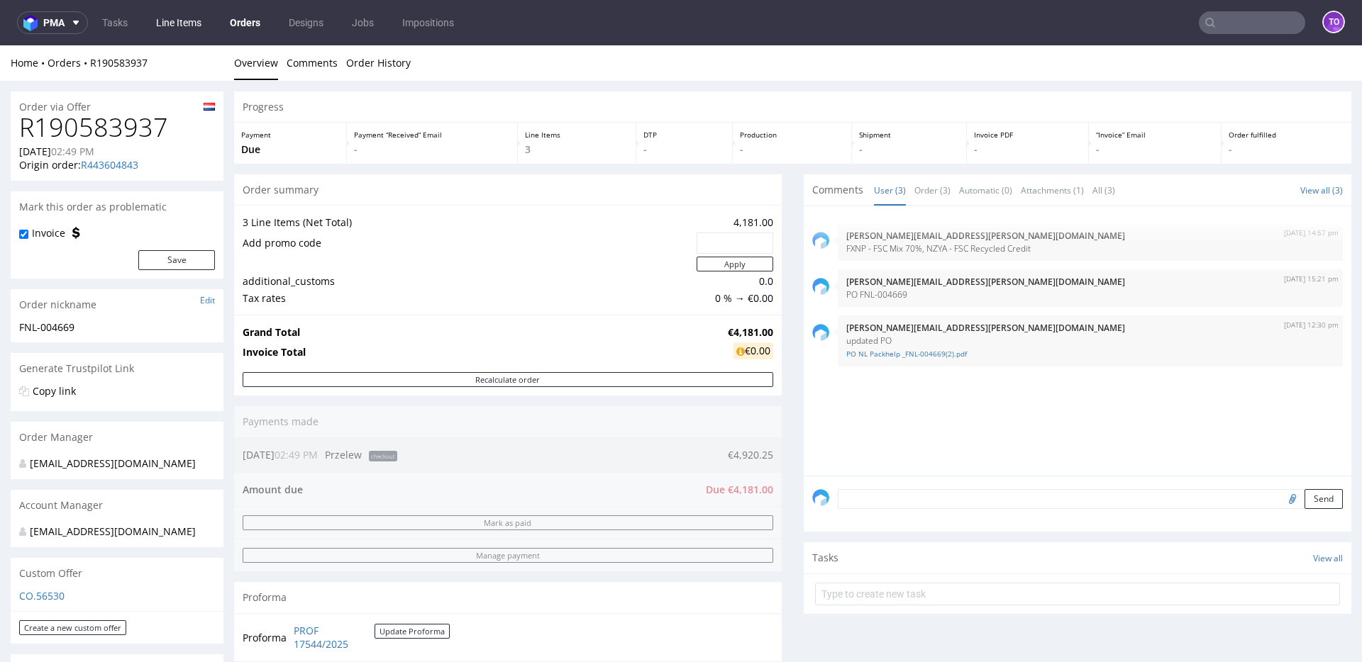
click at [164, 29] on link "Line Items" at bounding box center [179, 22] width 62 height 23
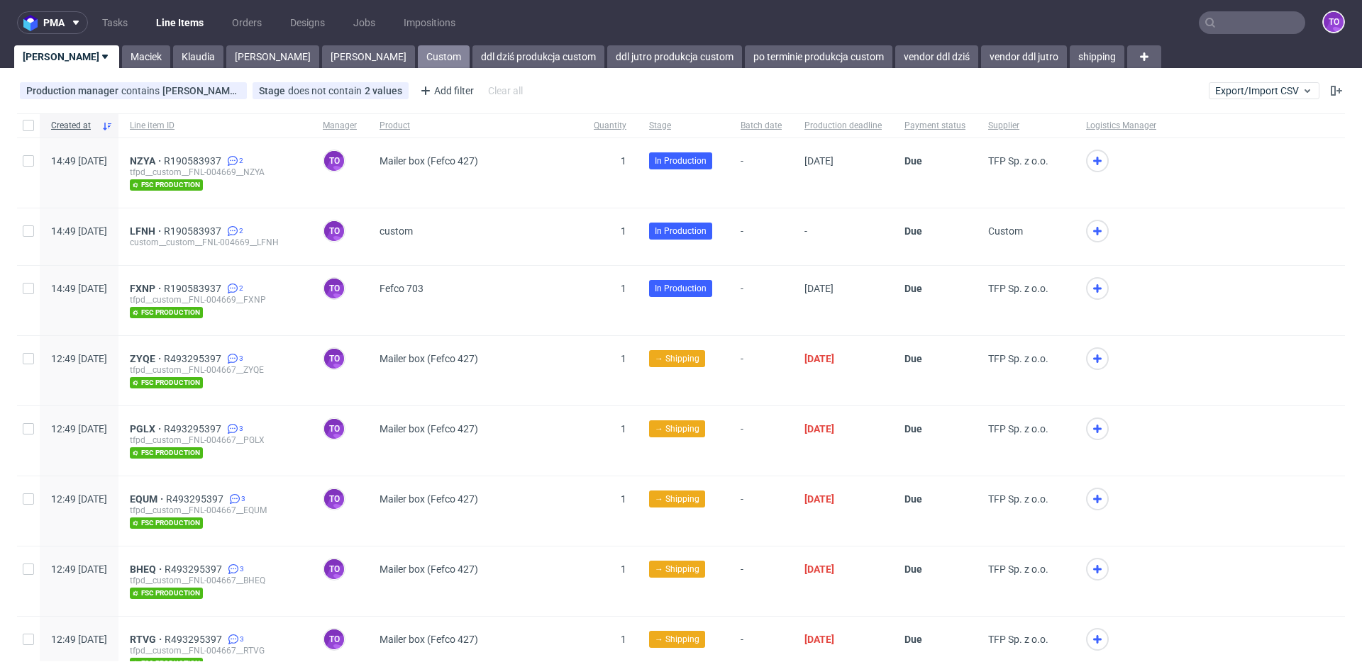
click at [418, 63] on link "Custom" at bounding box center [444, 56] width 52 height 23
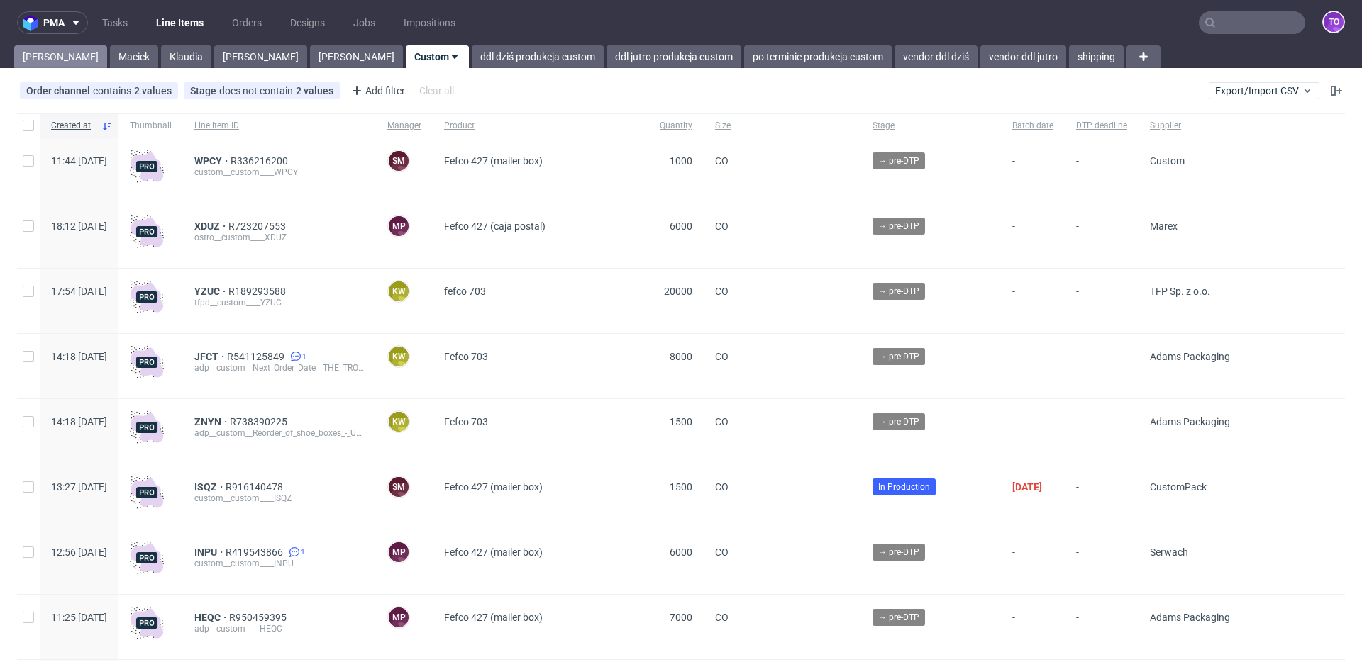
click at [41, 57] on link "Tomasz" at bounding box center [60, 56] width 93 height 23
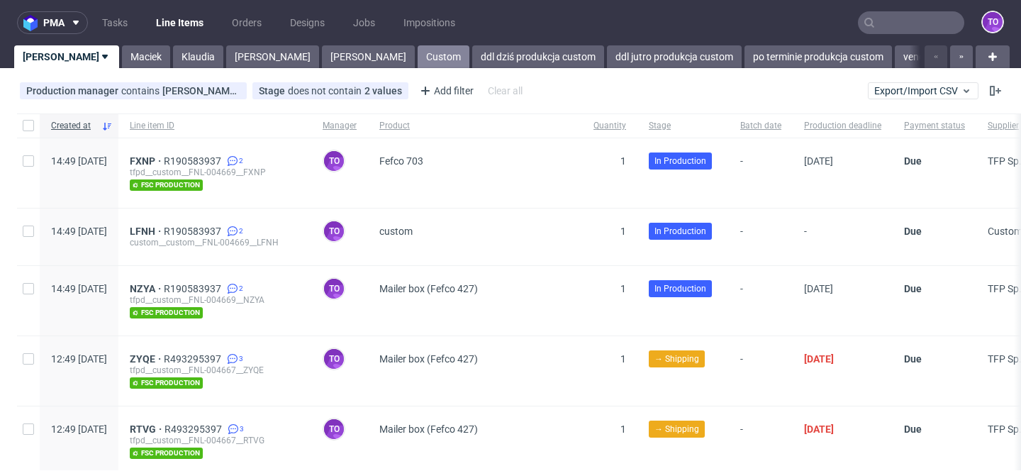
click at [418, 60] on link "Custom" at bounding box center [444, 56] width 52 height 23
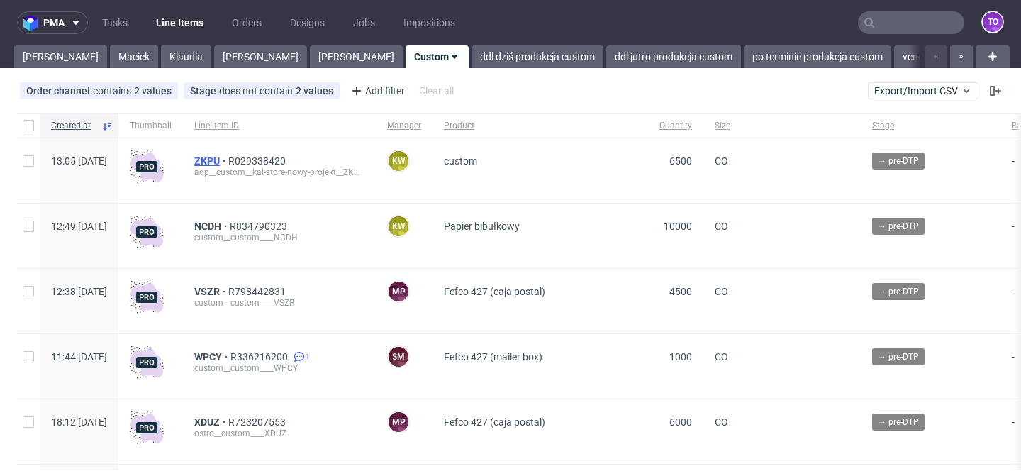
click at [228, 160] on span "ZKPU" at bounding box center [211, 160] width 34 height 11
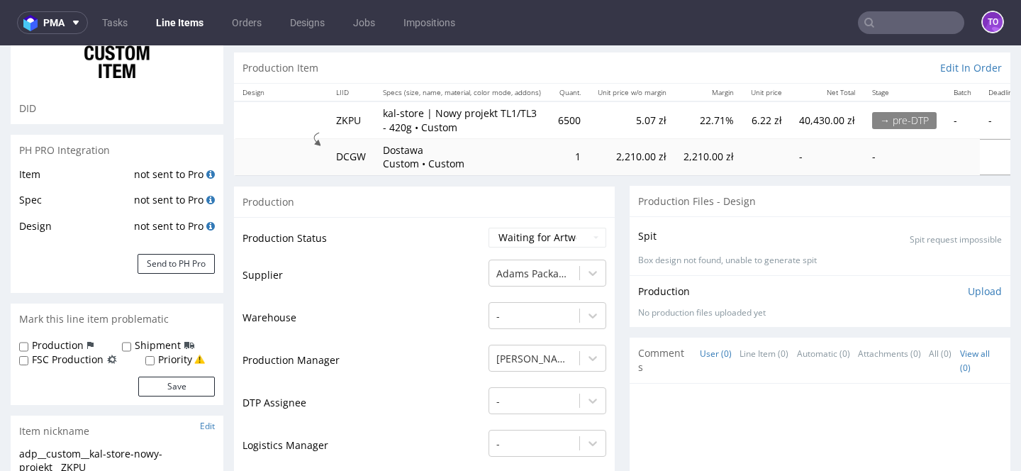
scroll to position [121, 0]
click at [532, 365] on div "Klaudia Wiśniewska" at bounding box center [548, 355] width 118 height 20
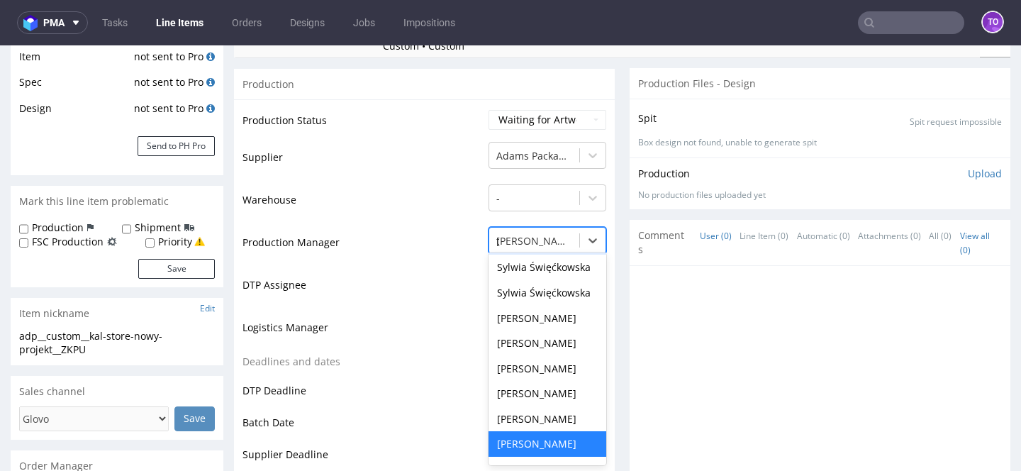
scroll to position [0, 0]
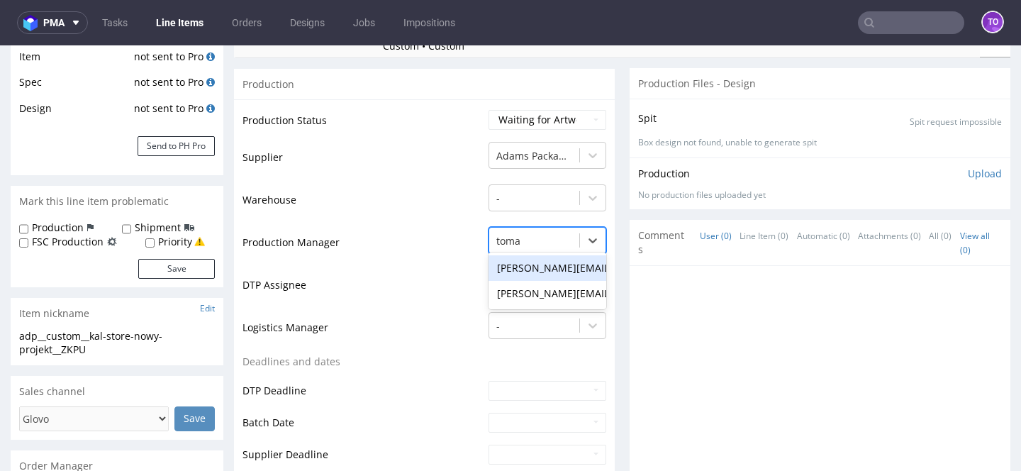
type input "tomas"
click at [537, 291] on div "tomasz.kubiak@packhelp.com" at bounding box center [548, 294] width 118 height 26
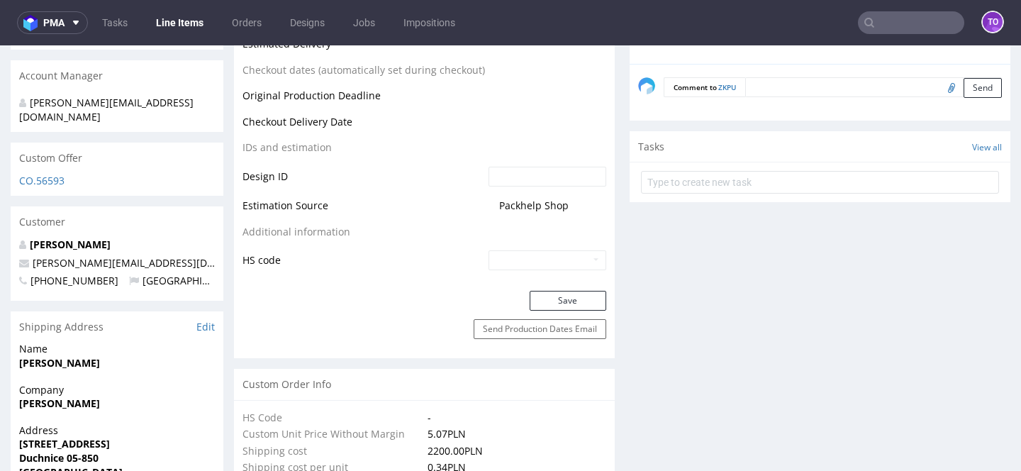
scroll to position [740, 0]
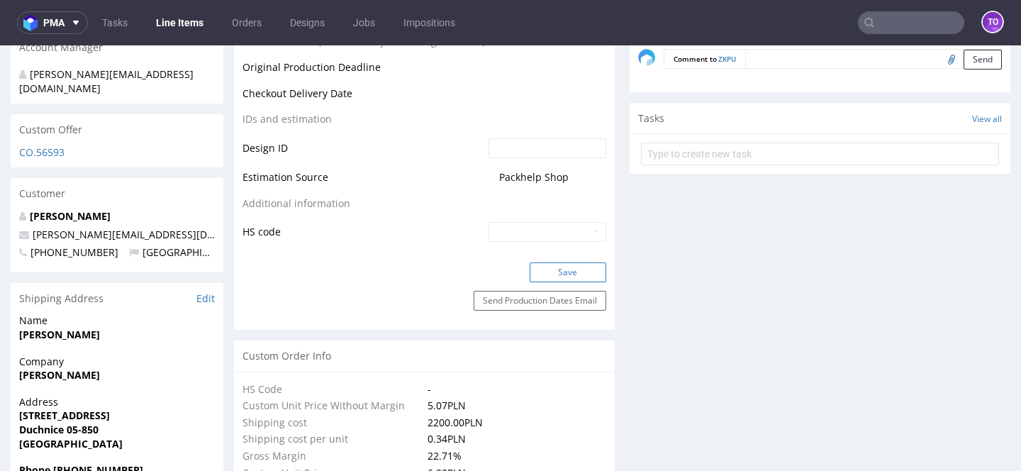
click at [565, 271] on button "Save" at bounding box center [568, 272] width 77 height 20
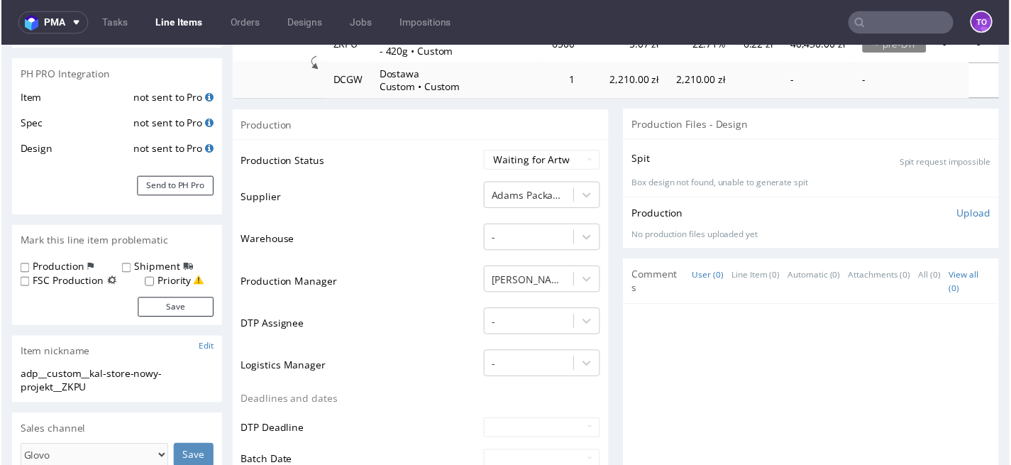
scroll to position [0, 0]
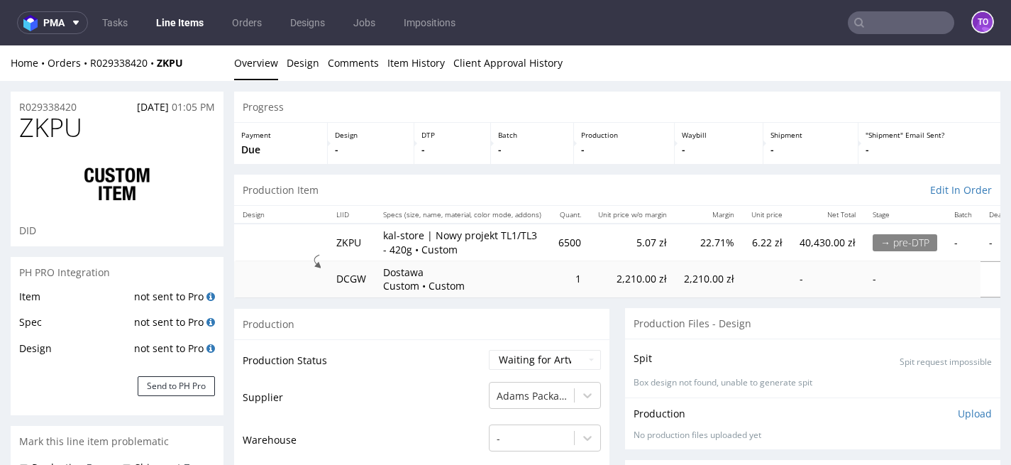
click at [152, 26] on link "Line Items" at bounding box center [180, 22] width 65 height 23
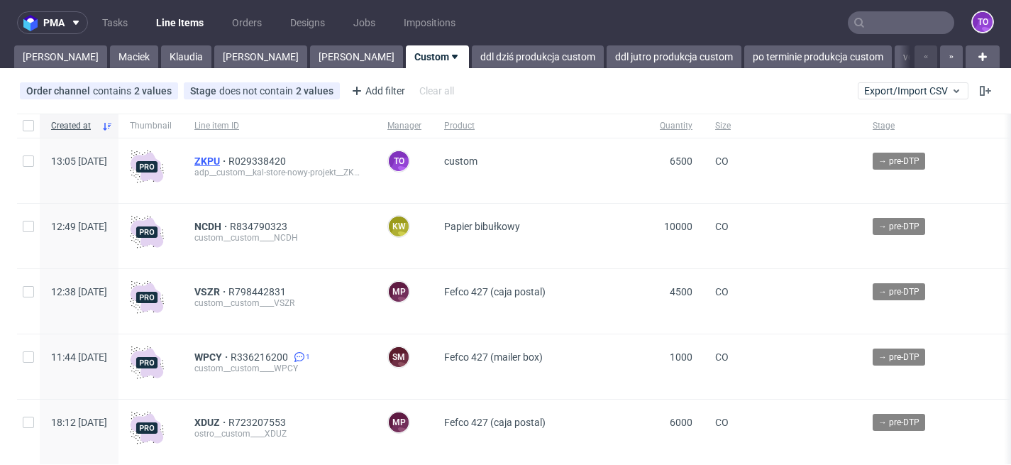
click at [228, 162] on span "ZKPU" at bounding box center [211, 160] width 34 height 11
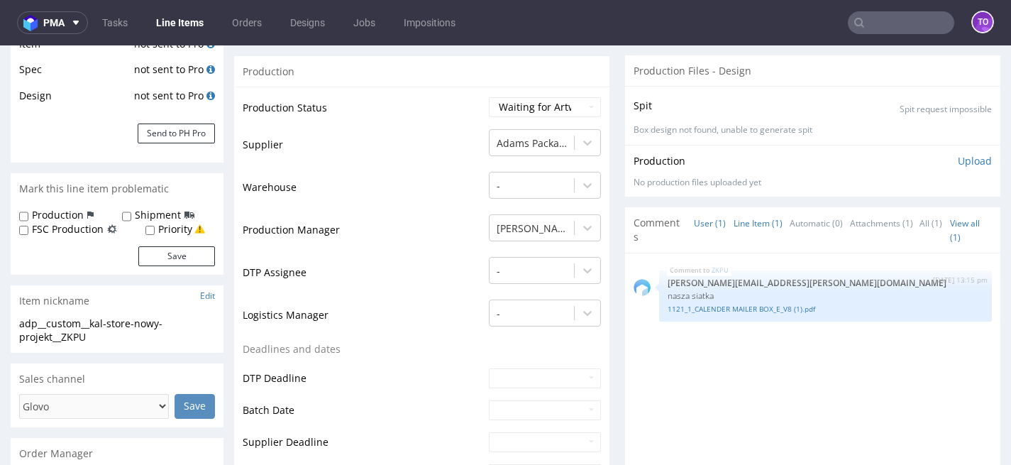
scroll to position [250, 0]
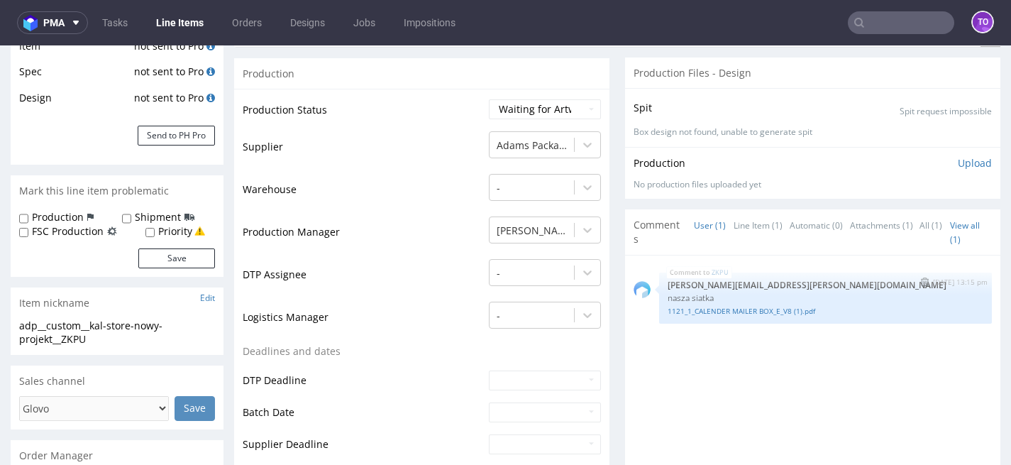
click at [745, 304] on div "1121_1_CALENDER MAILER BOX_E_V8 (1).pdf" at bounding box center [825, 309] width 316 height 13
click at [747, 311] on link "1121_1_CALENDER MAILER BOX_E_V8 (1).pdf" at bounding box center [825, 311] width 316 height 11
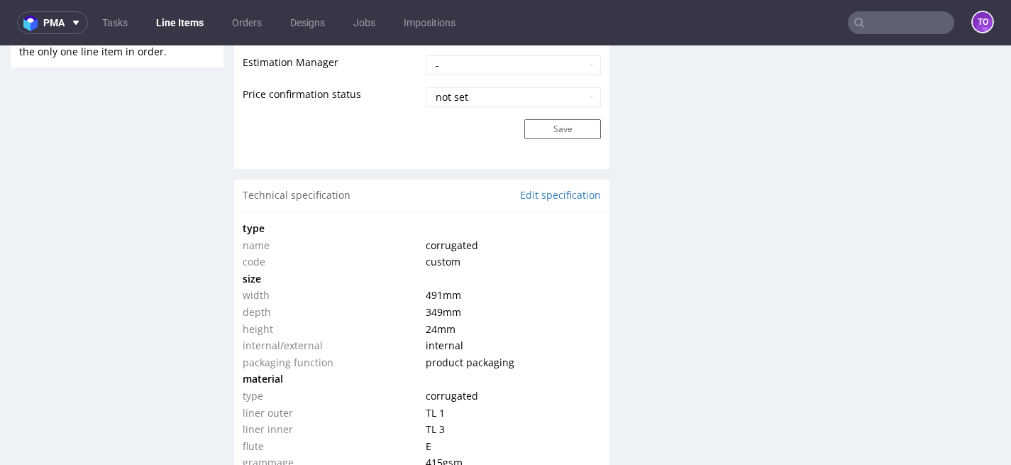
scroll to position [1211, 0]
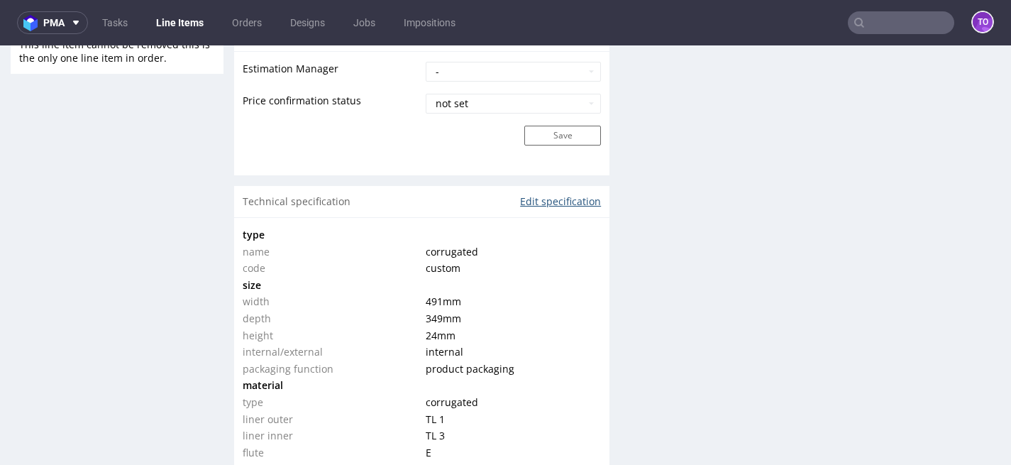
click at [548, 196] on link "Edit specification" at bounding box center [560, 201] width 81 height 14
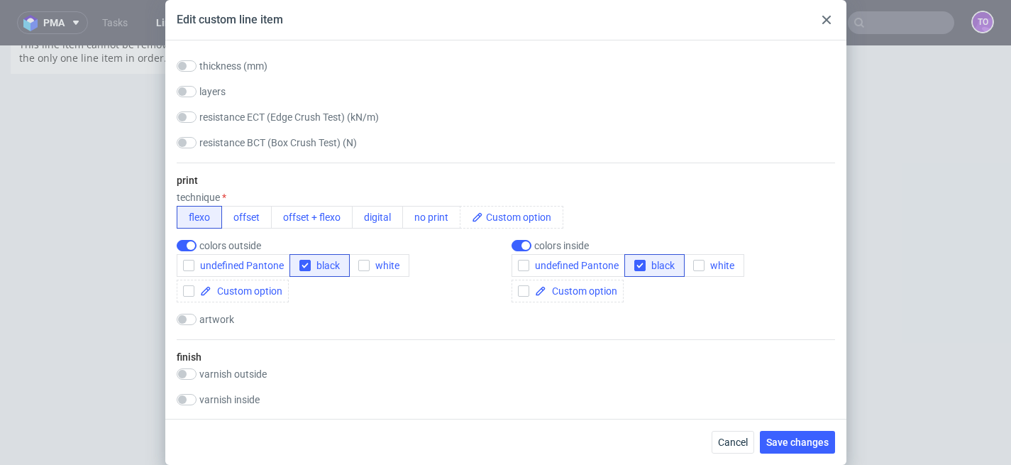
scroll to position [639, 0]
click at [520, 245] on input "checkbox" at bounding box center [521, 245] width 20 height 11
checkbox input "false"
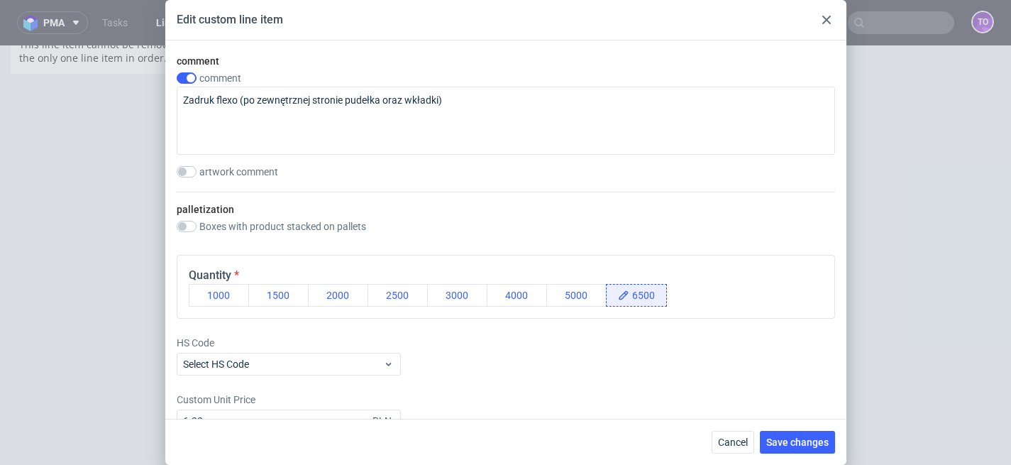
scroll to position [1392, 0]
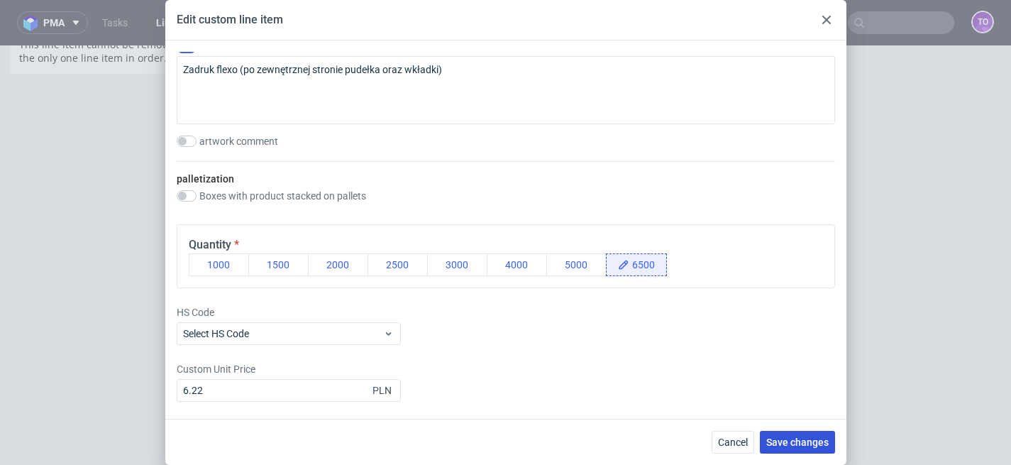
click at [786, 443] on span "Save changes" at bounding box center [797, 442] width 62 height 10
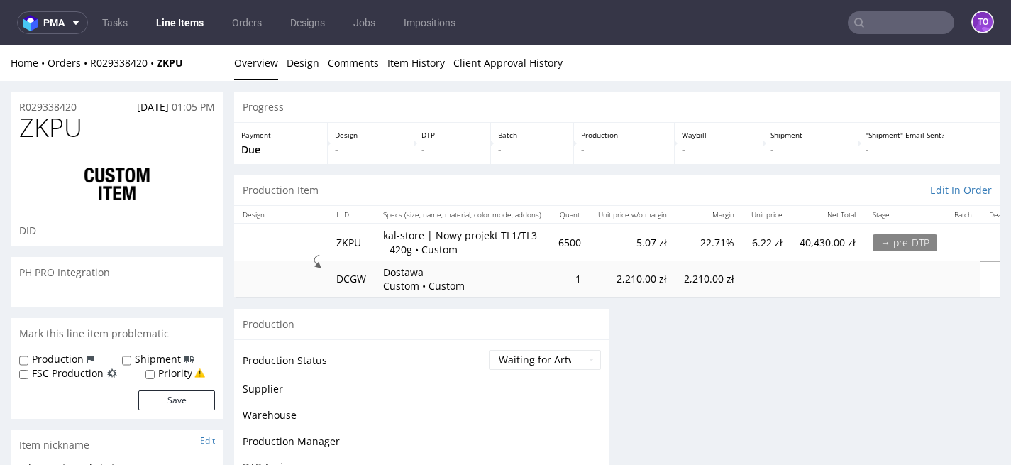
scroll to position [0, 0]
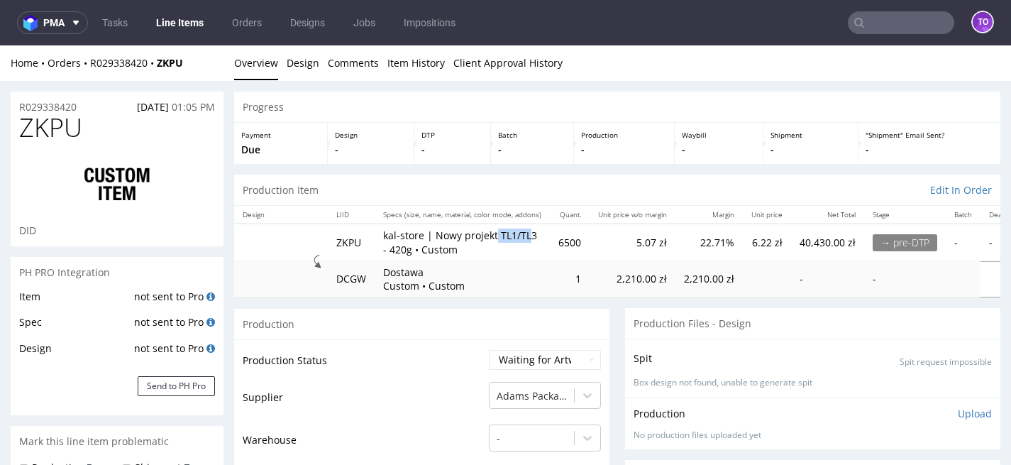
drag, startPoint x: 493, startPoint y: 232, endPoint x: 525, endPoint y: 232, distance: 31.9
click at [525, 232] on p "kal-store | Nowy projekt TL1/TL3 - 420g • Custom" at bounding box center [462, 242] width 158 height 28
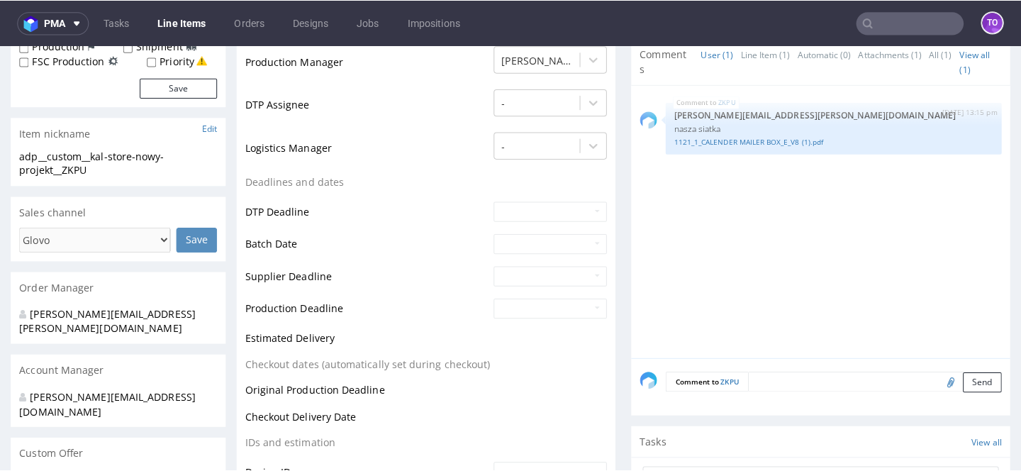
scroll to position [384, 0]
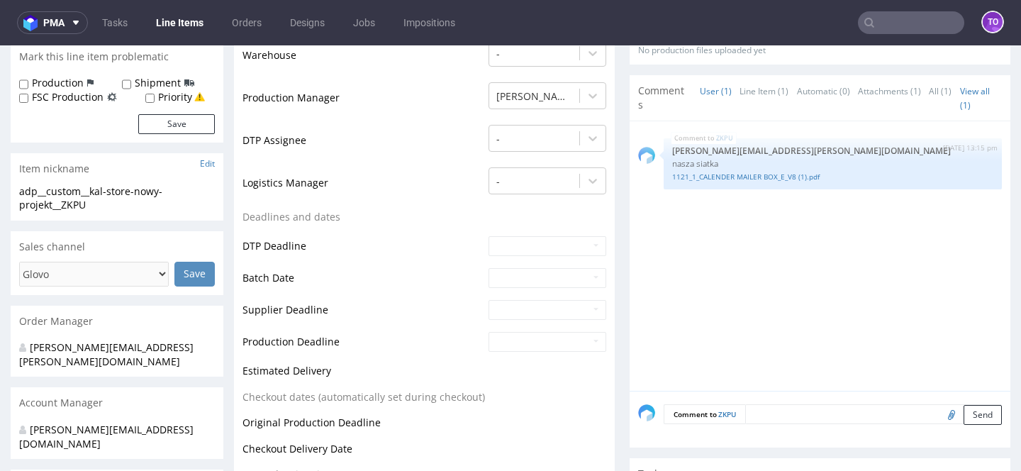
click at [761, 419] on textarea at bounding box center [873, 414] width 257 height 20
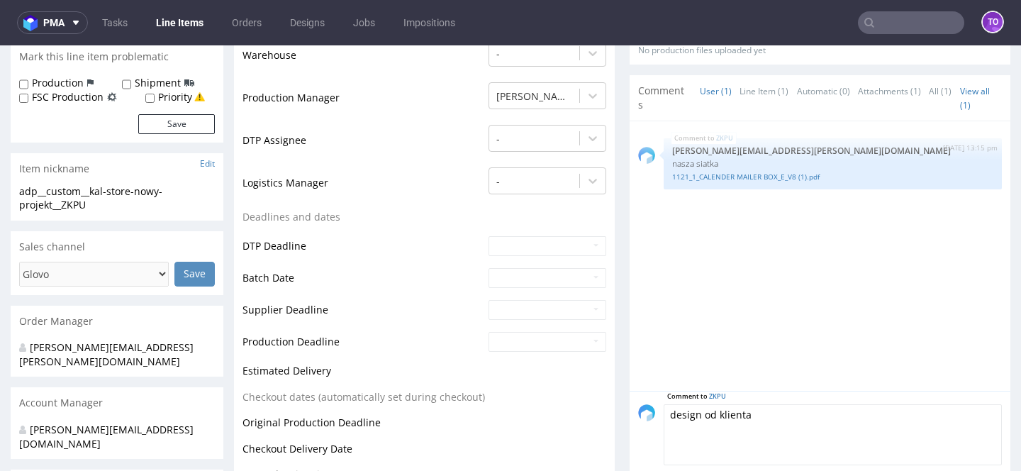
scroll to position [452, 0]
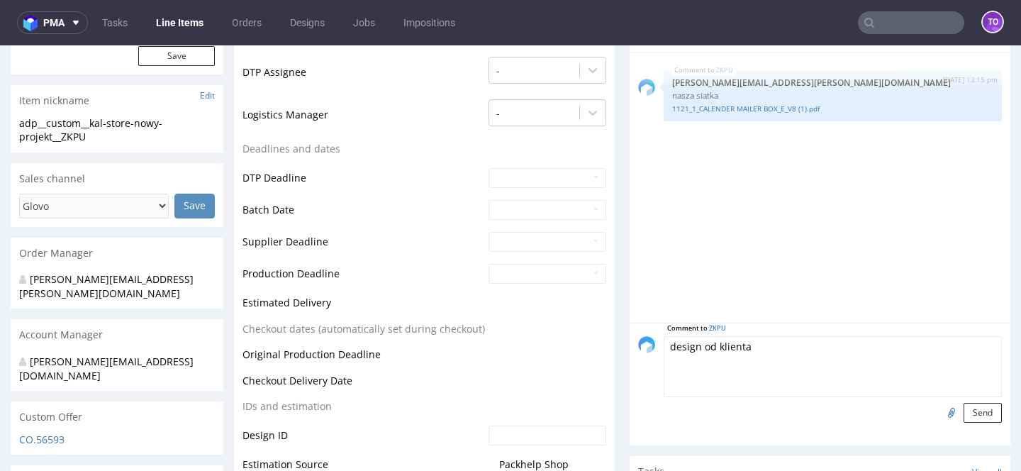
type textarea "design od klienta"
click at [940, 410] on input "file" at bounding box center [950, 412] width 20 height 18
type input "C:\fakepath\Kalstore®_Packaging_Graphic_V1.pdf"
click at [964, 410] on button "Send" at bounding box center [983, 413] width 38 height 20
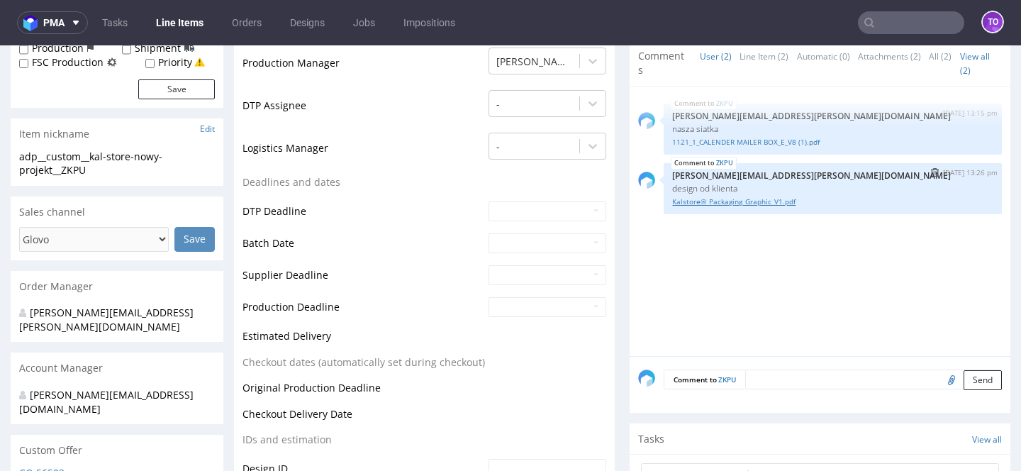
scroll to position [433, 0]
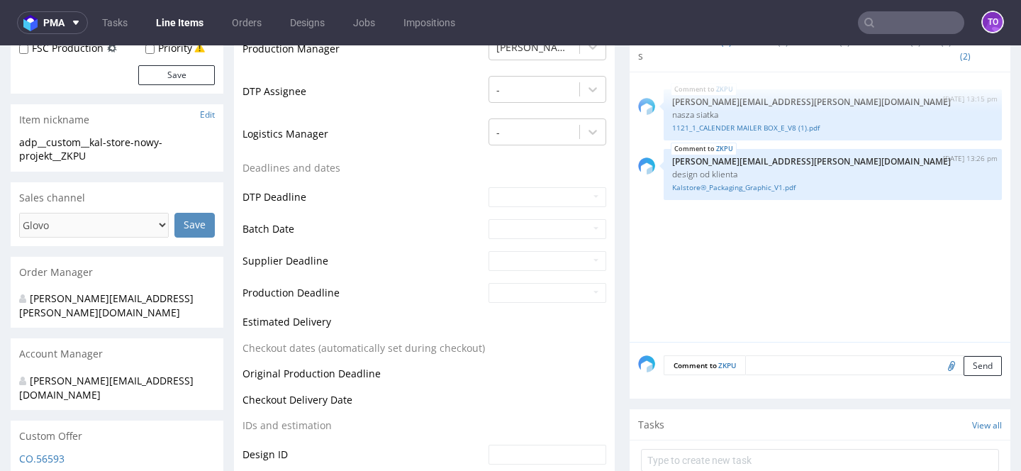
click at [745, 365] on textarea at bounding box center [873, 365] width 257 height 20
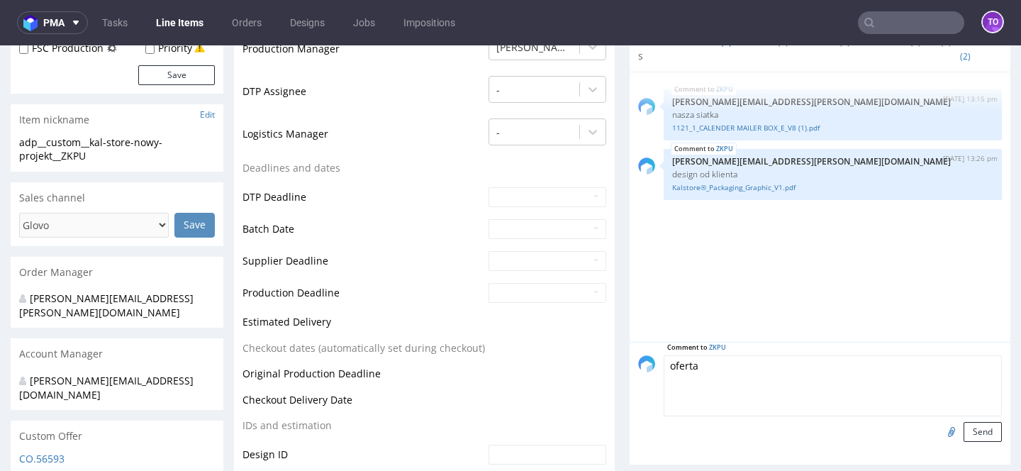
type textarea "oferta"
click at [940, 435] on input "file" at bounding box center [950, 431] width 20 height 18
type input "C:\fakepath\offer_689718.pdf"
click at [972, 442] on div "Comment to ZKPU oferta Send" at bounding box center [820, 403] width 381 height 123
click at [971, 429] on button "Send" at bounding box center [983, 432] width 38 height 20
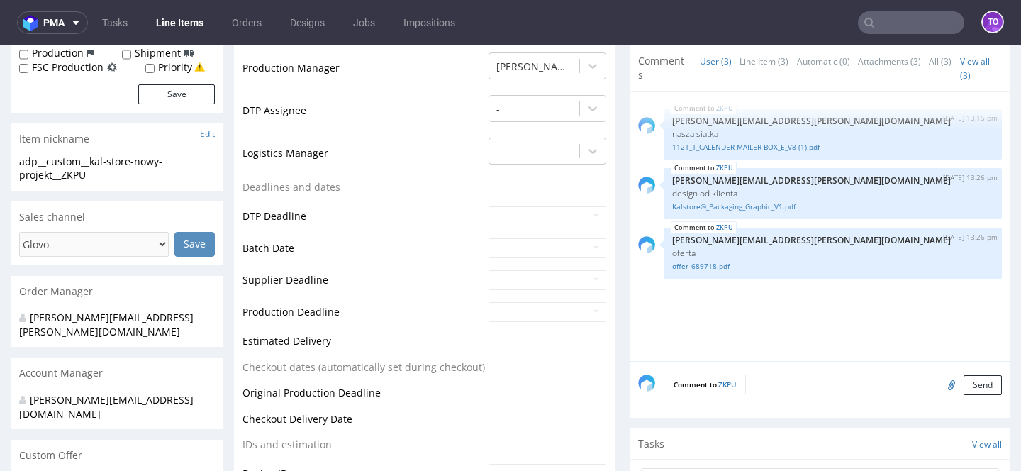
scroll to position [0, 0]
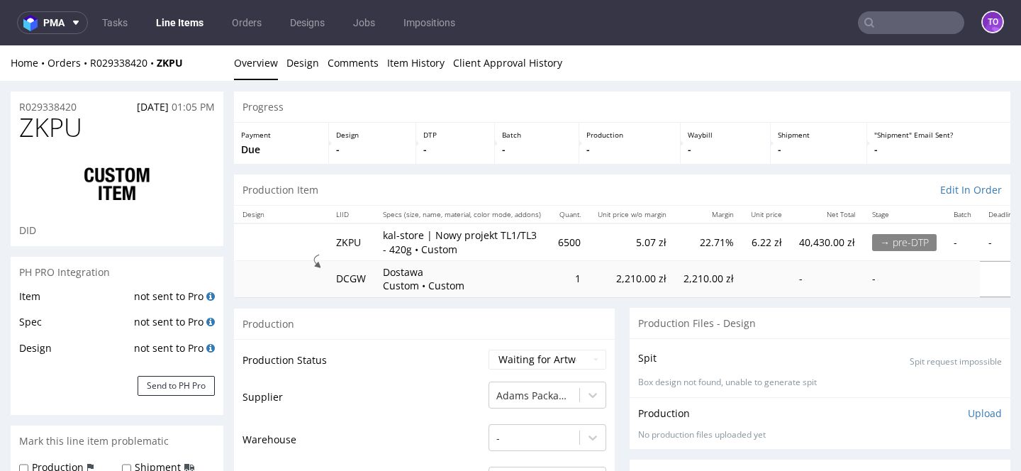
click at [126, 52] on div "Home Orders R029338420 ZKPU Overview Design Comments Item History Client Approv…" at bounding box center [510, 62] width 1021 height 35
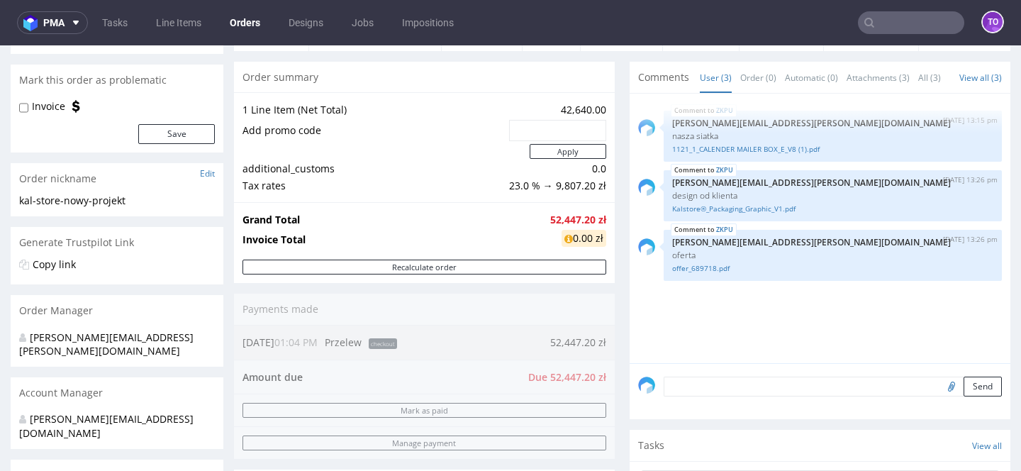
scroll to position [163, 0]
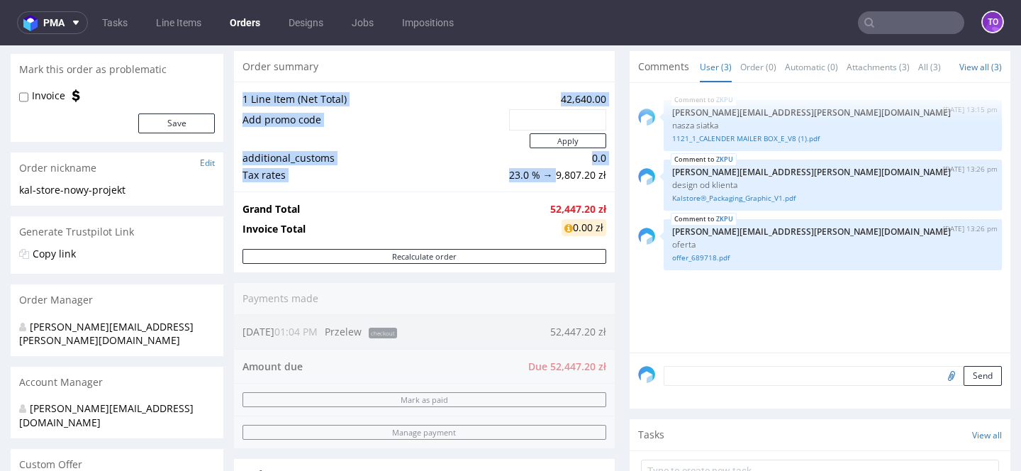
drag, startPoint x: 550, startPoint y: 174, endPoint x: 604, endPoint y: 174, distance: 54.6
click at [604, 174] on div "1 Line Item (Net Total) 42,640.00 Add promo code Apply additional_customs 0.0 T…" at bounding box center [424, 137] width 381 height 110
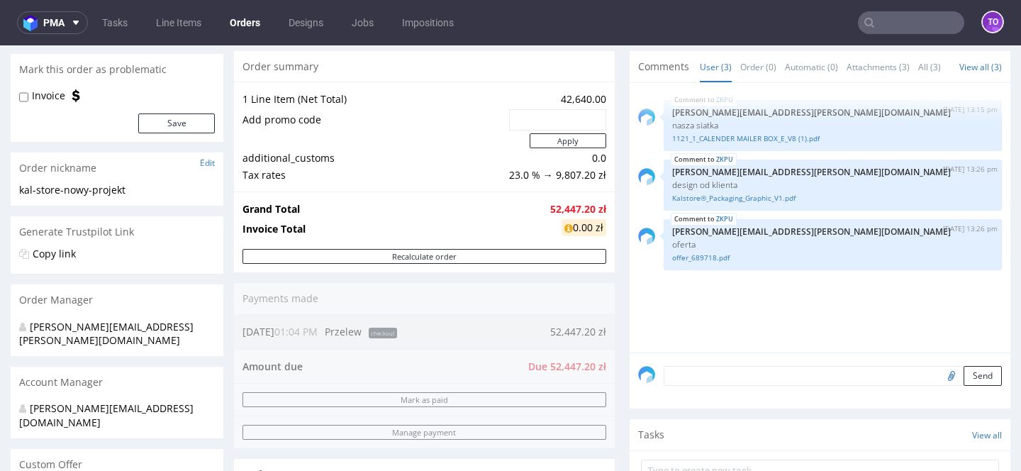
click at [472, 186] on div "1 Line Item (Net Total) 42,640.00 Add promo code Apply additional_customs 0.0 T…" at bounding box center [424, 137] width 381 height 110
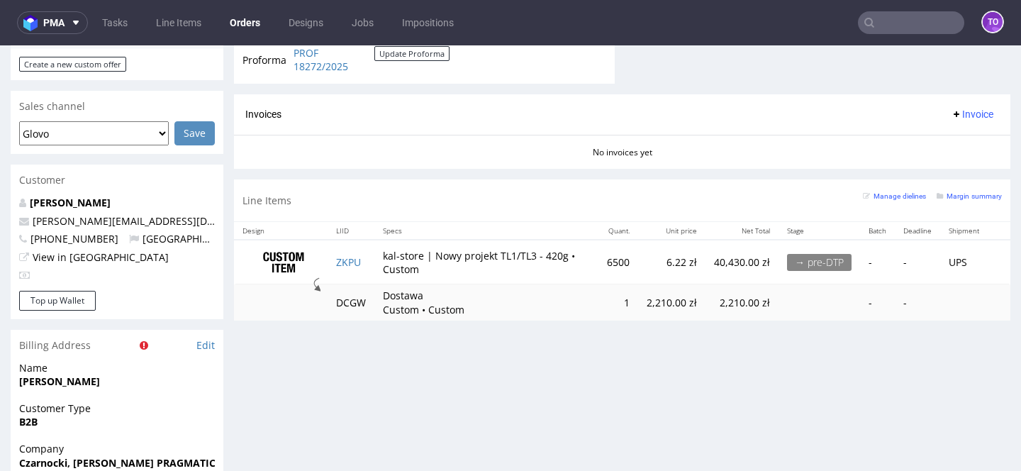
scroll to position [613, 0]
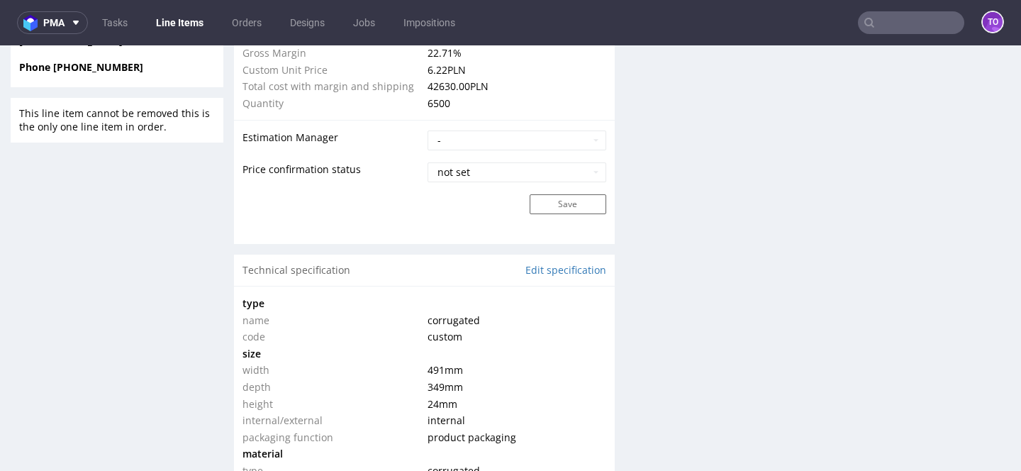
scroll to position [1378, 0]
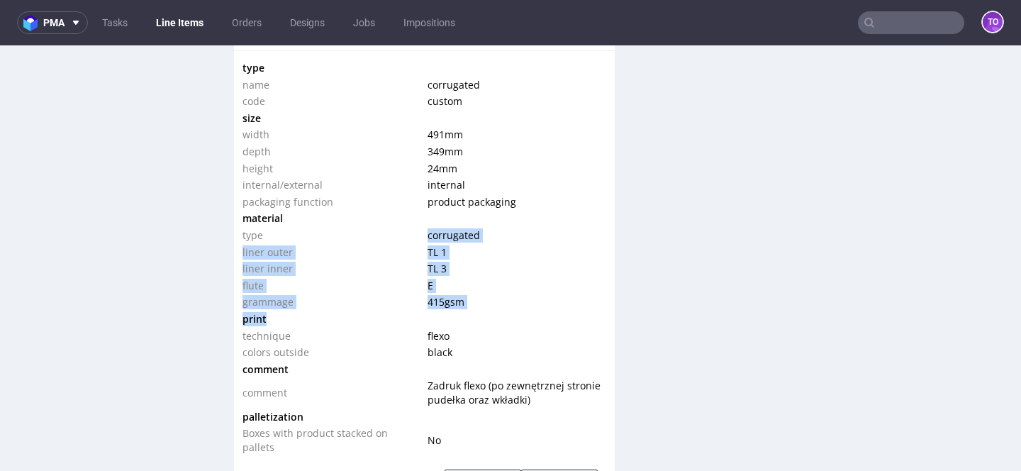
drag, startPoint x: 427, startPoint y: 235, endPoint x: 460, endPoint y: 311, distance: 82.9
click at [460, 311] on tbody "type name corrugated code custom size width 491 mm depth 349 mm height 24 mm in…" at bounding box center [425, 258] width 364 height 396
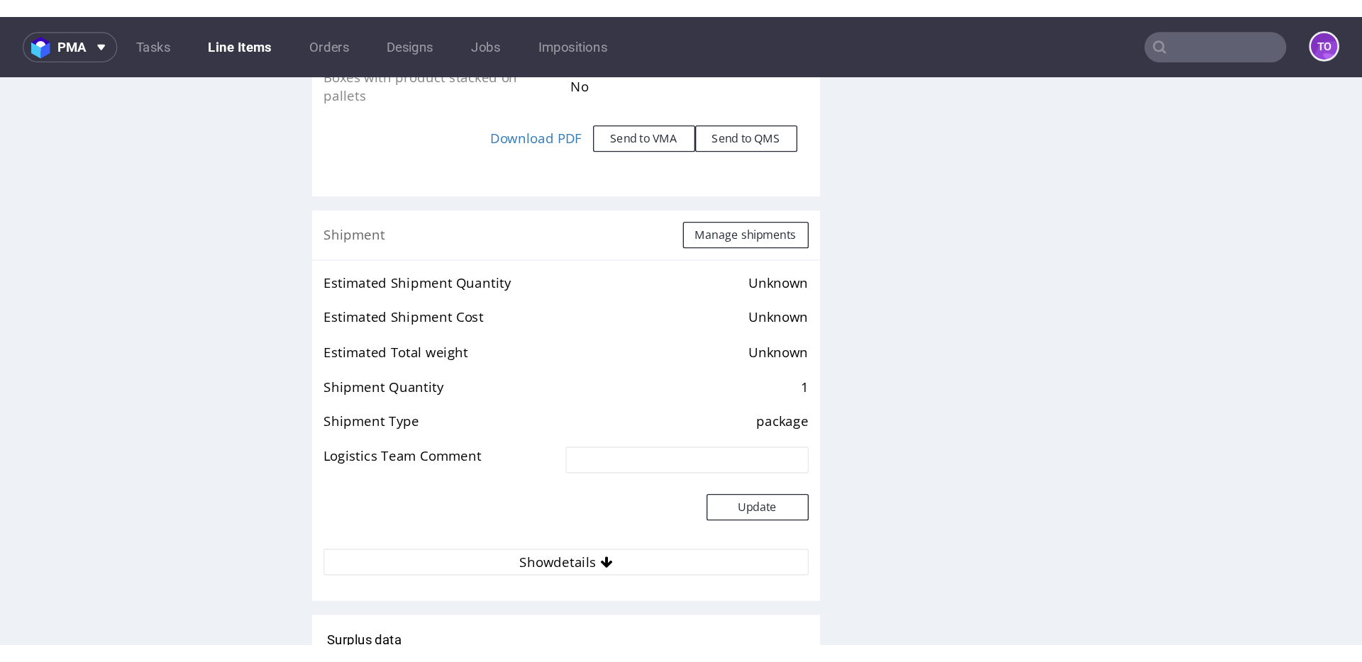
scroll to position [1767, 0]
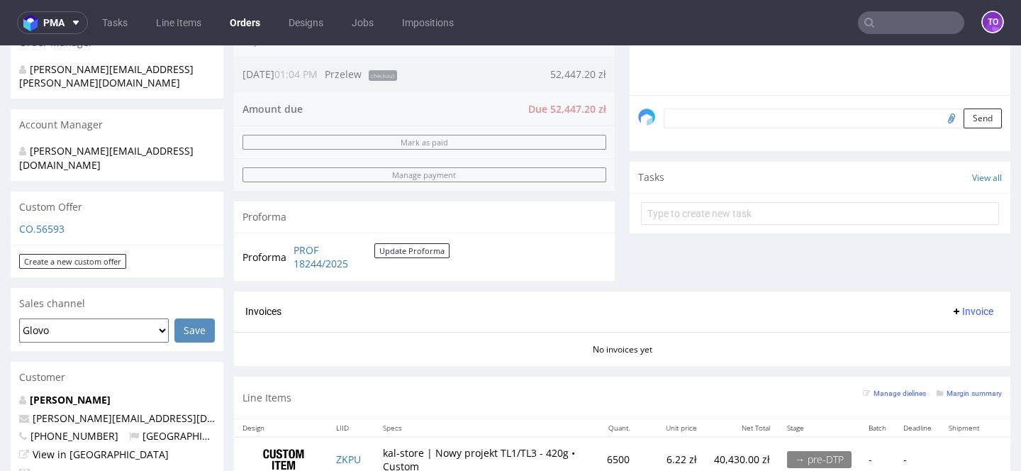
scroll to position [420, 0]
click at [756, 129] on textarea at bounding box center [833, 119] width 338 height 20
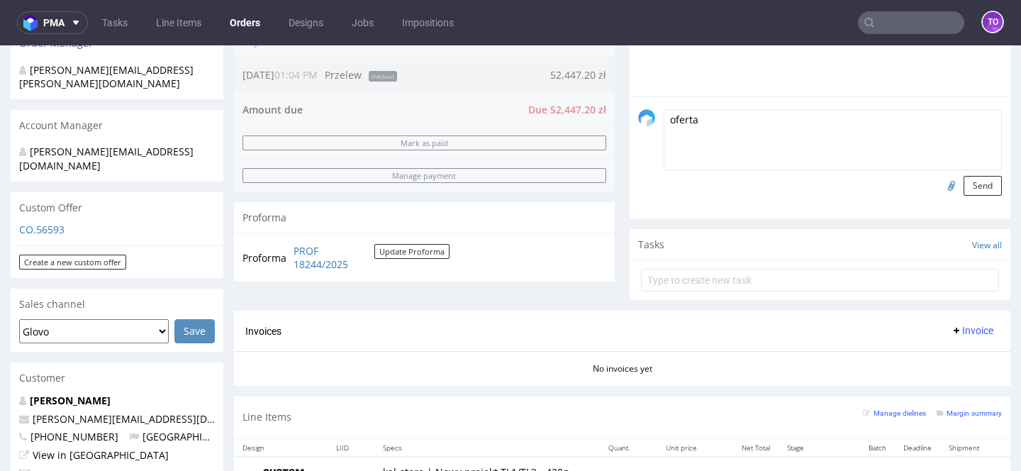
type textarea "oferta"
click at [943, 194] on input "file" at bounding box center [950, 185] width 20 height 18
type input "C:\fakepath\offer_689718.pdf"
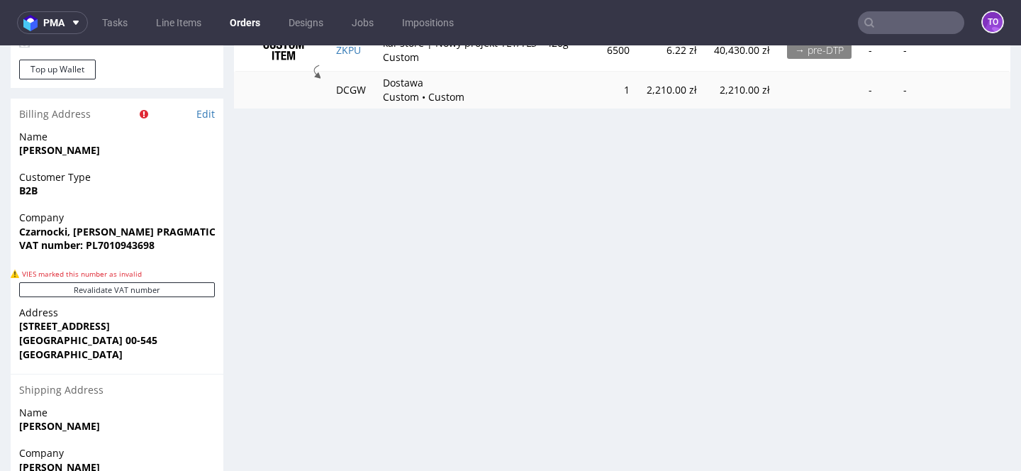
scroll to position [718, 0]
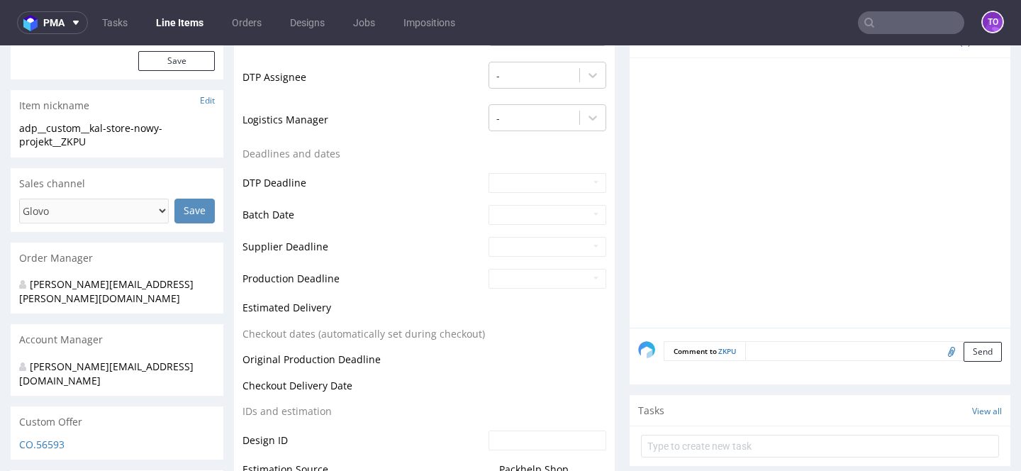
scroll to position [465, 0]
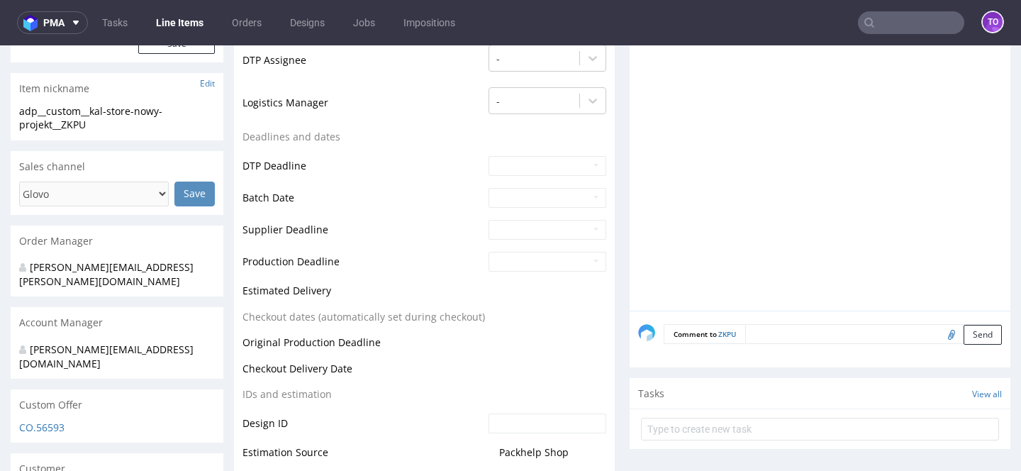
click at [940, 331] on input "file" at bounding box center [950, 334] width 20 height 18
type input "C:\fakepath\1121_1_CALENDER MAILER BOX_E_V8 (1).pdf"
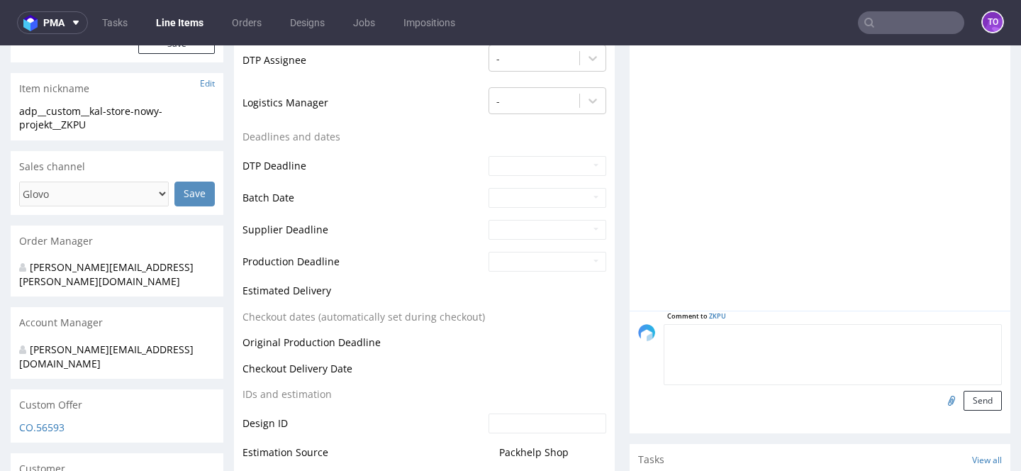
click at [771, 335] on textarea at bounding box center [833, 354] width 338 height 61
type textarea "s"
type textarea "nasza siatka"
click at [940, 394] on input "file" at bounding box center [950, 400] width 20 height 18
click at [976, 405] on button "Send" at bounding box center [983, 401] width 38 height 20
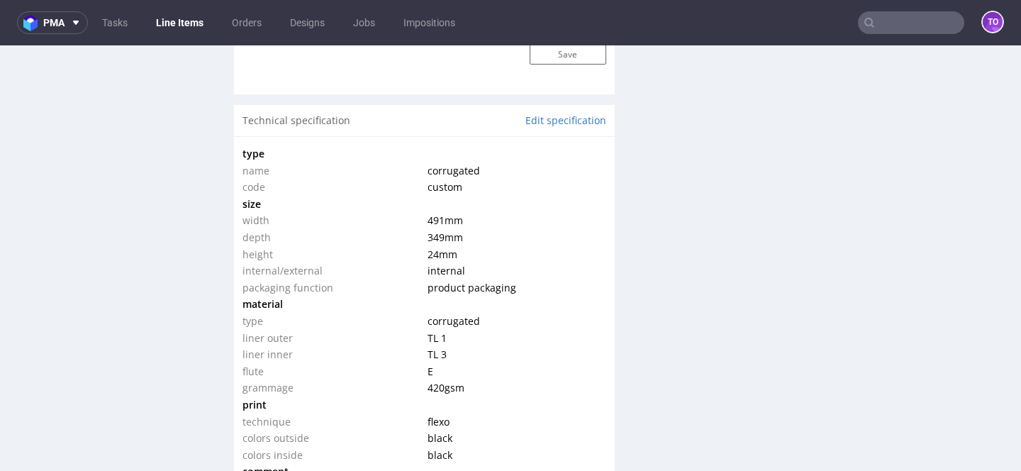
scroll to position [1323, 0]
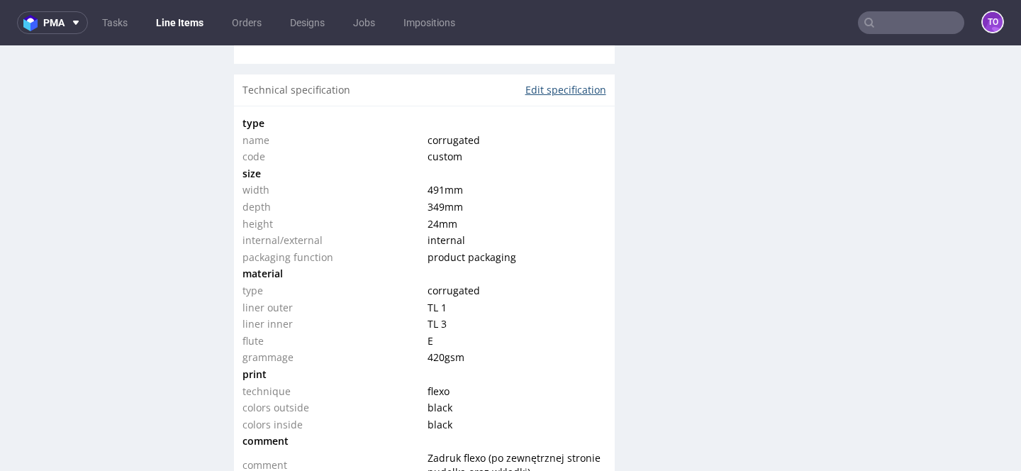
click at [553, 93] on link "Edit specification" at bounding box center [566, 90] width 81 height 14
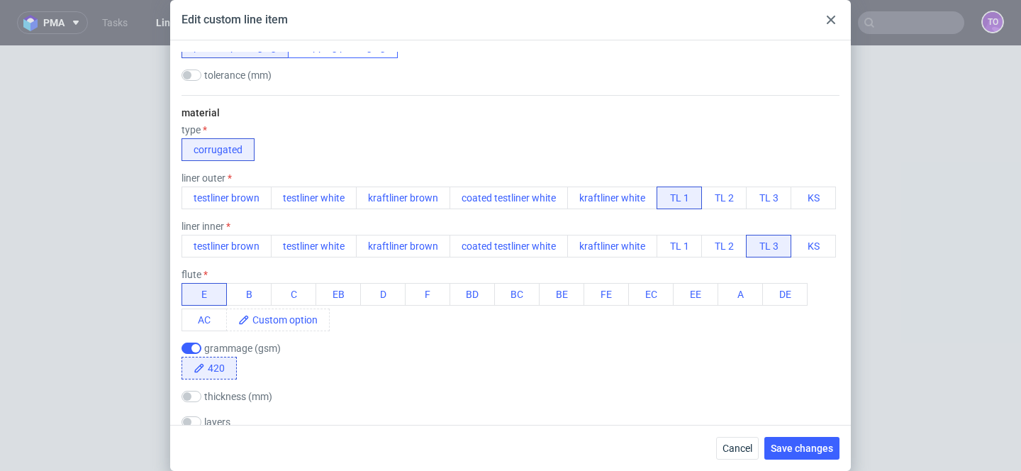
scroll to position [418, 0]
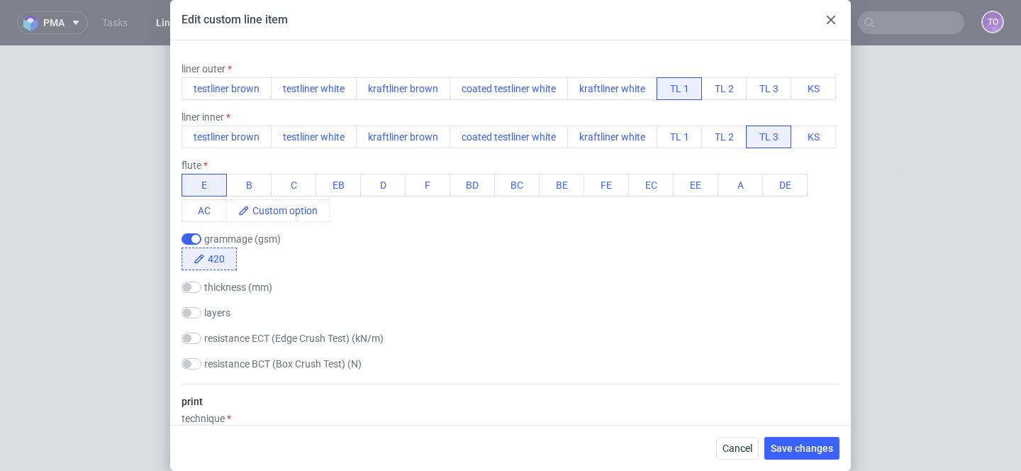
click at [223, 261] on span "420" at bounding box center [220, 258] width 31 height 21
click at [806, 448] on span "Save changes" at bounding box center [802, 448] width 62 height 10
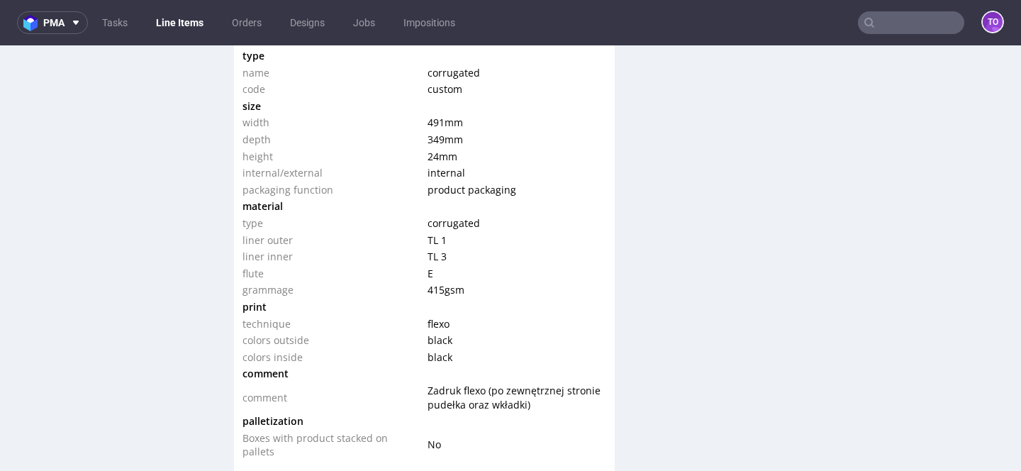
scroll to position [1309, 0]
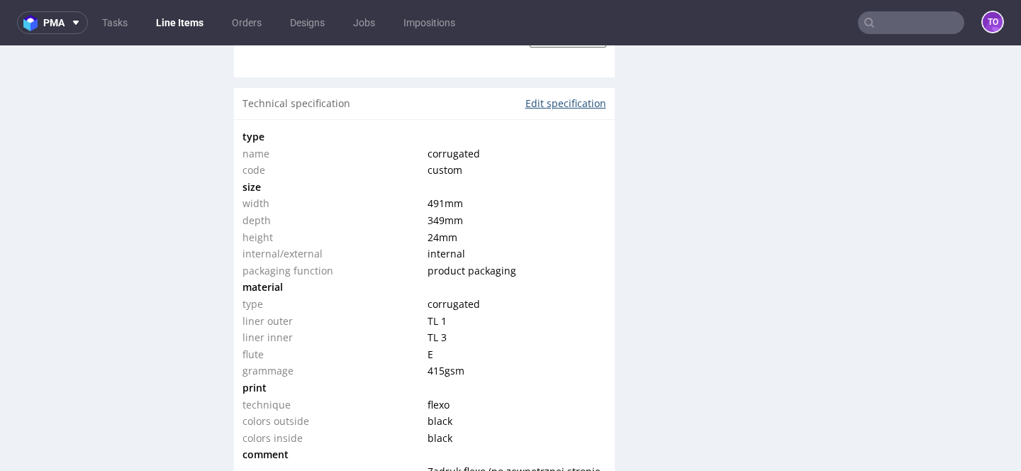
click at [566, 106] on link "Edit specification" at bounding box center [566, 103] width 81 height 14
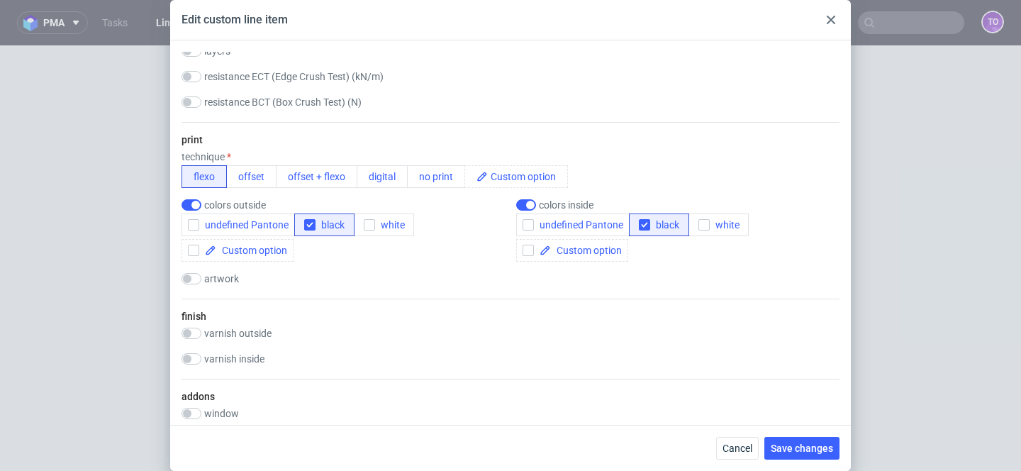
scroll to position [679, 0]
click at [529, 198] on div "print technique flexo offset offset + flexo digital no print colors outside und…" at bounding box center [511, 211] width 658 height 177
click at [528, 201] on input "checkbox" at bounding box center [526, 206] width 20 height 11
checkbox input "false"
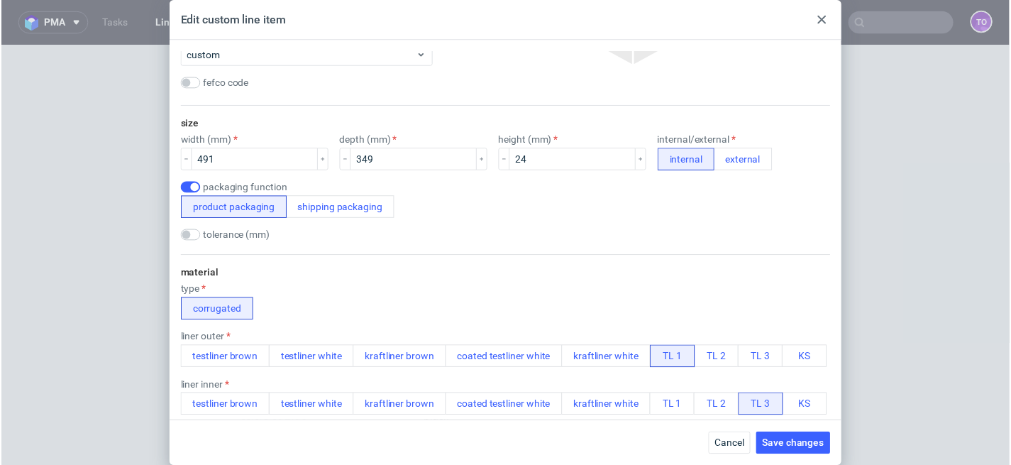
scroll to position [0, 0]
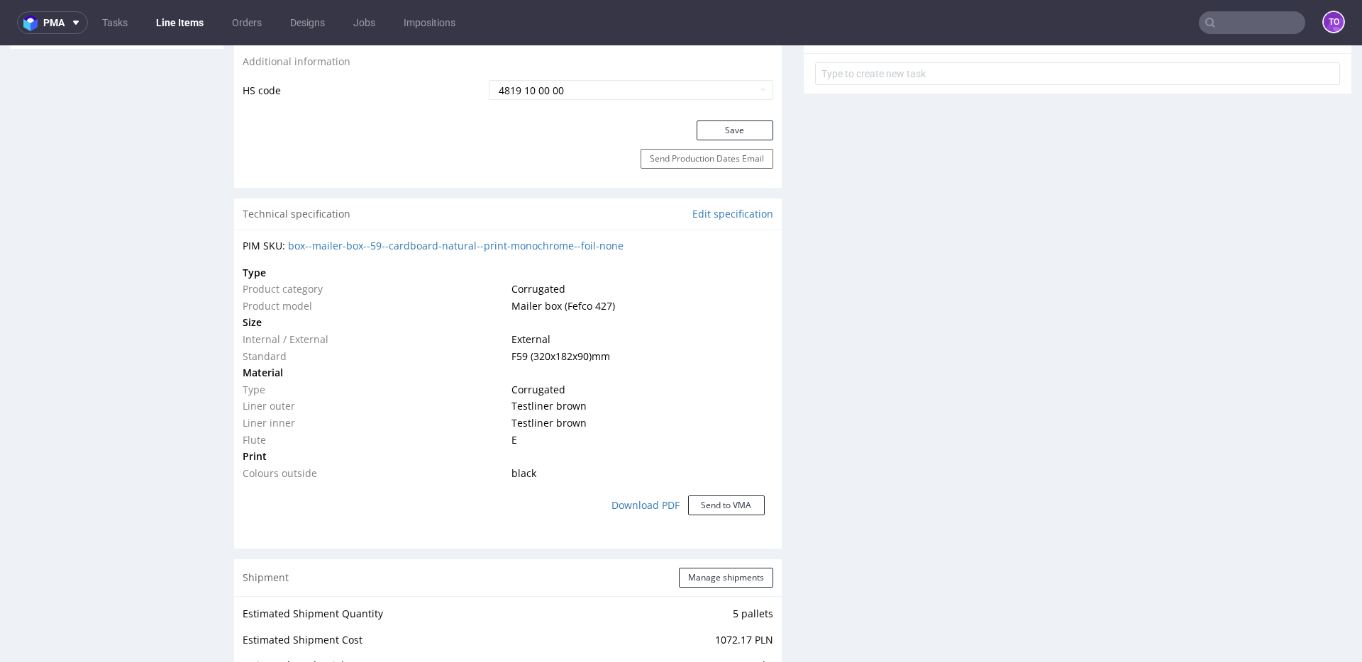
scroll to position [836, 0]
click at [1223, 28] on input "text" at bounding box center [1252, 22] width 106 height 23
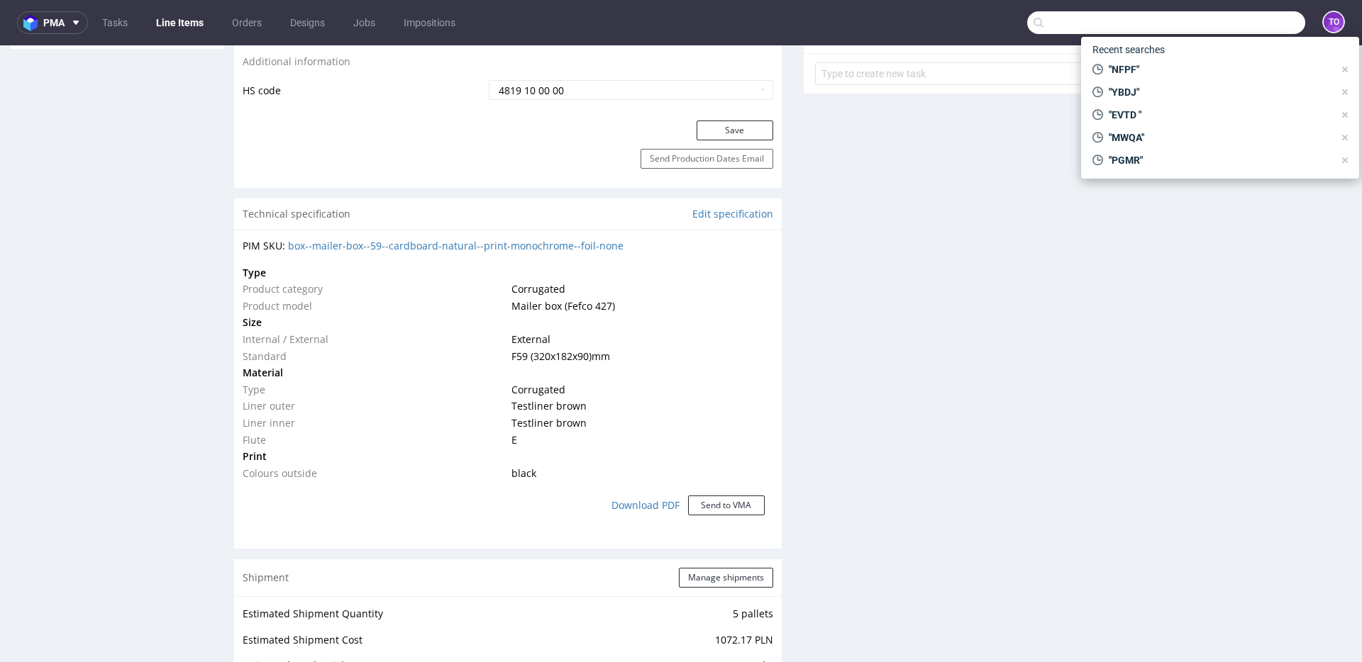
click at [1223, 28] on input "text" at bounding box center [1166, 22] width 278 height 23
paste input "XAWS"
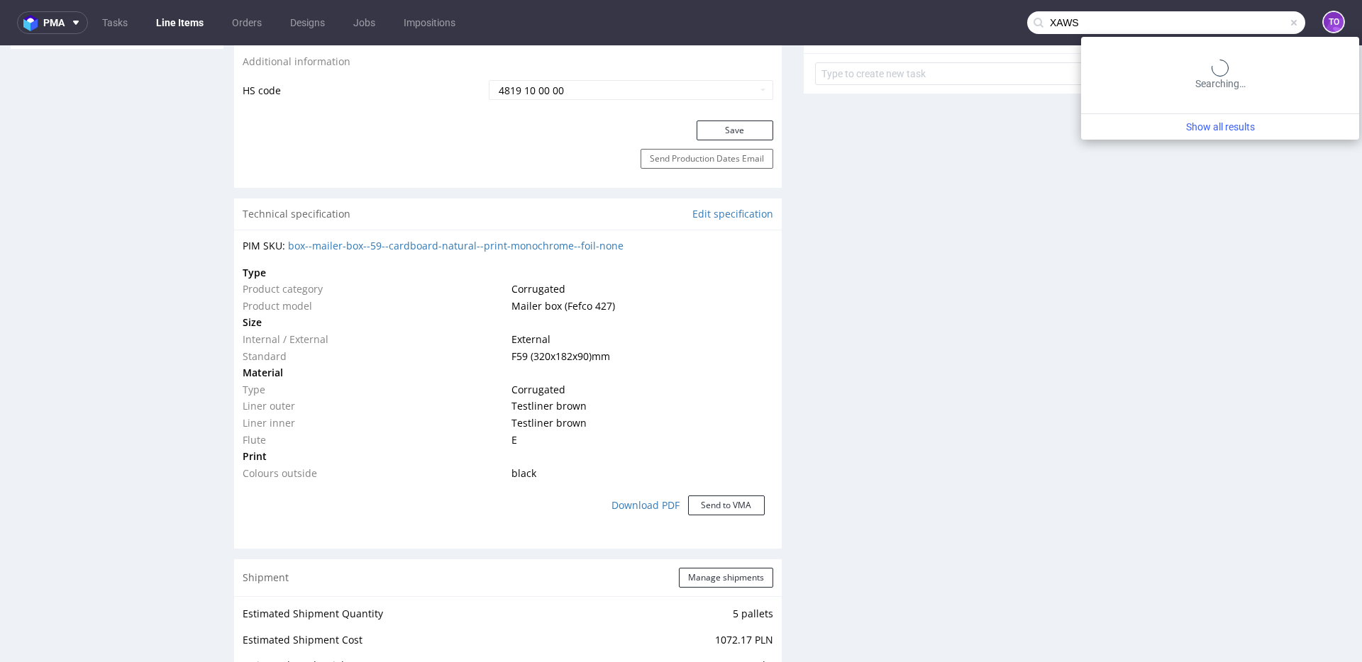
type input "XAWS"
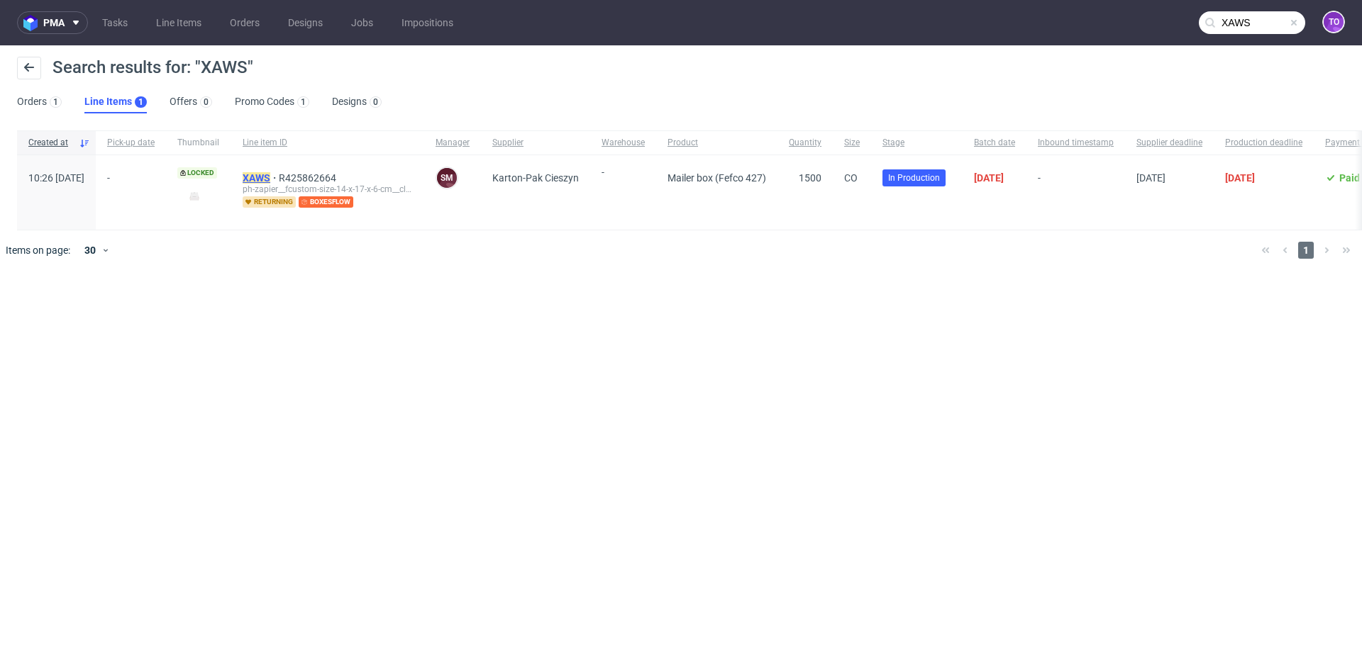
click at [270, 177] on mark "XAWS" at bounding box center [257, 177] width 28 height 11
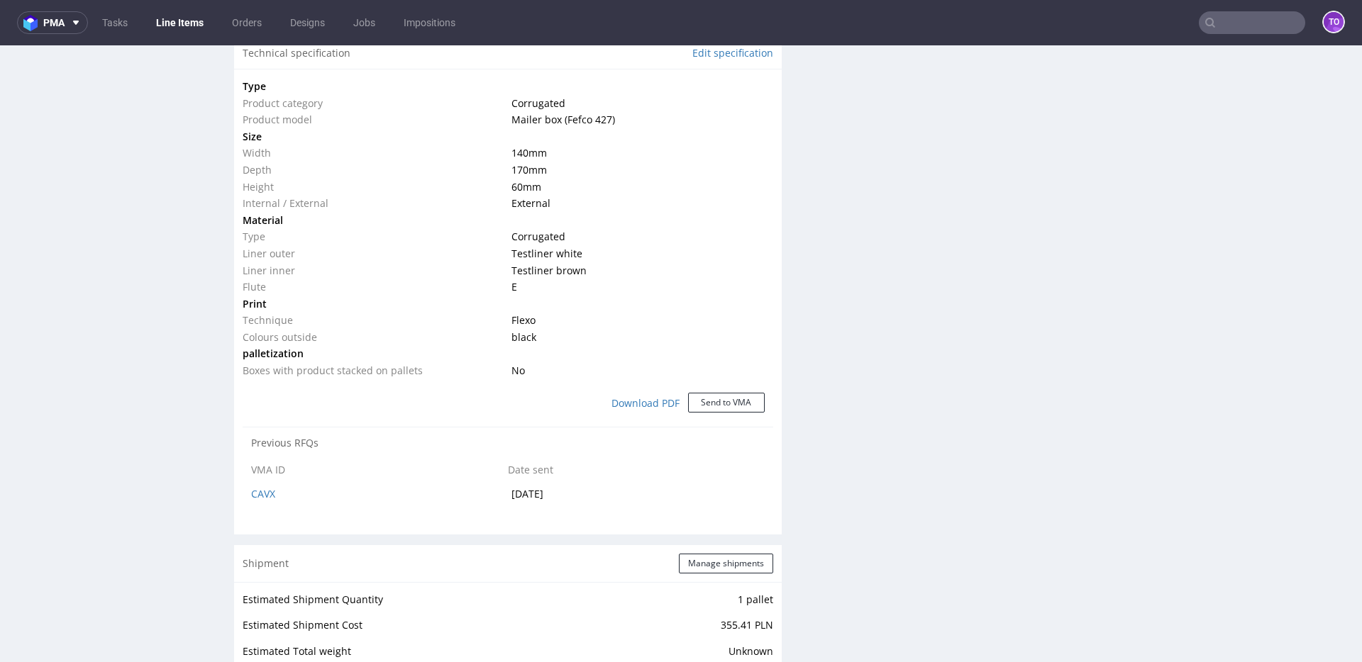
scroll to position [1126, 0]
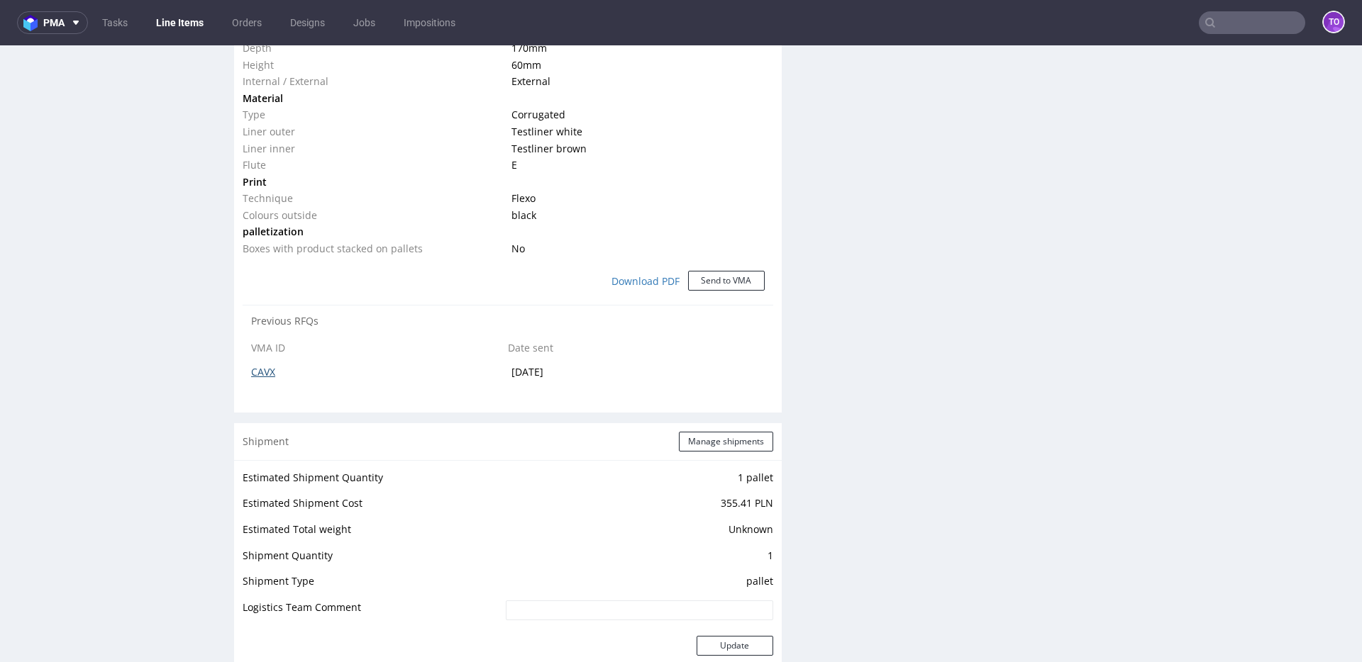
click at [262, 372] on link "CAVX" at bounding box center [263, 371] width 24 height 13
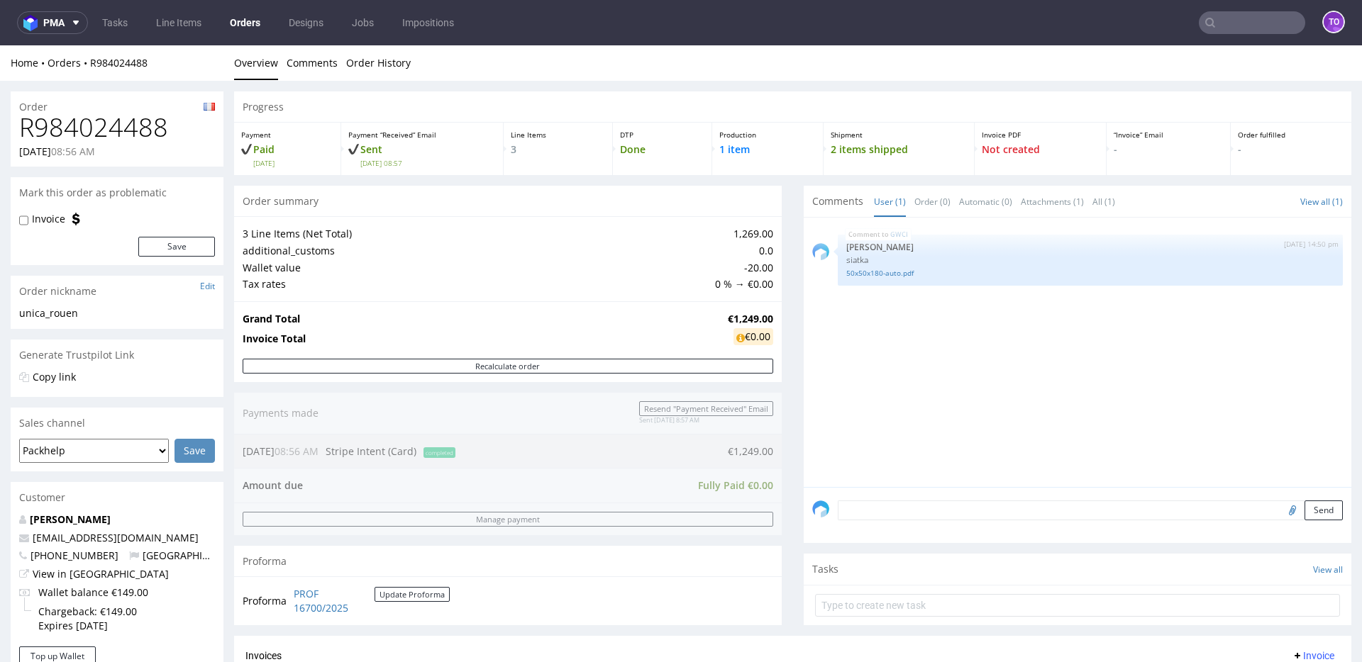
scroll to position [507, 0]
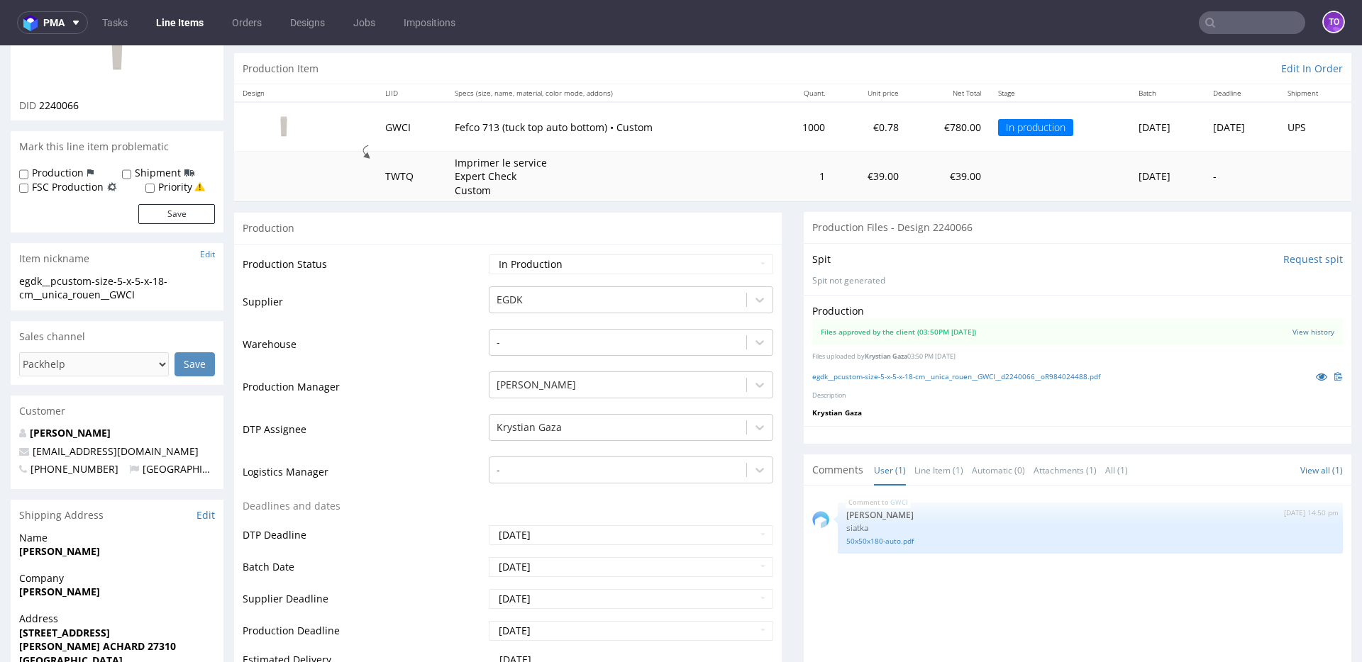
scroll to position [133, 0]
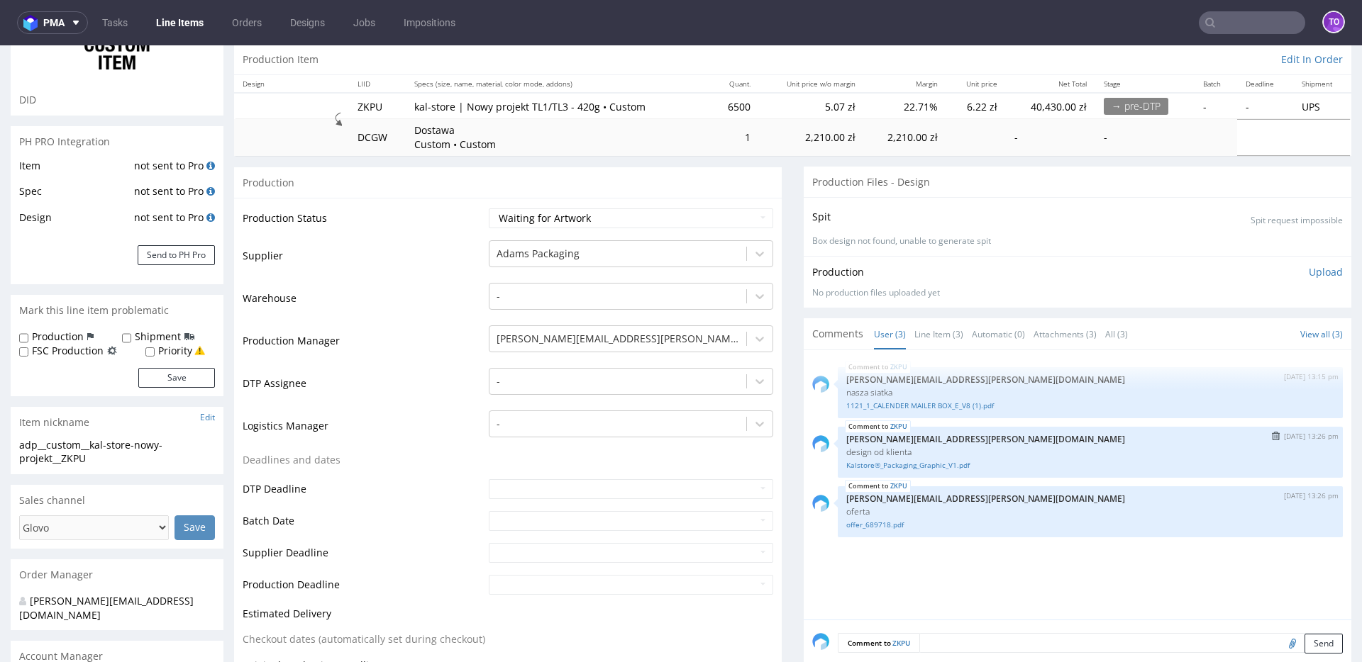
scroll to position [251, 0]
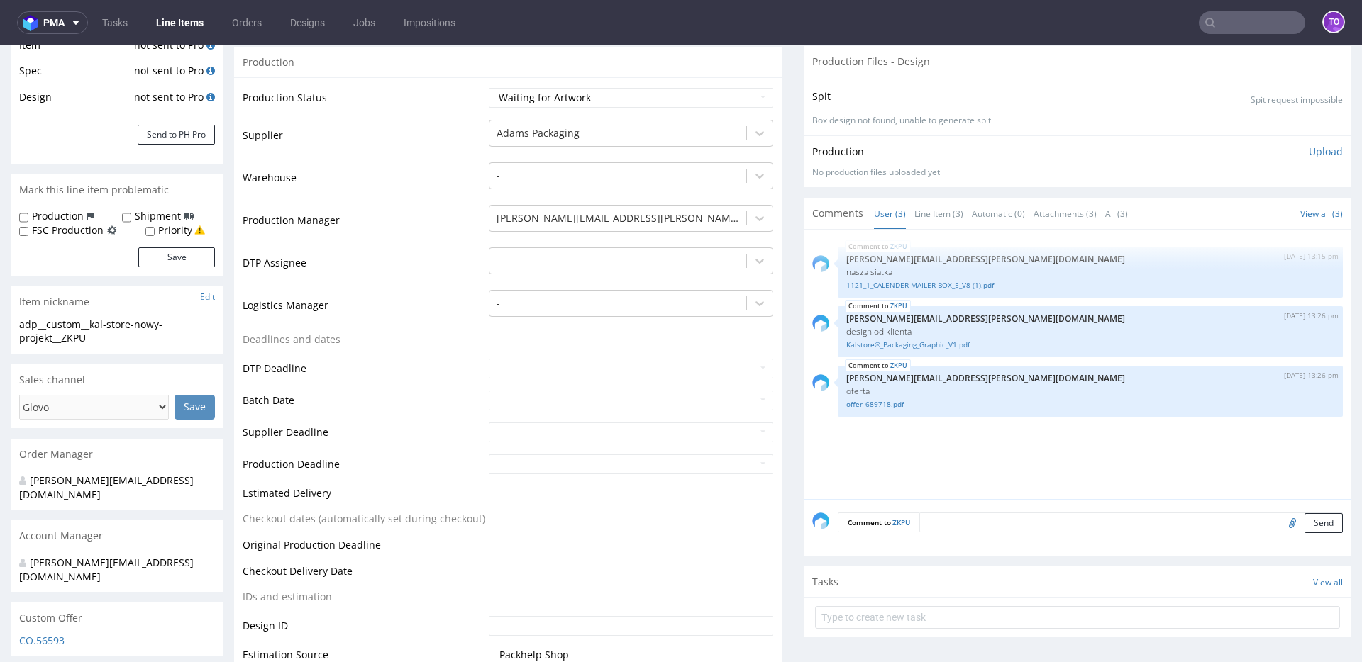
click at [945, 526] on textarea at bounding box center [1130, 523] width 423 height 20
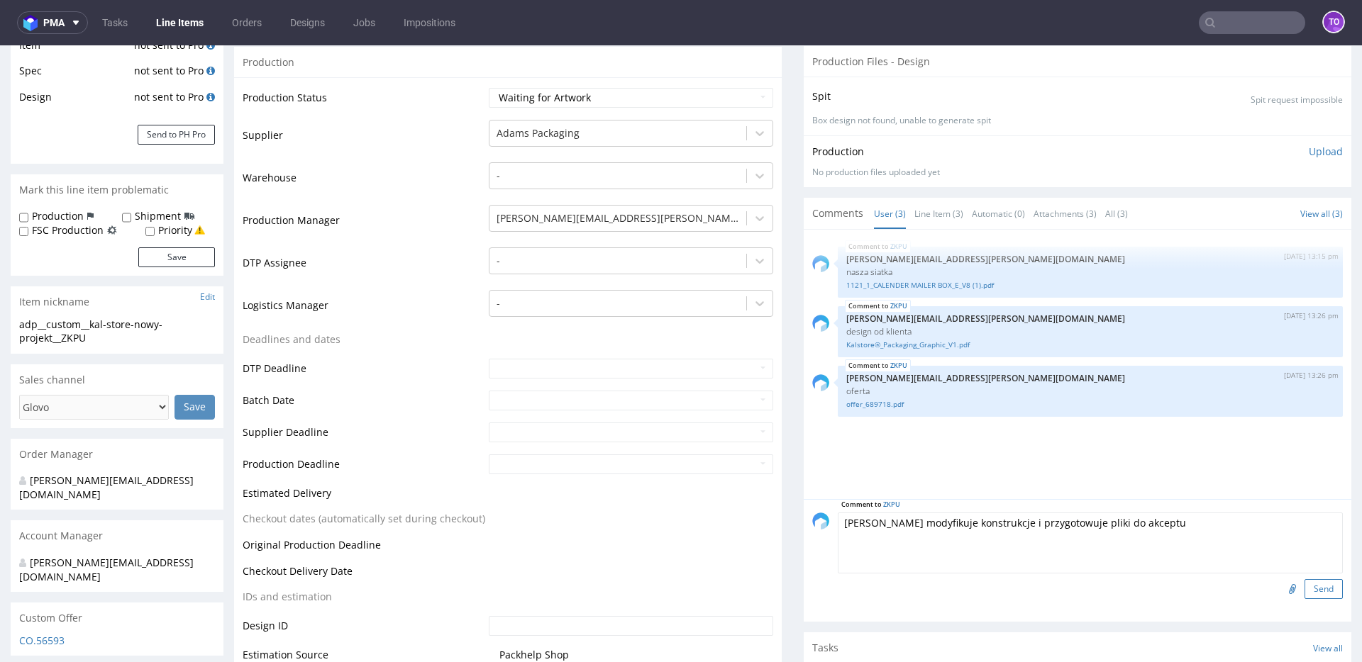
type textarea "Adams modyfikuje konstrukcje i przygotowuje pliki do akceptu"
click at [1304, 594] on button "Send" at bounding box center [1323, 589] width 38 height 20
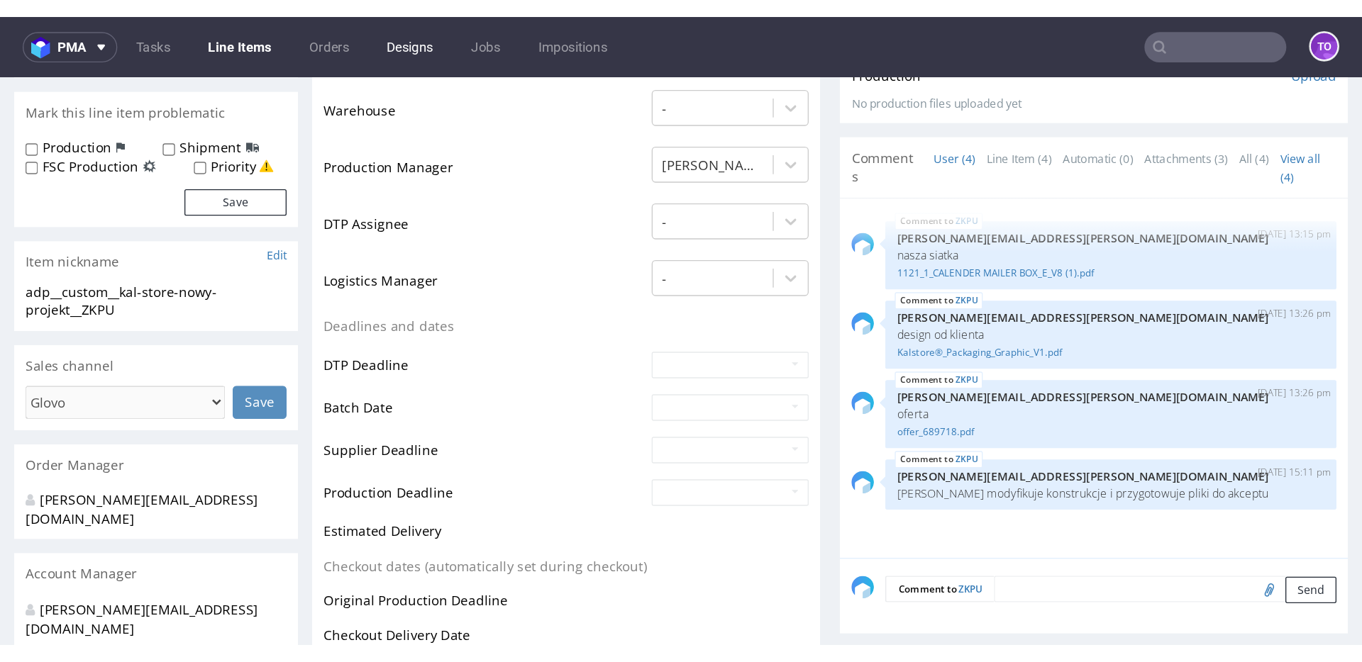
scroll to position [0, 0]
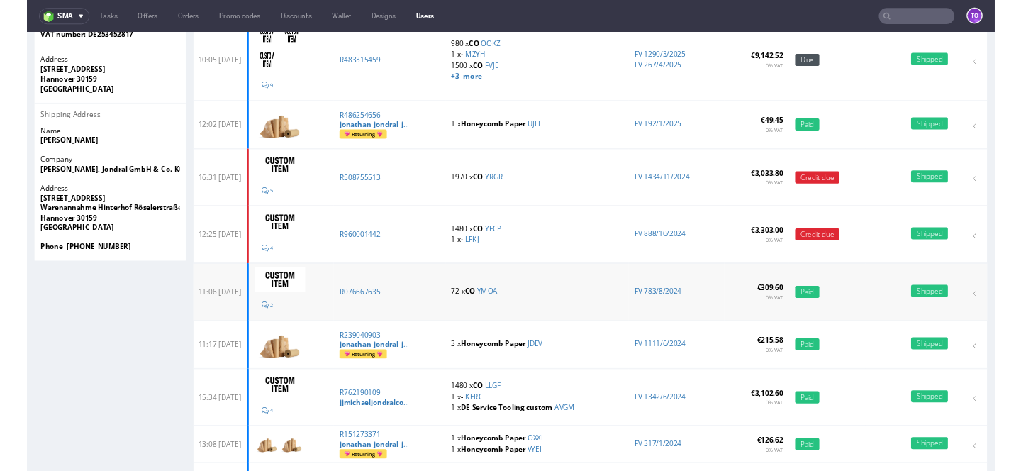
scroll to position [500, 0]
